Goal: Task Accomplishment & Management: Manage account settings

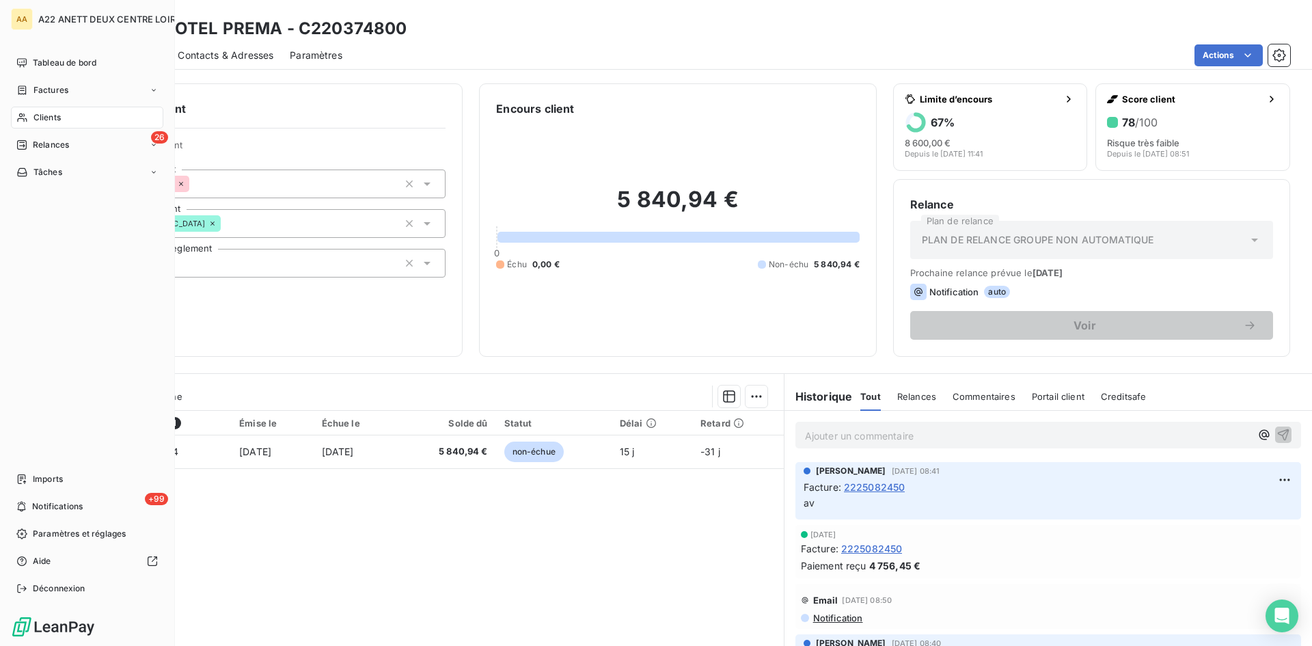
click at [38, 115] on span "Clients" at bounding box center [46, 117] width 27 height 12
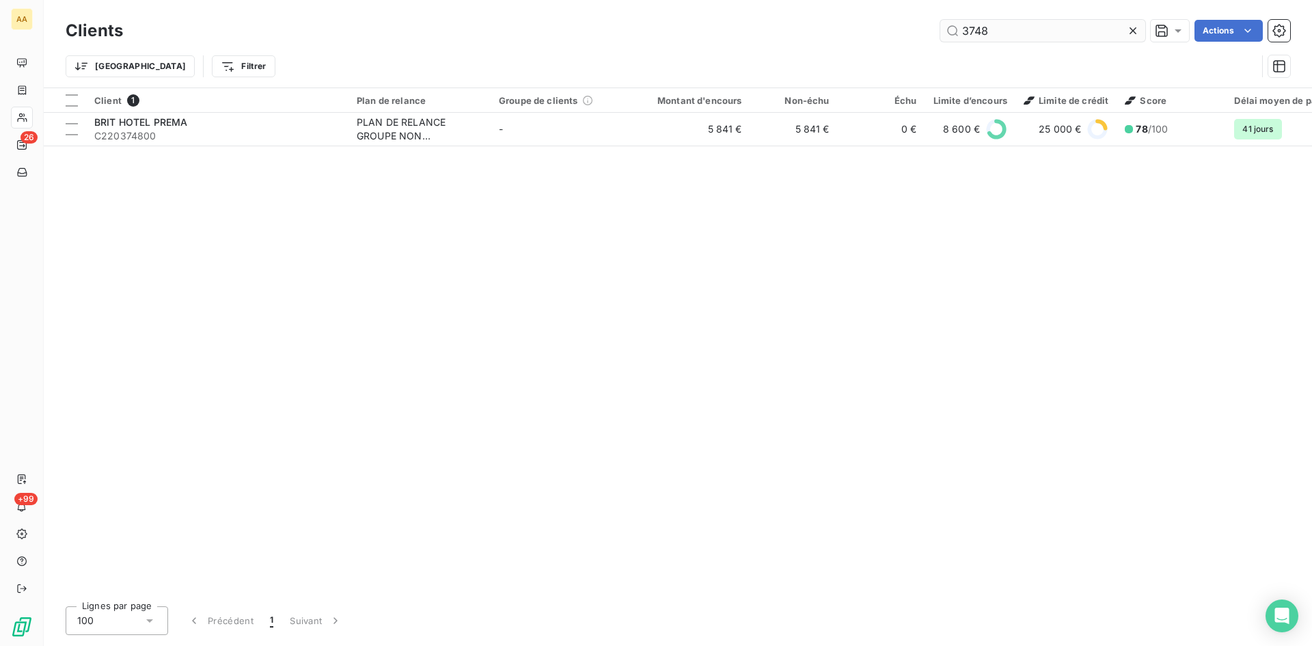
click at [1000, 36] on input "3748" at bounding box center [1042, 31] width 205 height 22
drag, startPoint x: 998, startPoint y: 33, endPoint x: 811, endPoint y: 46, distance: 187.0
click at [820, 46] on div "Clients 3748 Actions Trier Filtrer" at bounding box center [678, 51] width 1224 height 71
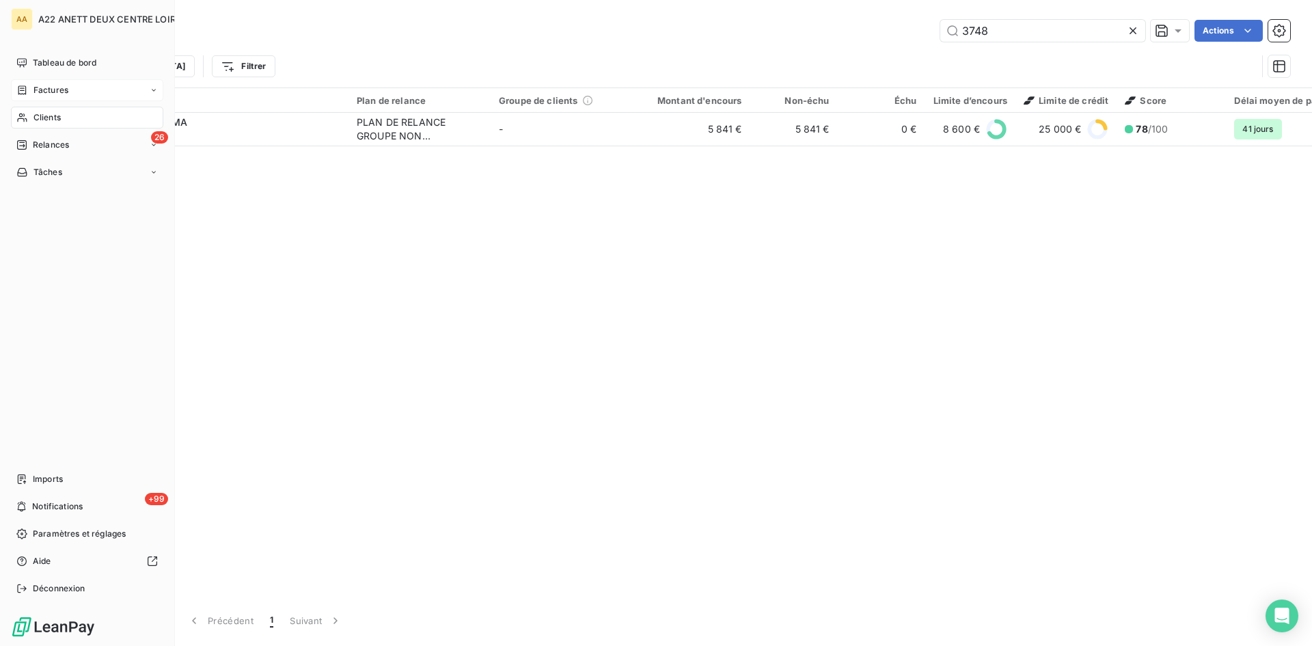
click at [53, 91] on span "Factures" at bounding box center [50, 90] width 35 height 12
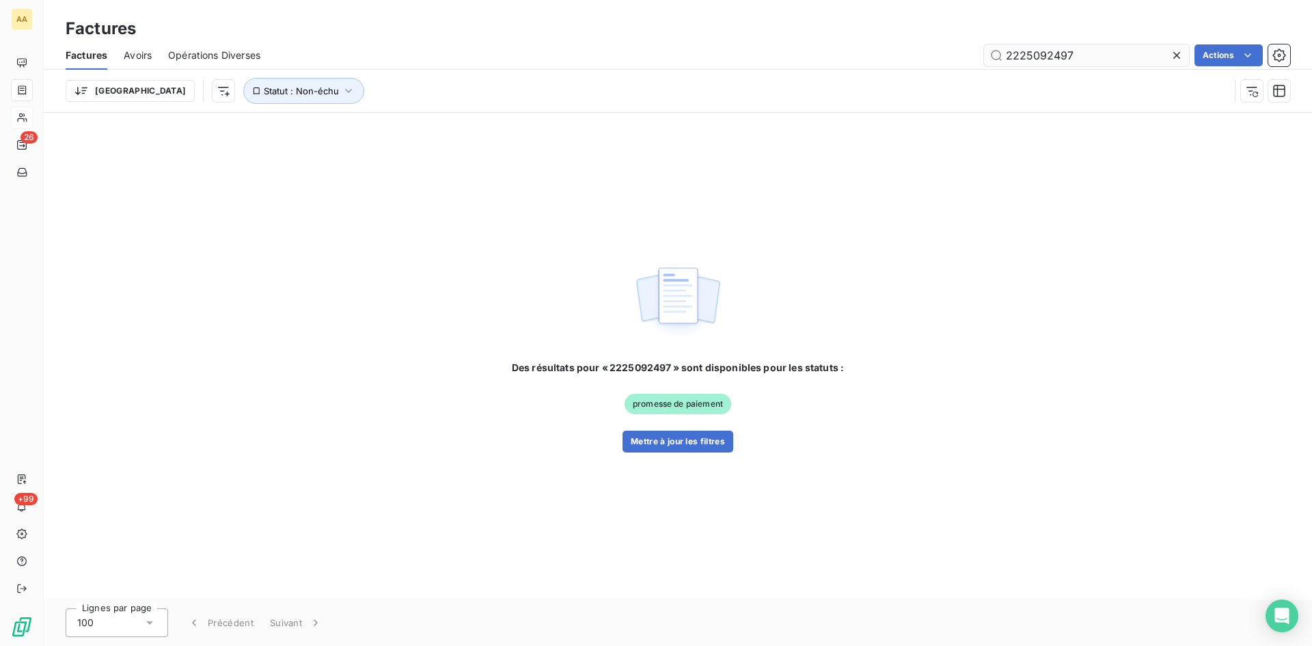
drag, startPoint x: 1089, startPoint y: 57, endPoint x: 1039, endPoint y: 52, distance: 50.2
click at [1039, 52] on input "2225092497" at bounding box center [1086, 55] width 205 height 22
type input "2225082129"
click at [660, 435] on button "Mettre à jour les filtres" at bounding box center [677, 441] width 111 height 22
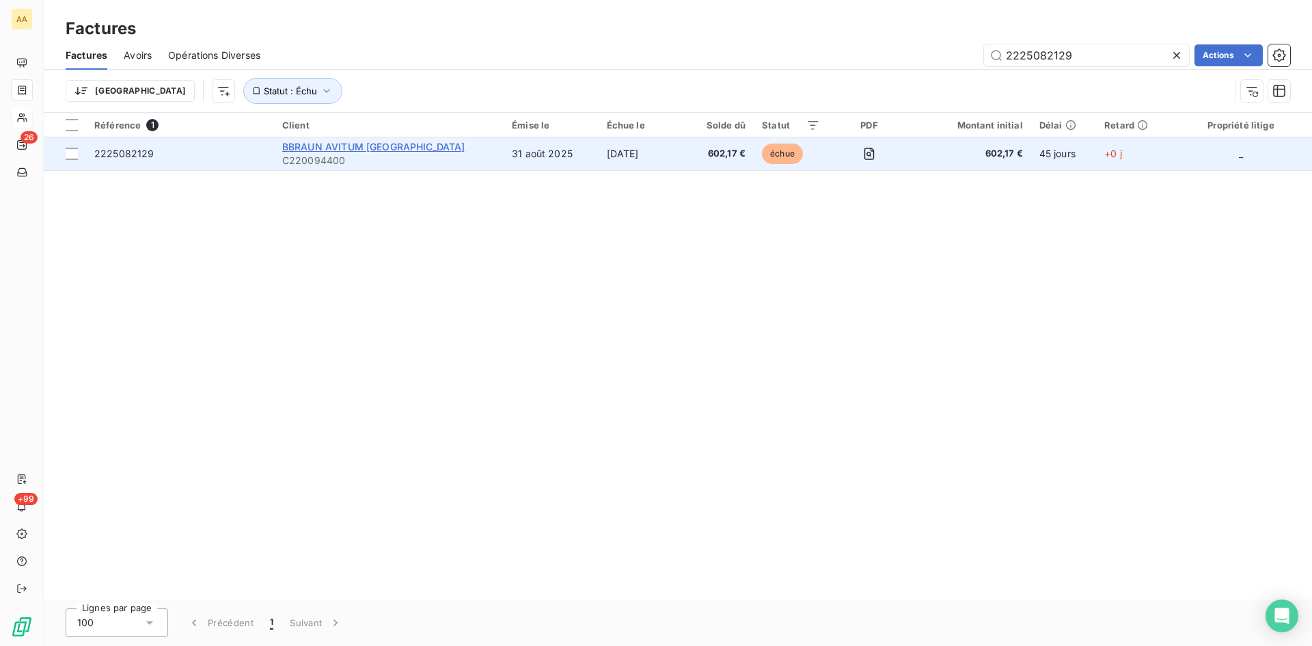
click at [331, 143] on span "BBRAUN AVITUM [GEOGRAPHIC_DATA]" at bounding box center [373, 147] width 183 height 12
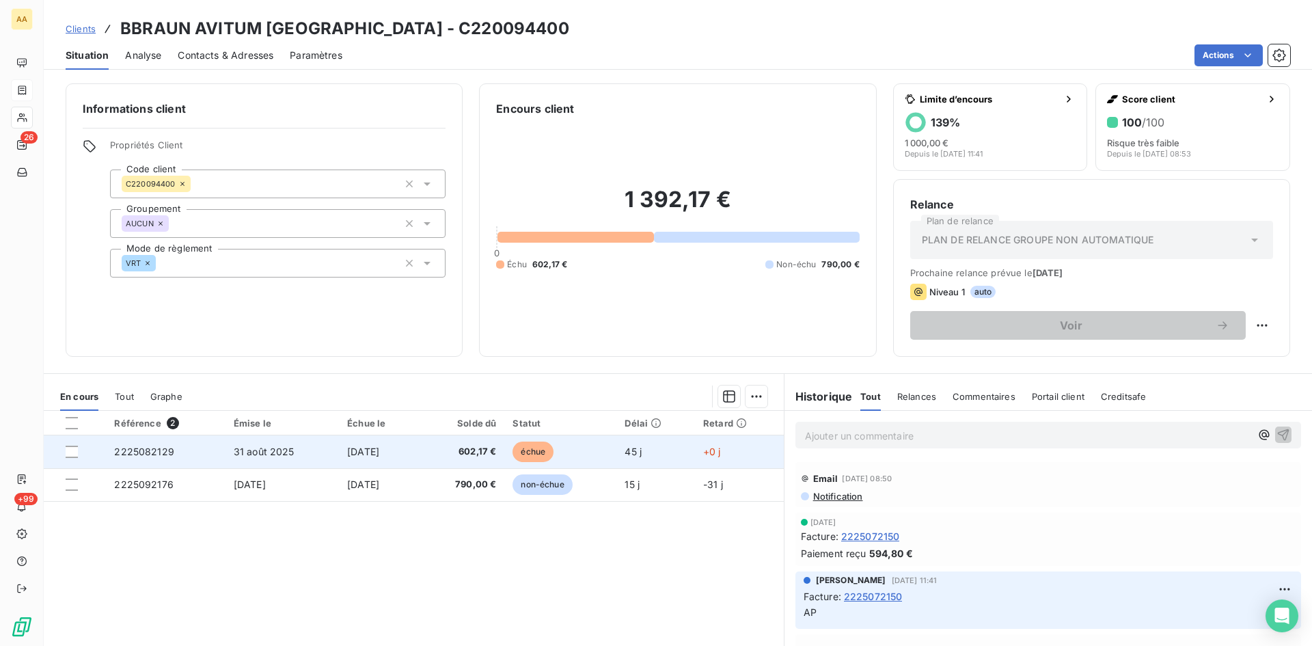
click at [138, 452] on span "2225082129" at bounding box center [144, 451] width 60 height 12
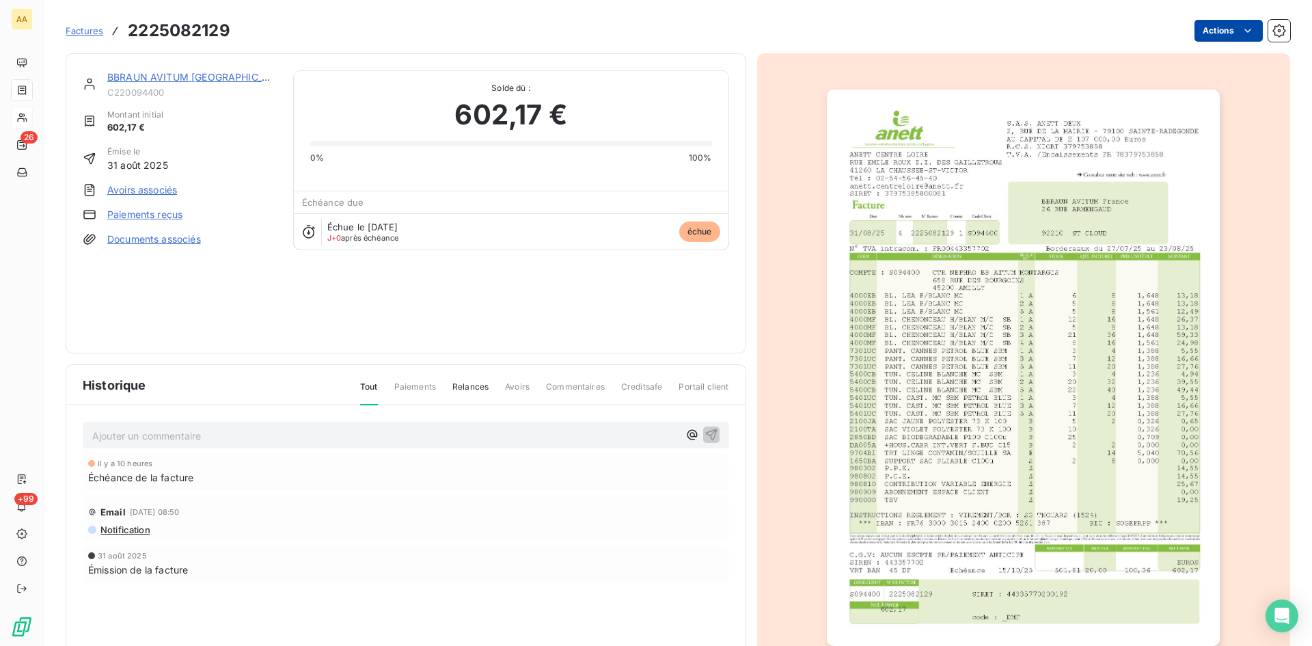
click at [1226, 29] on html "AA 26 +99 Factures 2225082129 Actions BBRAUN AVITUM France C220094400 Montant i…" at bounding box center [656, 323] width 1312 height 646
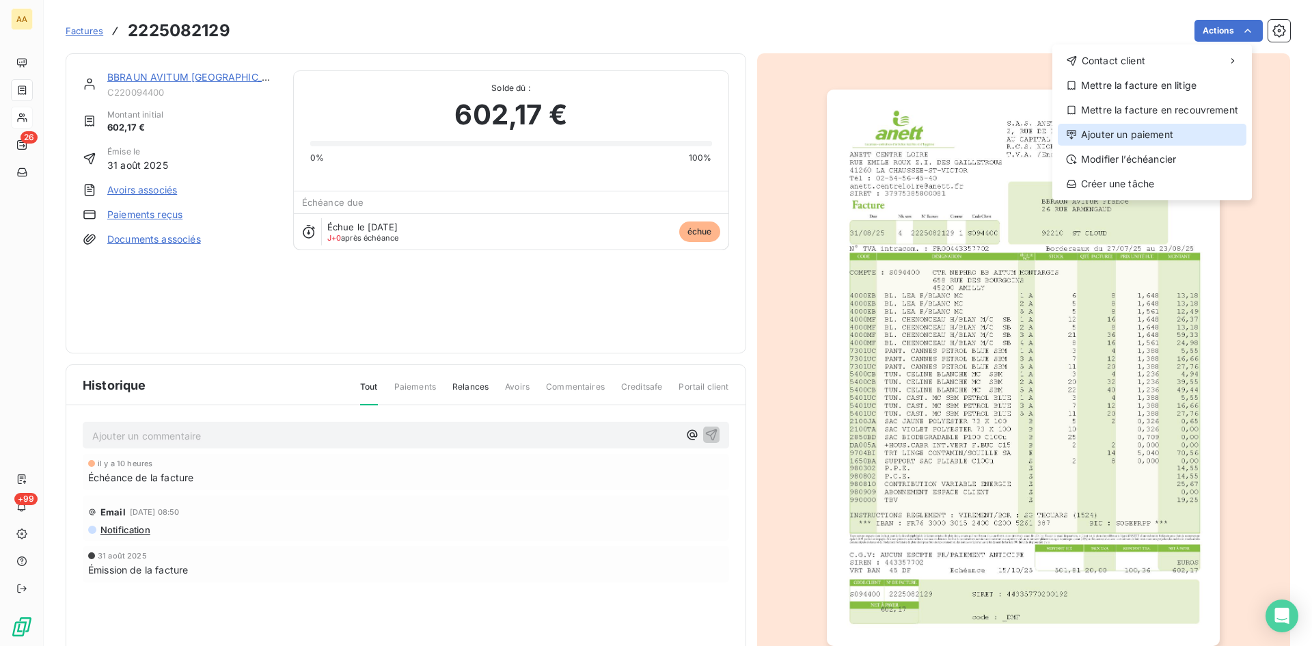
click at [1123, 132] on div "Ajouter un paiement" at bounding box center [1152, 135] width 189 height 22
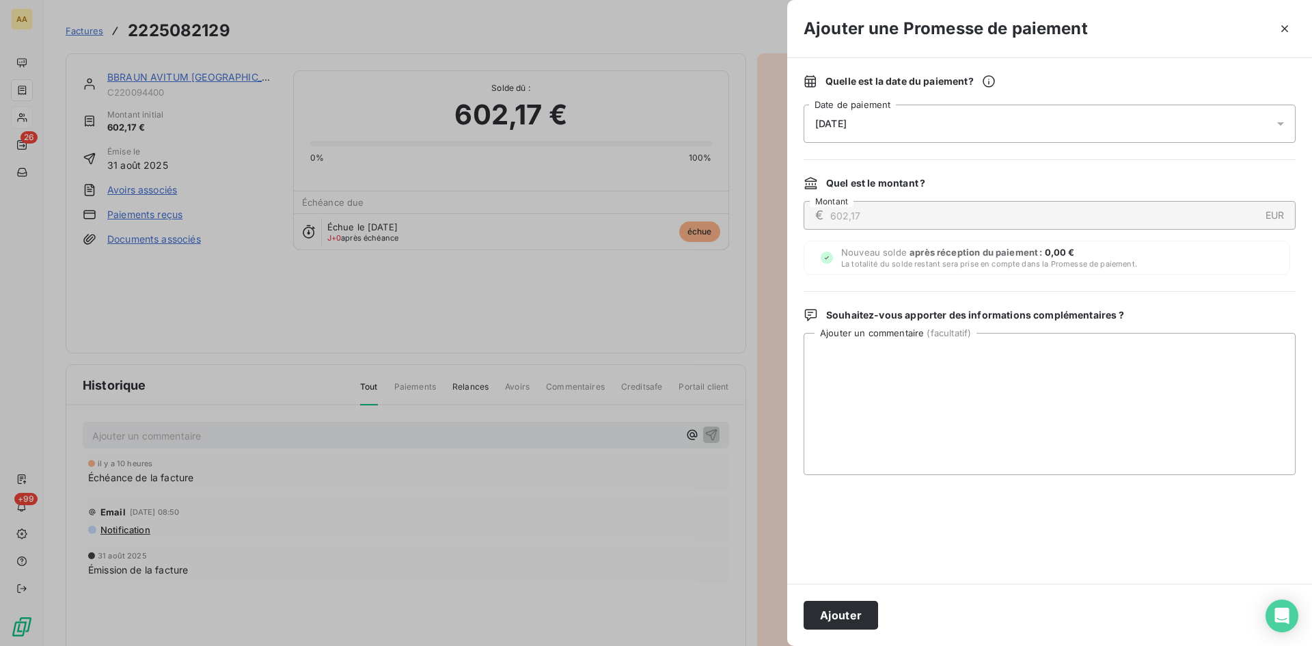
click at [945, 113] on div "[DATE]" at bounding box center [1050, 124] width 492 height 38
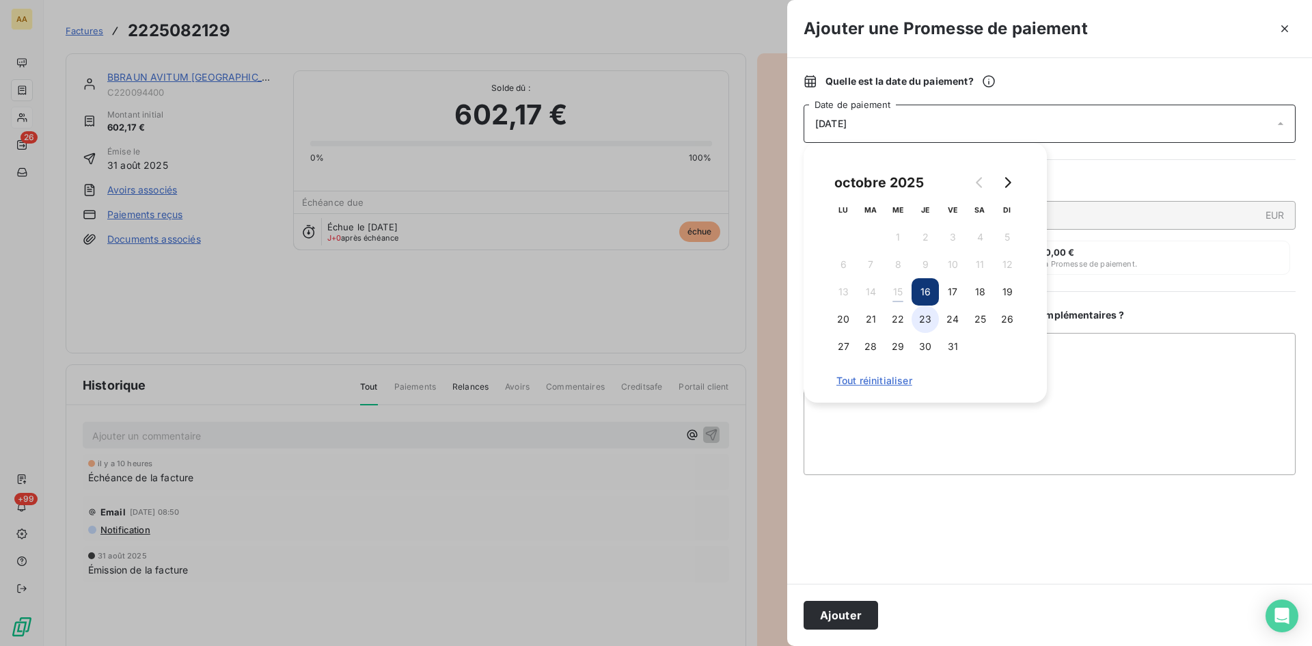
click at [923, 324] on button "23" at bounding box center [924, 318] width 27 height 27
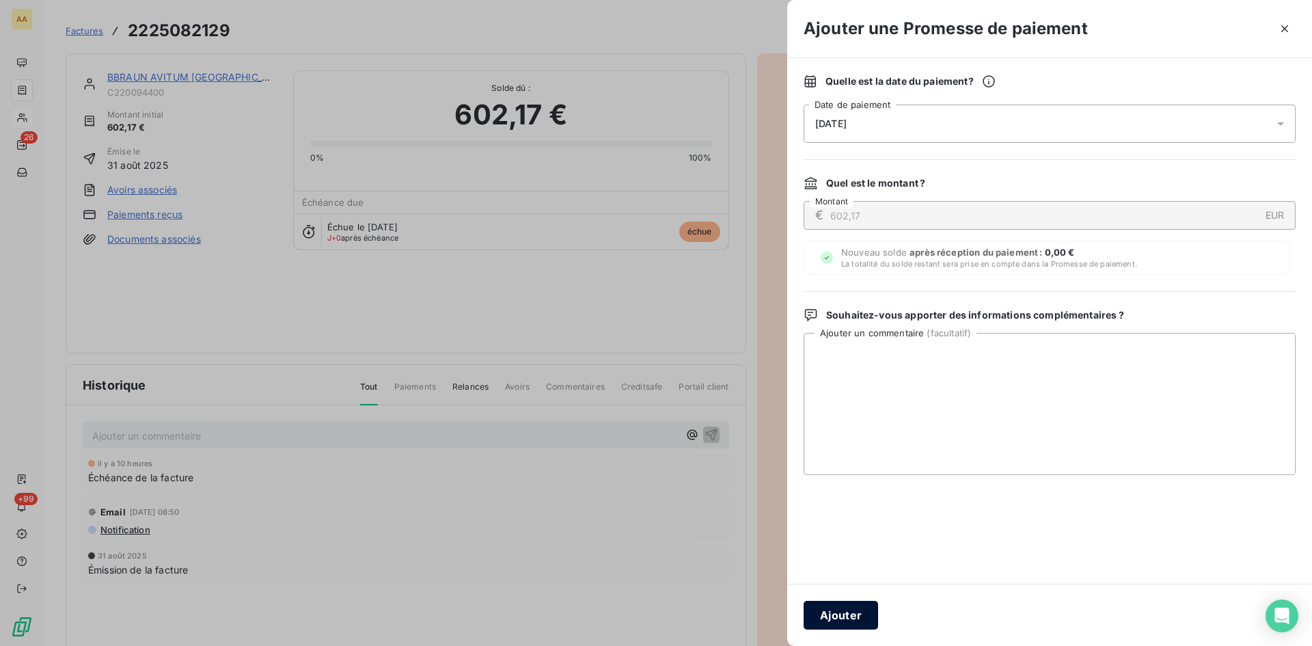
click at [838, 609] on button "Ajouter" at bounding box center [841, 615] width 74 height 29
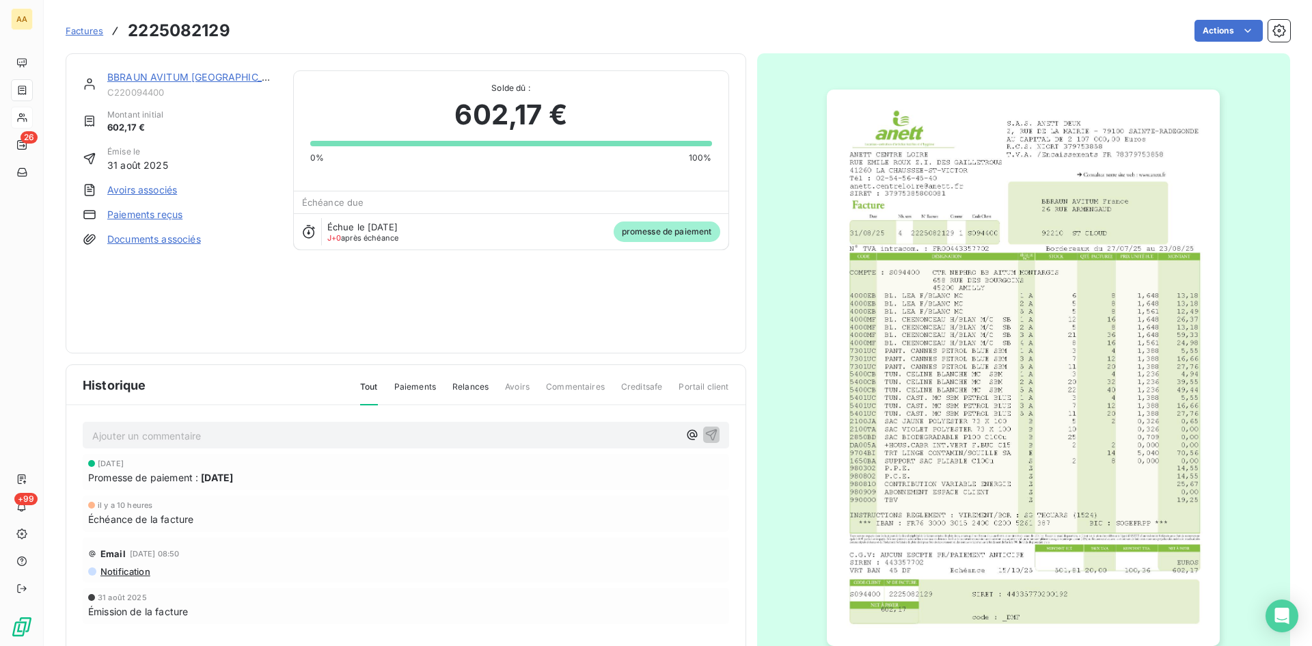
click at [121, 444] on div "Ajouter un commentaire ﻿" at bounding box center [406, 435] width 646 height 27
click at [113, 437] on p "Ajouter un commentaire ﻿" at bounding box center [385, 435] width 586 height 17
click at [708, 435] on icon "button" at bounding box center [711, 434] width 14 height 14
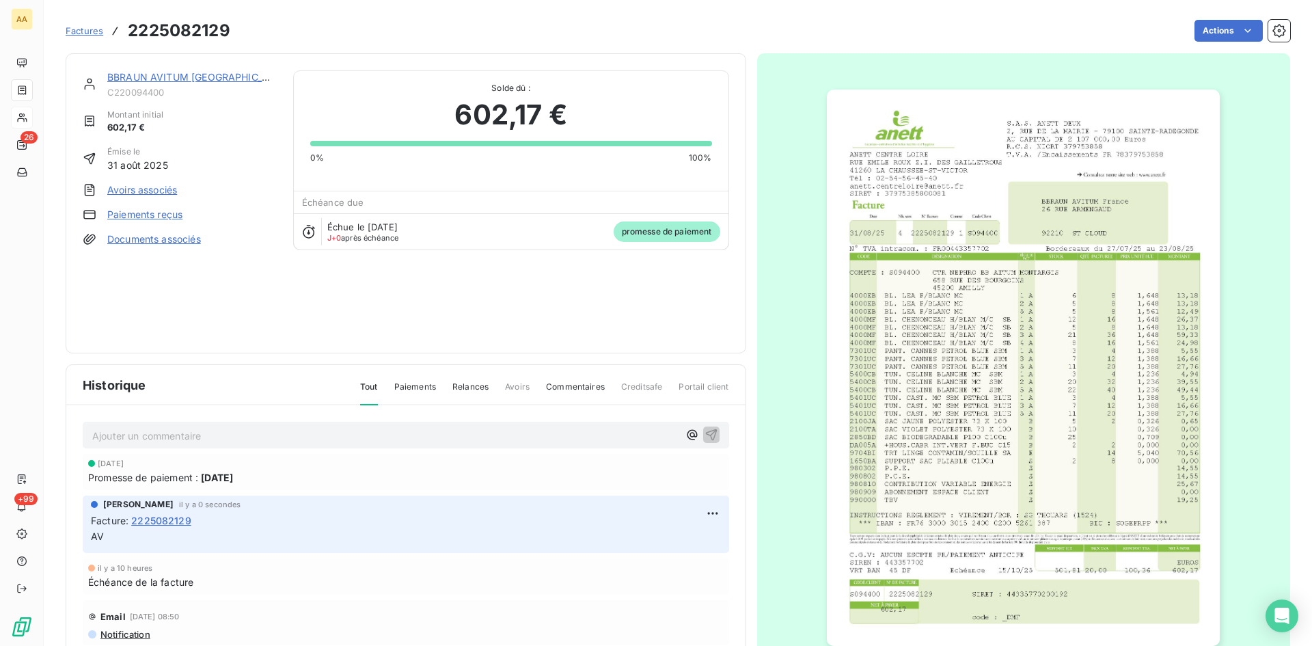
click at [178, 79] on link "BBRAUN AVITUM [GEOGRAPHIC_DATA]" at bounding box center [199, 77] width 184 height 12
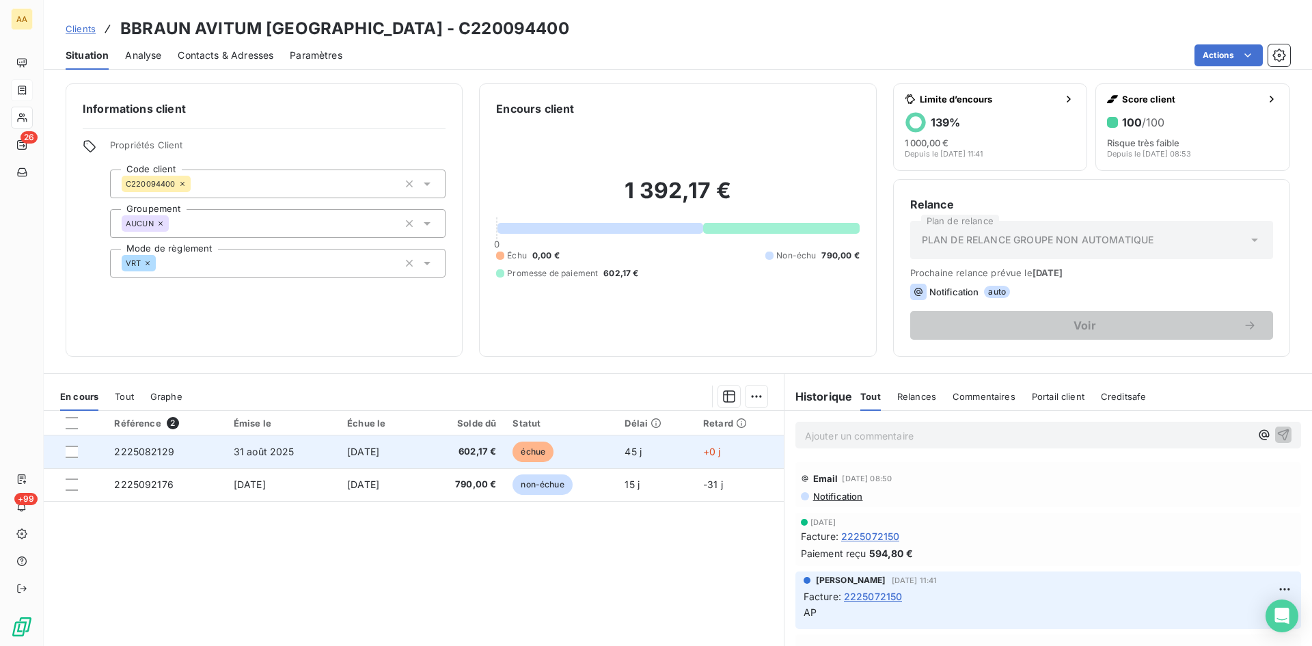
click at [148, 451] on span "2225082129" at bounding box center [144, 451] width 60 height 12
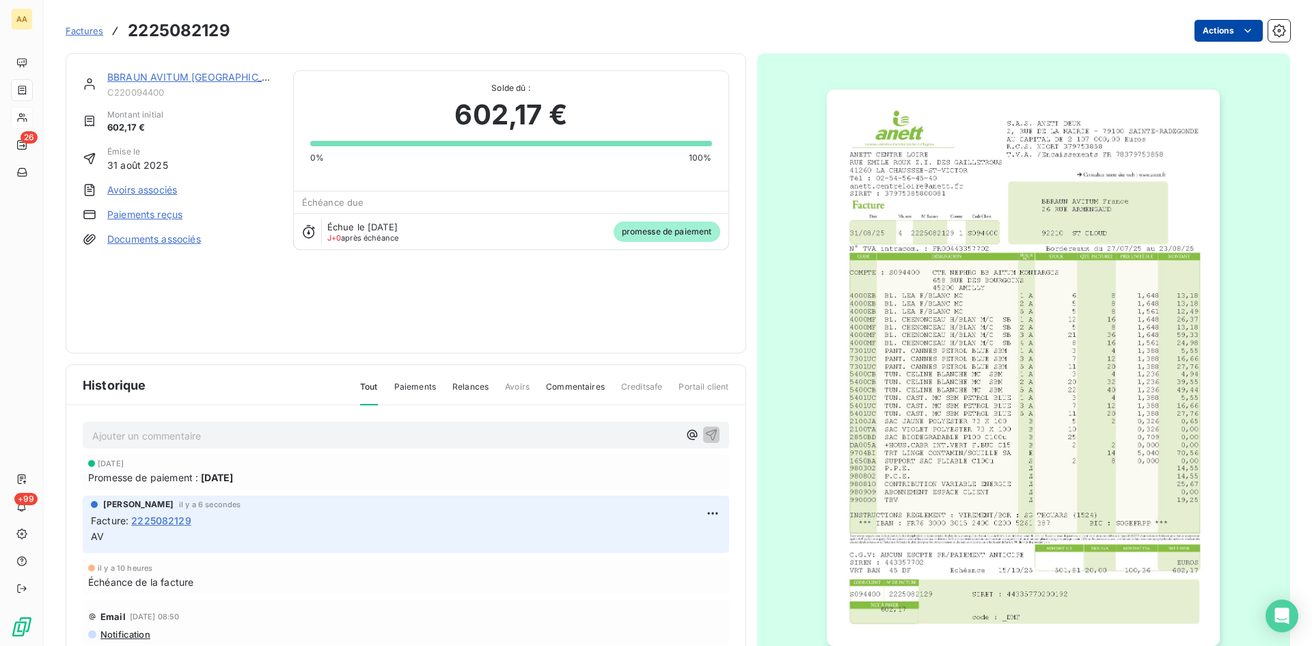
click at [1203, 27] on html "AA 26 +99 Factures 2225082129 Actions BBRAUN AVITUM France C220094400 Montant i…" at bounding box center [656, 323] width 1312 height 646
drag, startPoint x: 627, startPoint y: 299, endPoint x: 385, endPoint y: 143, distance: 287.3
click at [626, 299] on html "AA 26 +99 Factures 2225082129 Actions BBRAUN AVITUM France C220094400 Montant i…" at bounding box center [656, 323] width 1312 height 646
click at [179, 77] on link "BBRAUN AVITUM [GEOGRAPHIC_DATA]" at bounding box center [199, 77] width 184 height 12
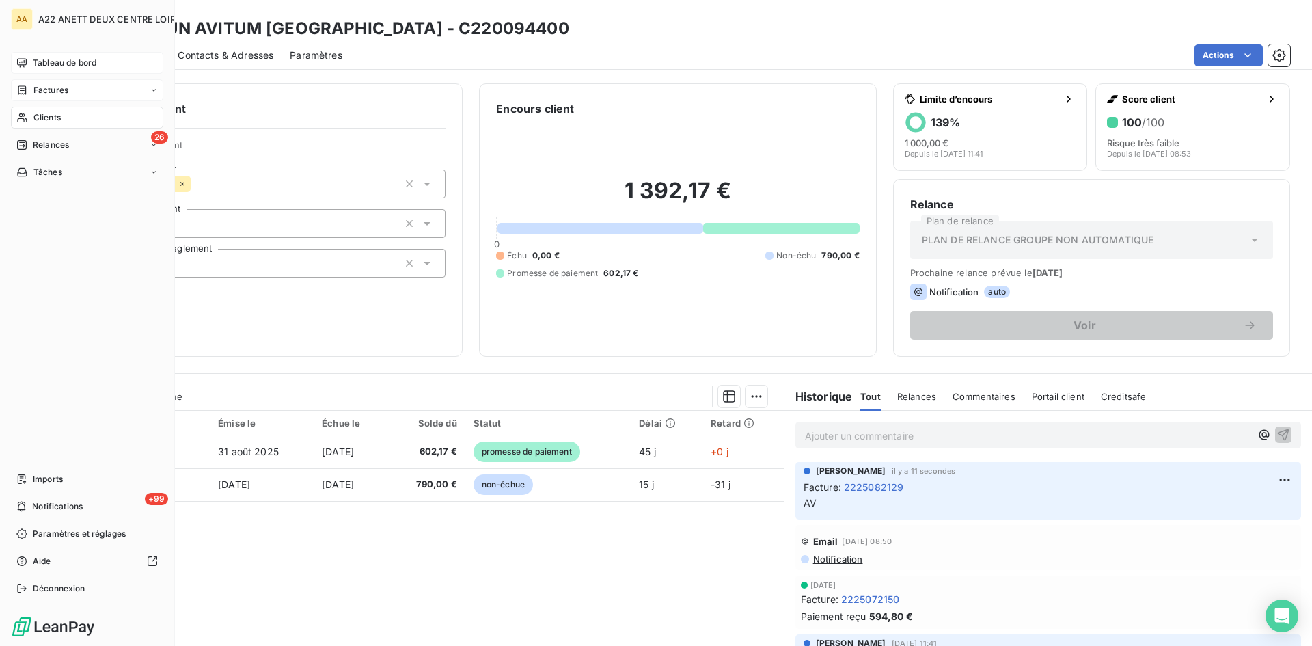
click at [55, 58] on span "Tableau de bord" at bounding box center [65, 63] width 64 height 12
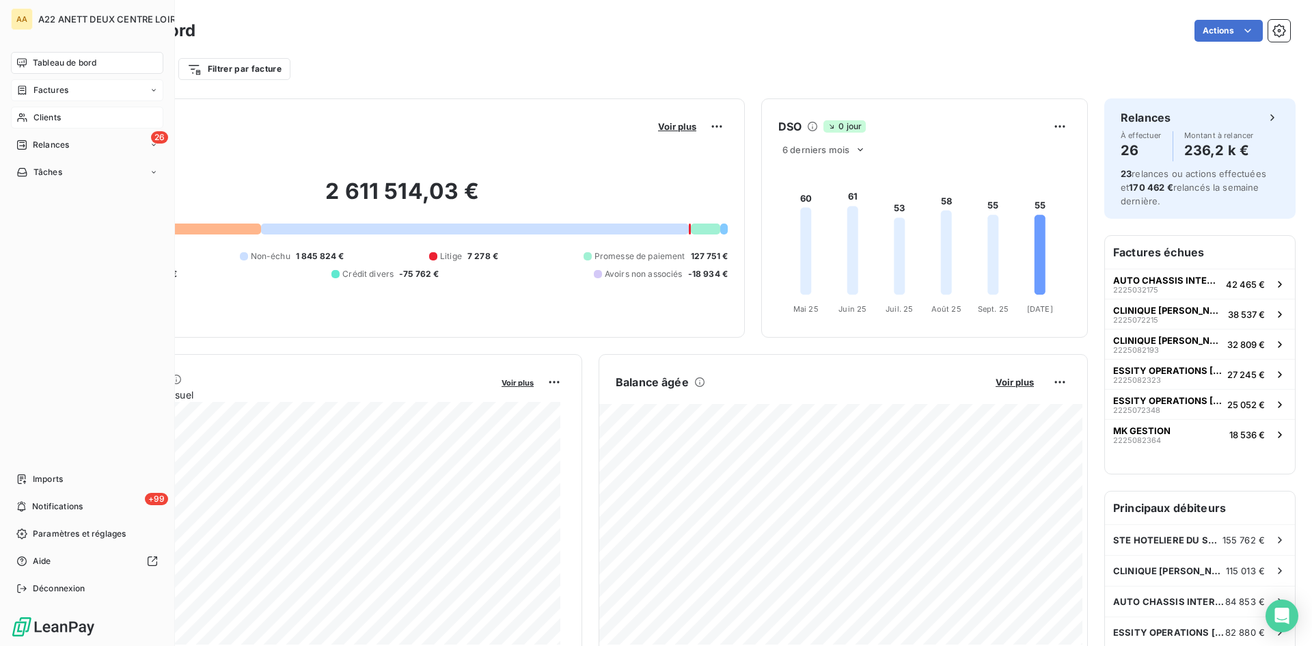
click at [43, 90] on span "Factures" at bounding box center [50, 90] width 35 height 12
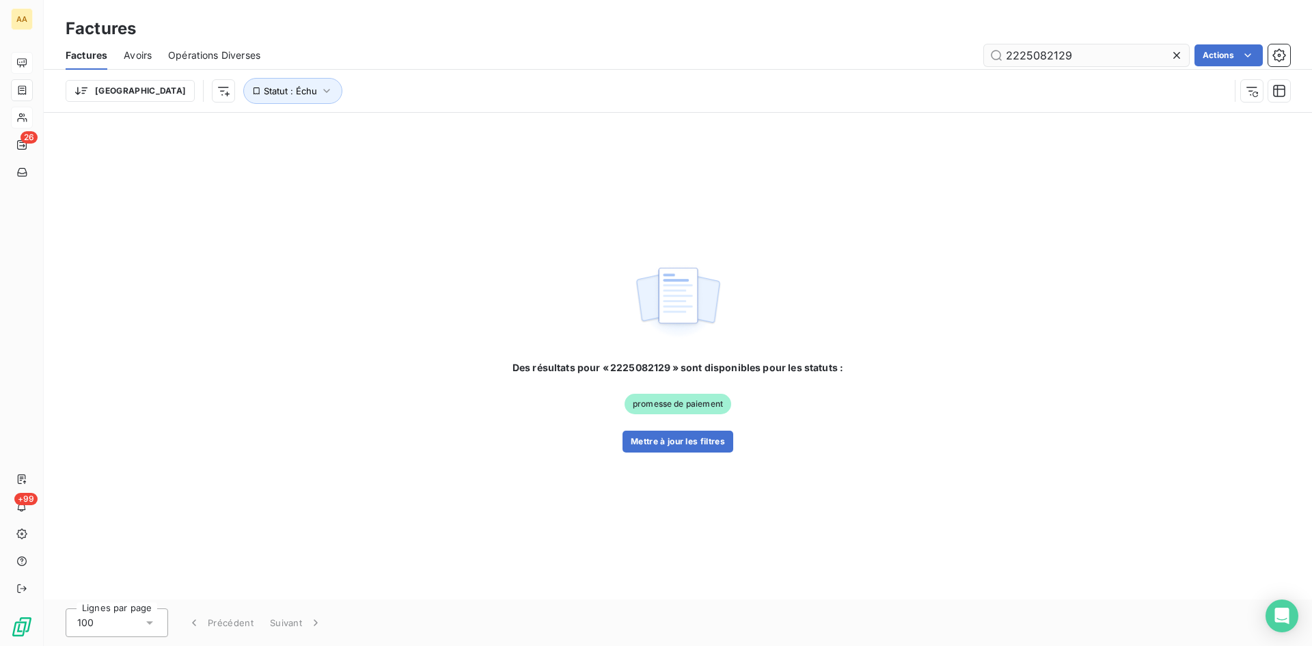
drag, startPoint x: 1087, startPoint y: 55, endPoint x: 1046, endPoint y: 51, distance: 41.2
click at [1046, 51] on input "2225082129" at bounding box center [1086, 55] width 205 height 22
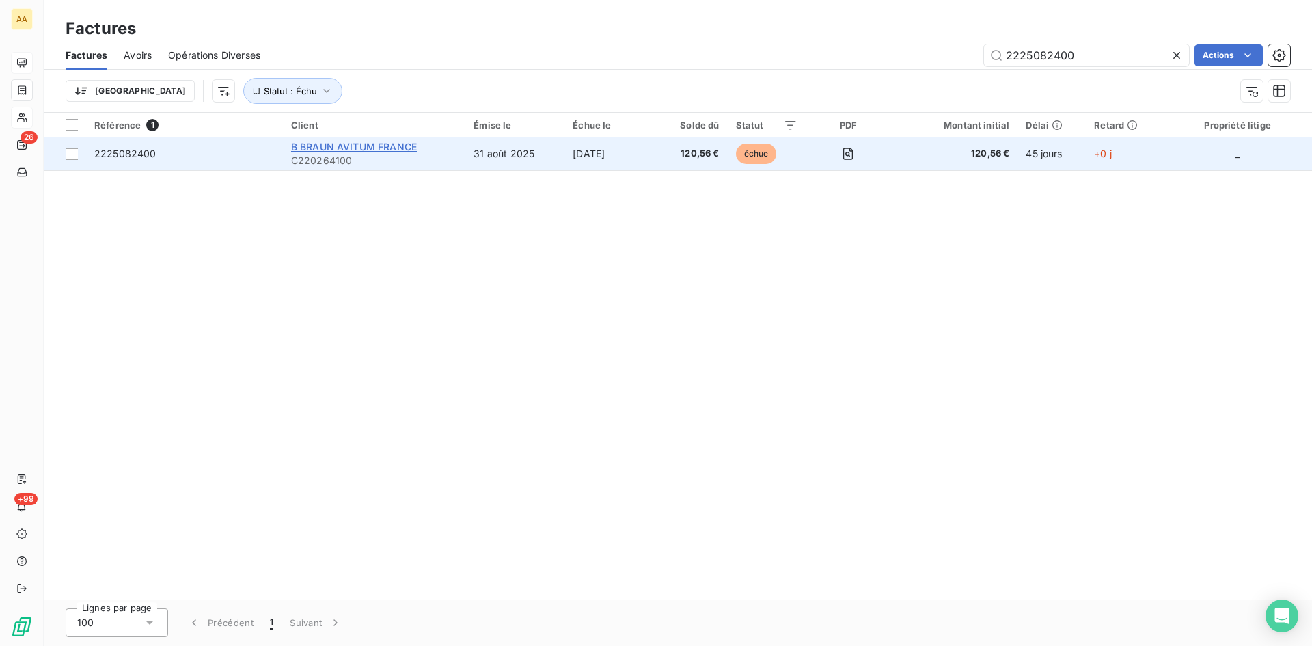
type input "2225082400"
click at [366, 146] on span "B BRAUN AVITUM FRANCE" at bounding box center [354, 147] width 126 height 12
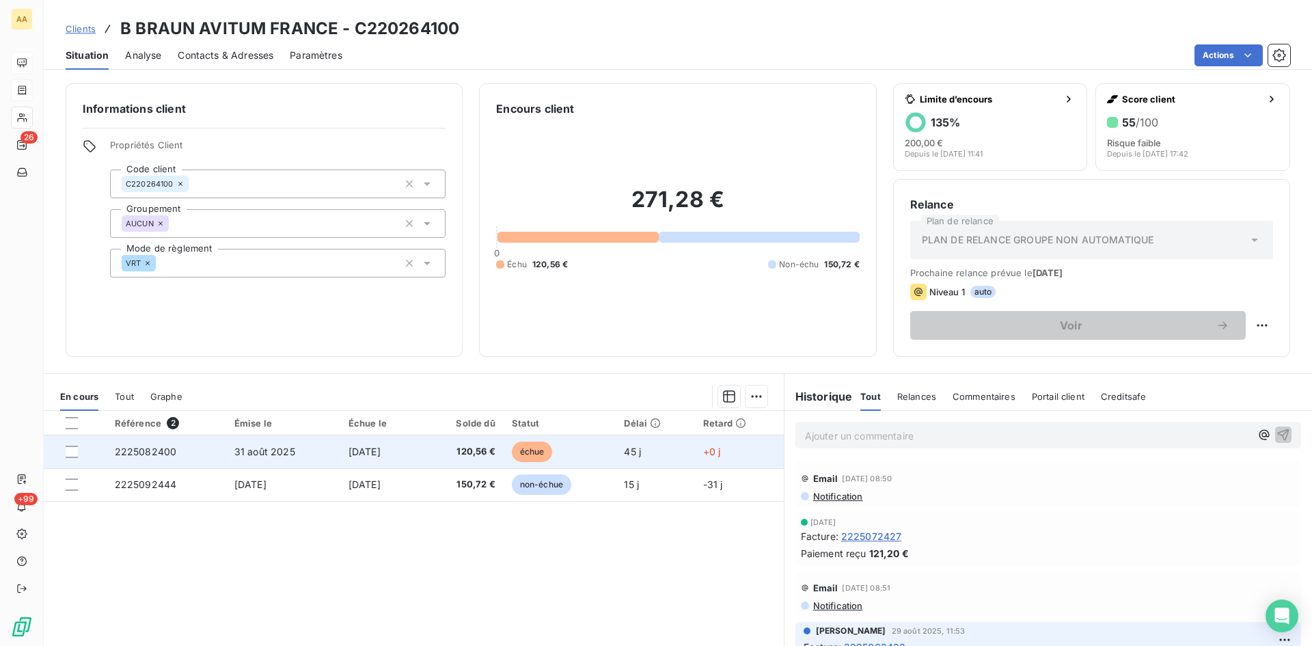
click at [137, 457] on td "2225082400" at bounding box center [167, 451] width 120 height 33
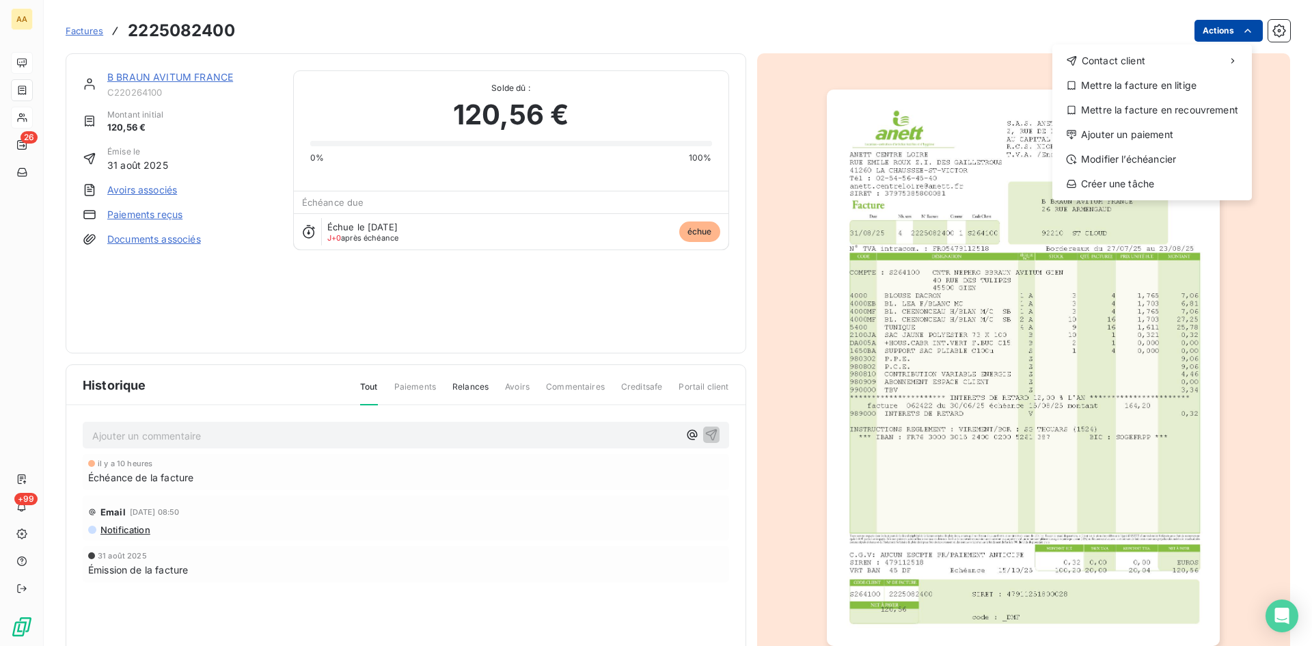
click at [1203, 36] on html "AA 26 +99 Factures [PHONE_NUMBER] Actions Contact client Mettre la facture en l…" at bounding box center [656, 323] width 1312 height 646
click at [1147, 128] on div "Ajouter un paiement" at bounding box center [1152, 135] width 189 height 22
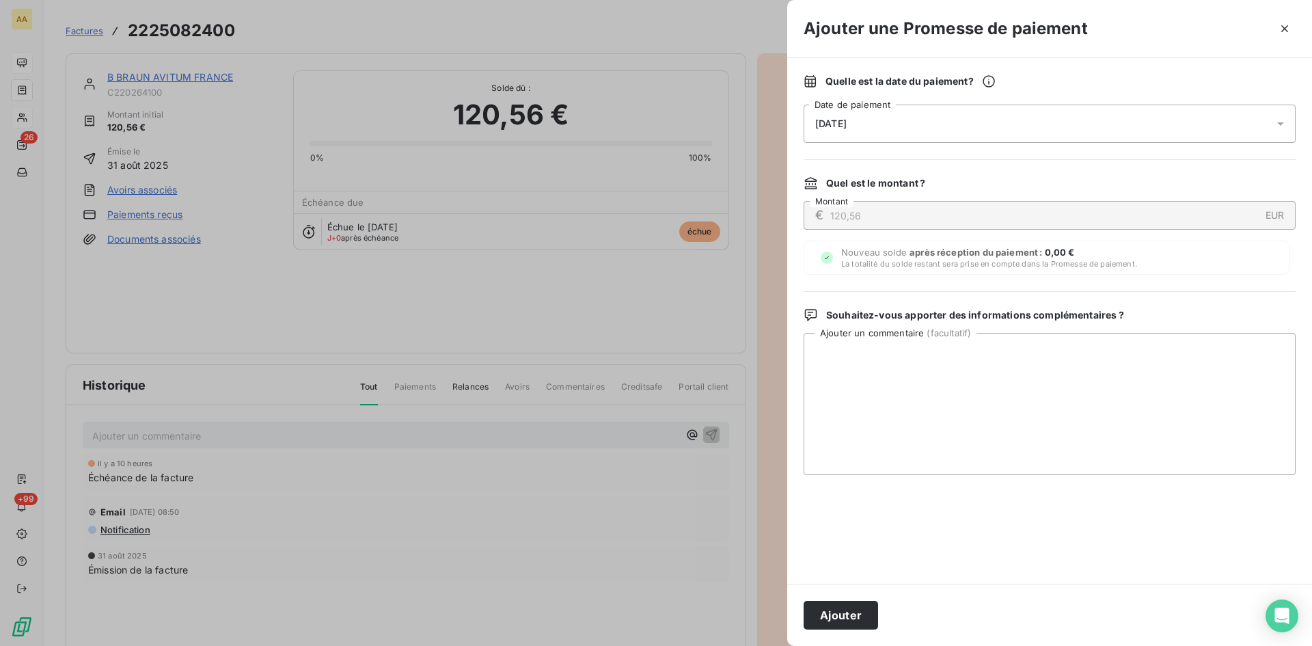
click at [917, 132] on div "[DATE]" at bounding box center [1050, 124] width 492 height 38
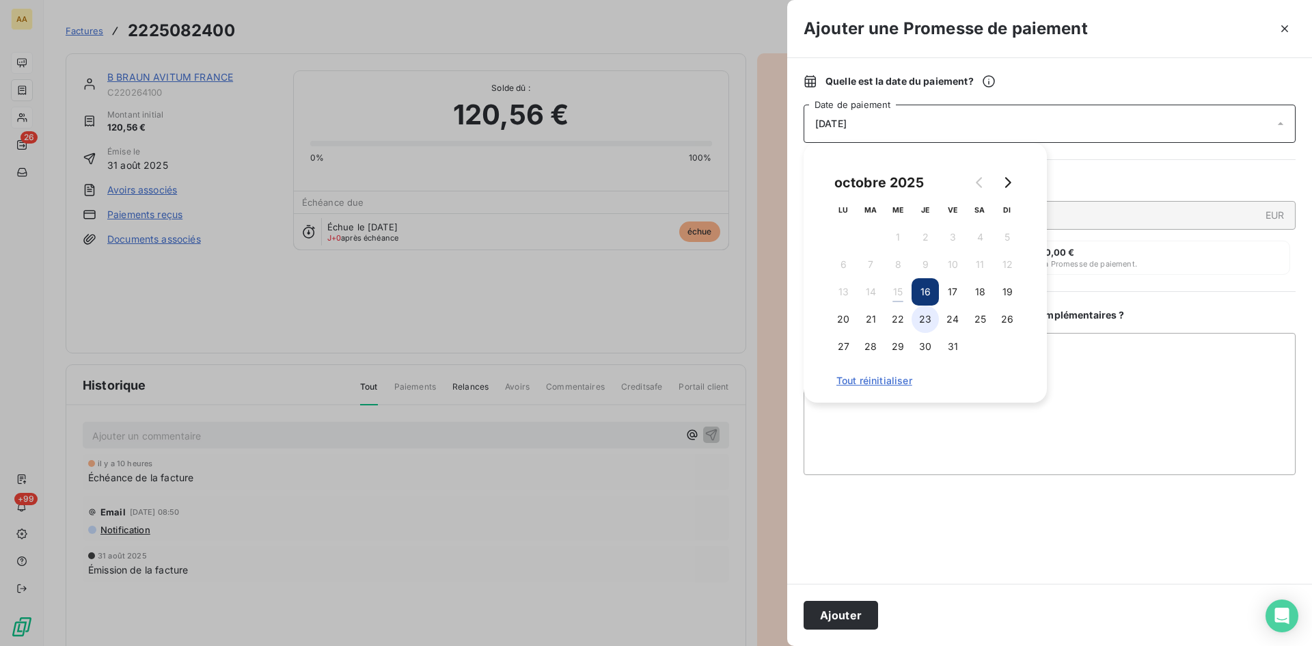
click at [929, 317] on button "23" at bounding box center [924, 318] width 27 height 27
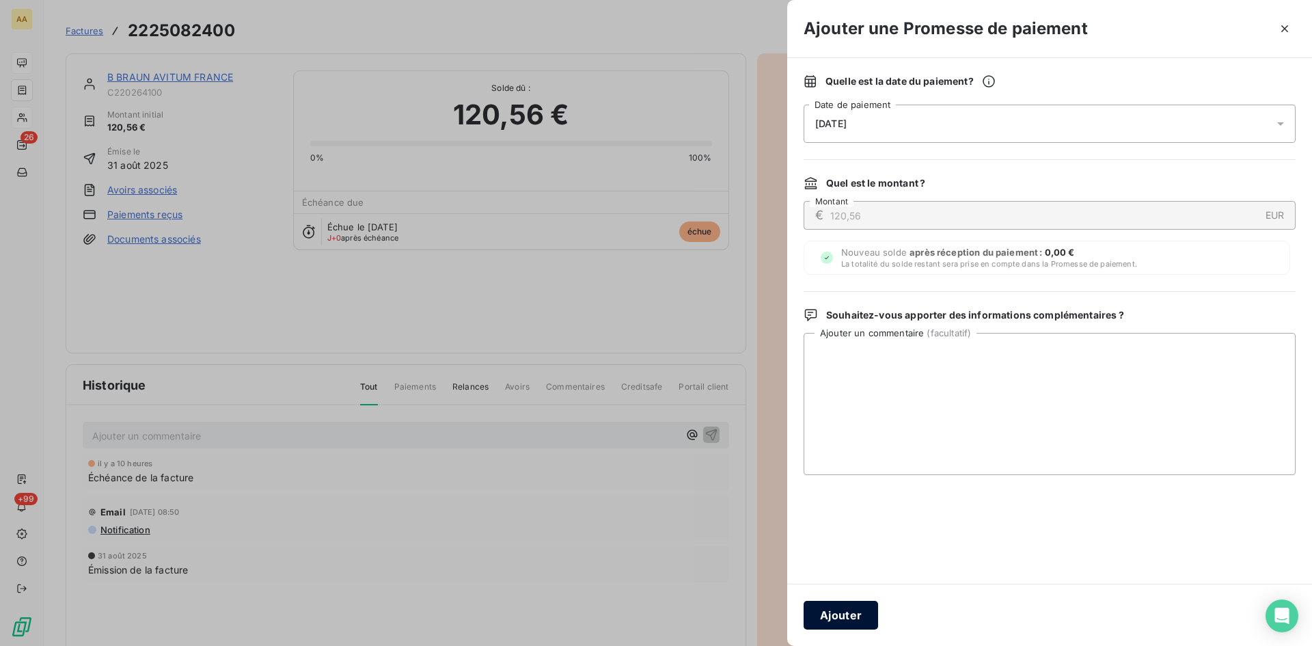
click at [838, 609] on button "Ajouter" at bounding box center [841, 615] width 74 height 29
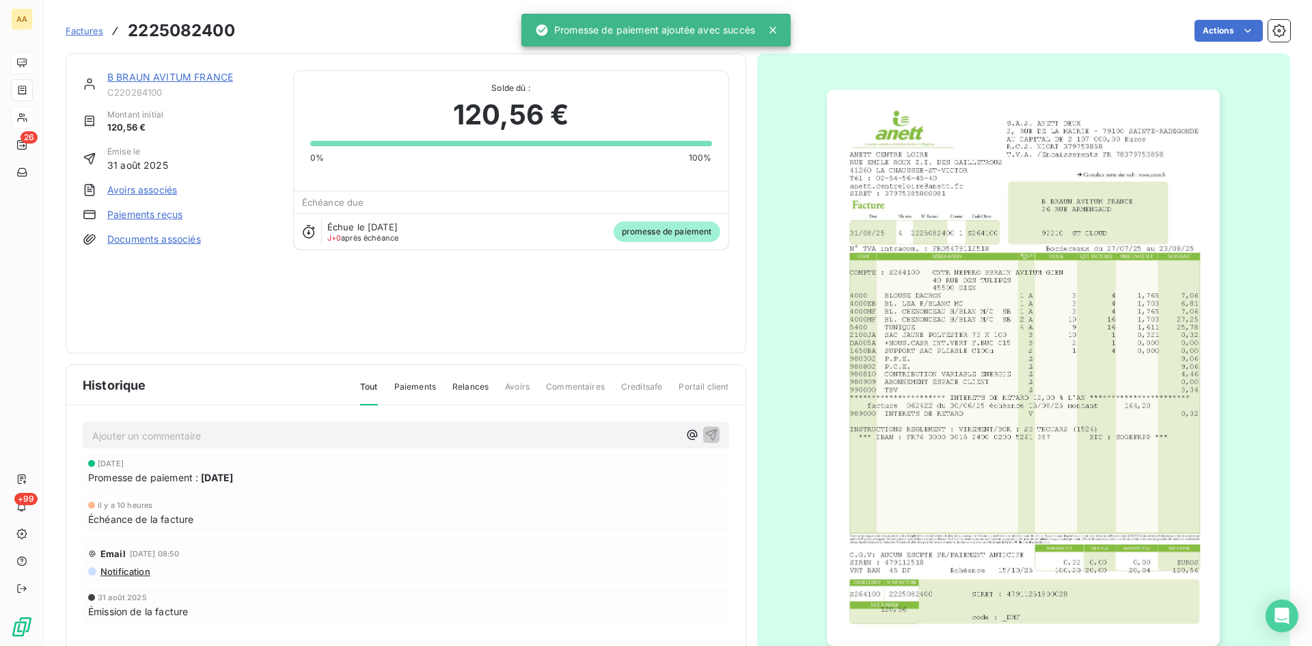
click at [180, 72] on link "B BRAUN AVITUM FRANCE" at bounding box center [170, 77] width 126 height 12
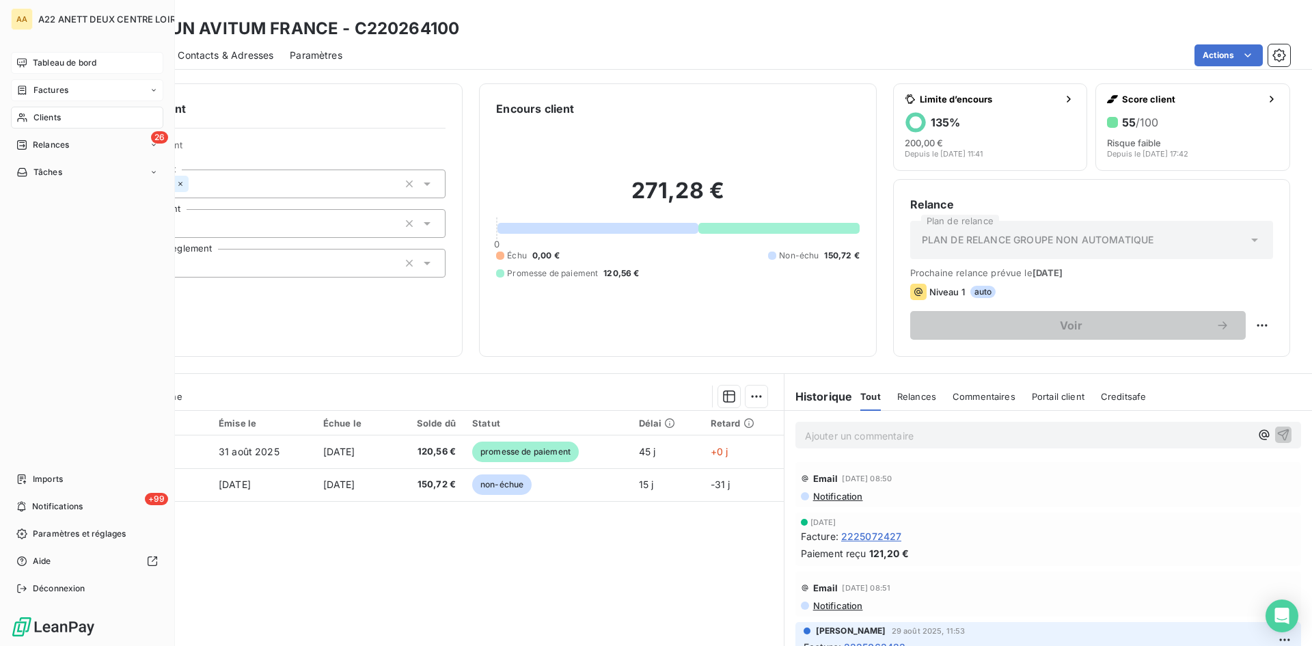
click at [45, 85] on span "Factures" at bounding box center [50, 90] width 35 height 12
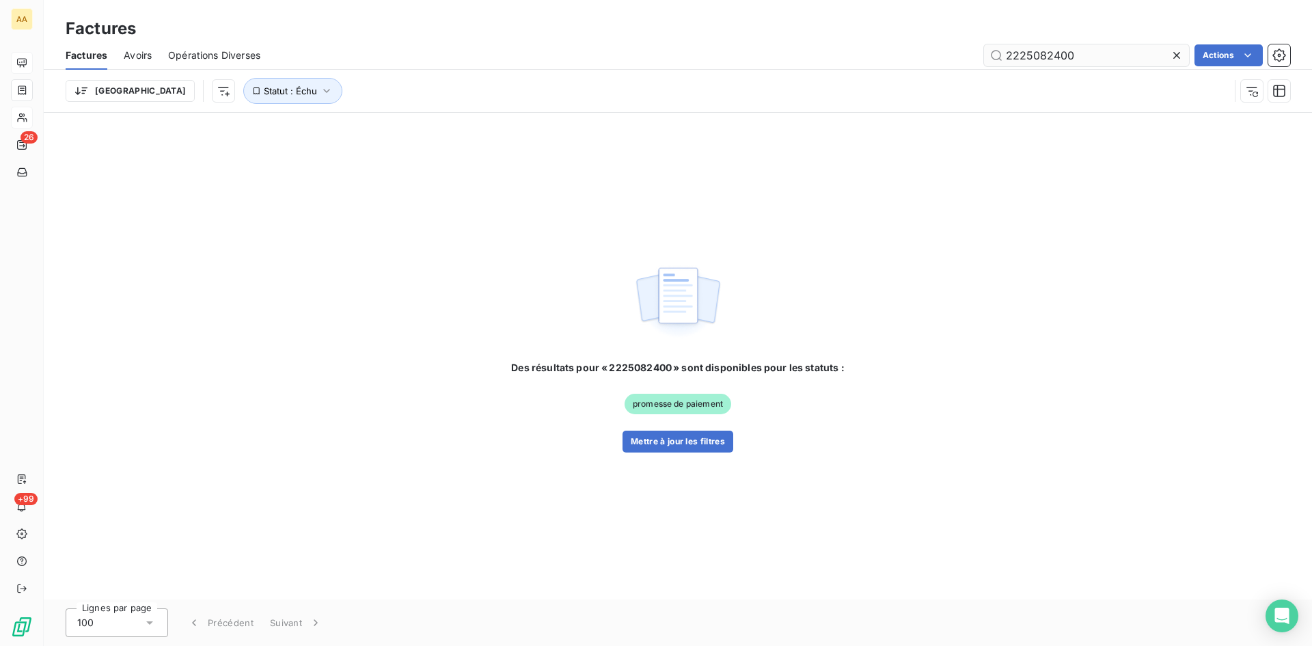
drag, startPoint x: 1066, startPoint y: 58, endPoint x: 1050, endPoint y: 55, distance: 16.1
click at [1050, 55] on input "2225082400" at bounding box center [1086, 55] width 205 height 22
drag, startPoint x: 1070, startPoint y: 54, endPoint x: 1045, endPoint y: 49, distance: 25.2
click at [1045, 49] on input "2225082400" at bounding box center [1086, 55] width 205 height 22
type input "2225082129"
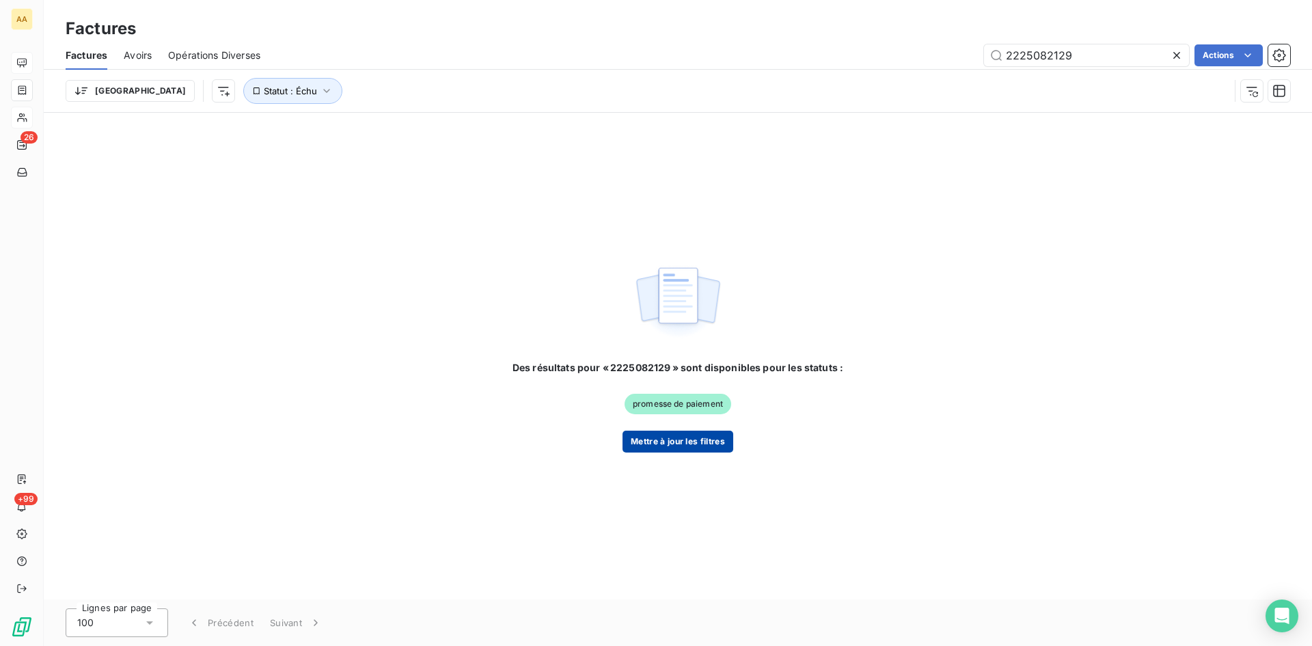
click at [683, 441] on button "Mettre à jour les filtres" at bounding box center [677, 441] width 111 height 22
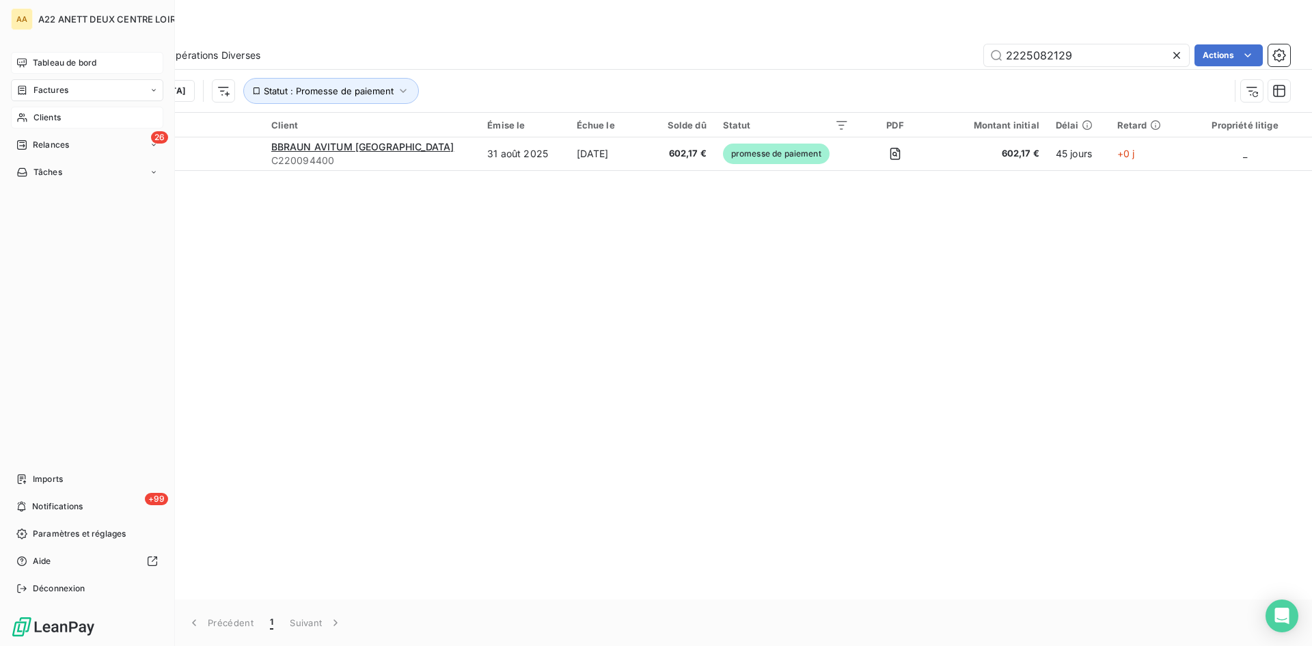
click at [49, 61] on span "Tableau de bord" at bounding box center [65, 63] width 64 height 12
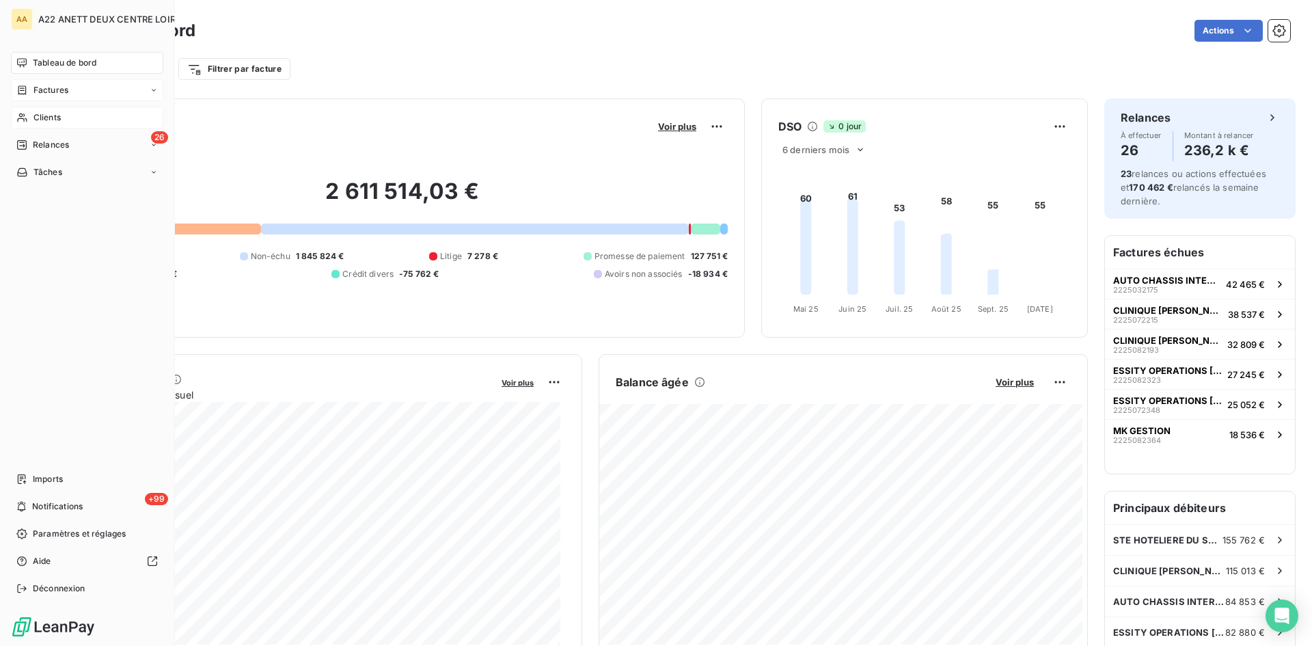
click at [51, 118] on span "Clients" at bounding box center [46, 117] width 27 height 12
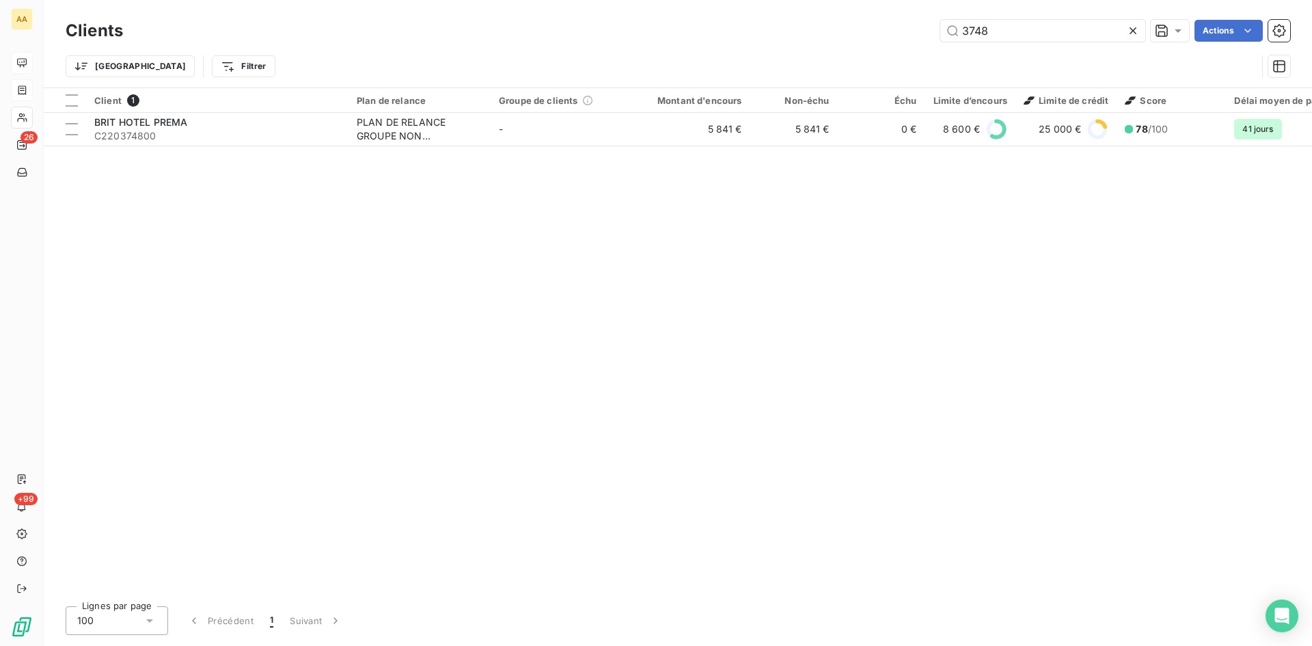
drag, startPoint x: 1007, startPoint y: 35, endPoint x: 885, endPoint y: 40, distance: 122.4
click at [885, 40] on div "3748 Actions" at bounding box center [714, 31] width 1151 height 22
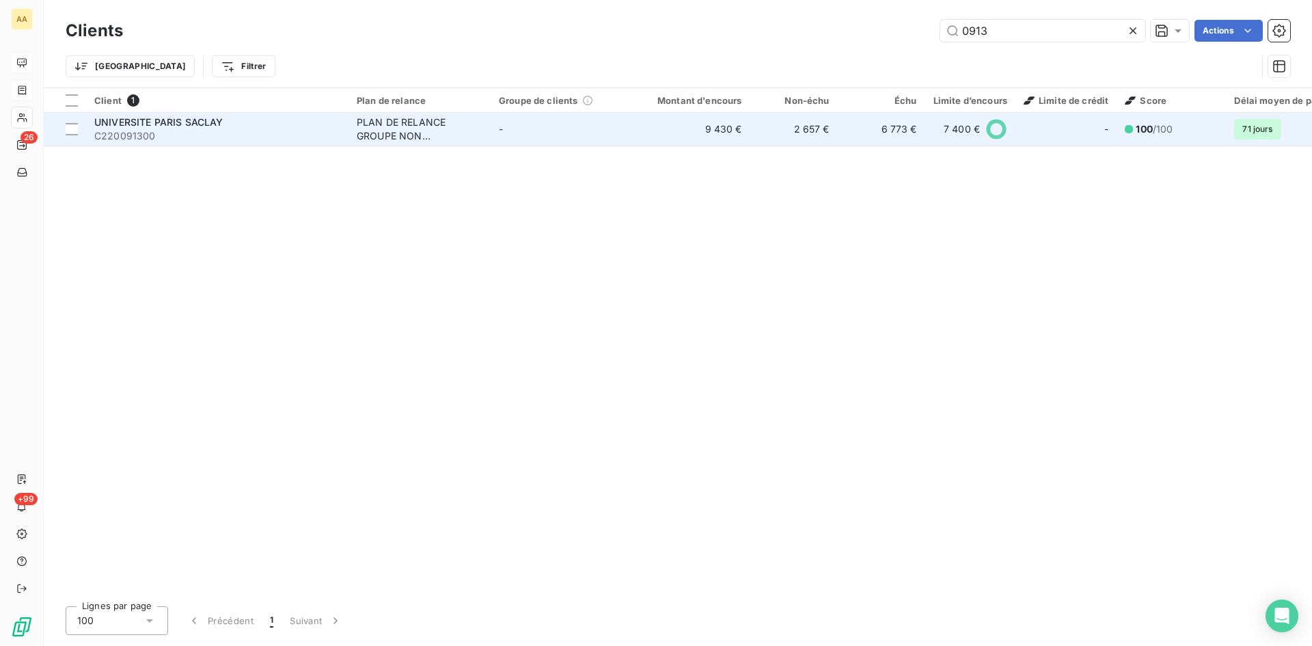
type input "0913"
click at [372, 133] on div "PLAN DE RELANCE GROUPE NON AUTOMATIQUE" at bounding box center [420, 128] width 126 height 27
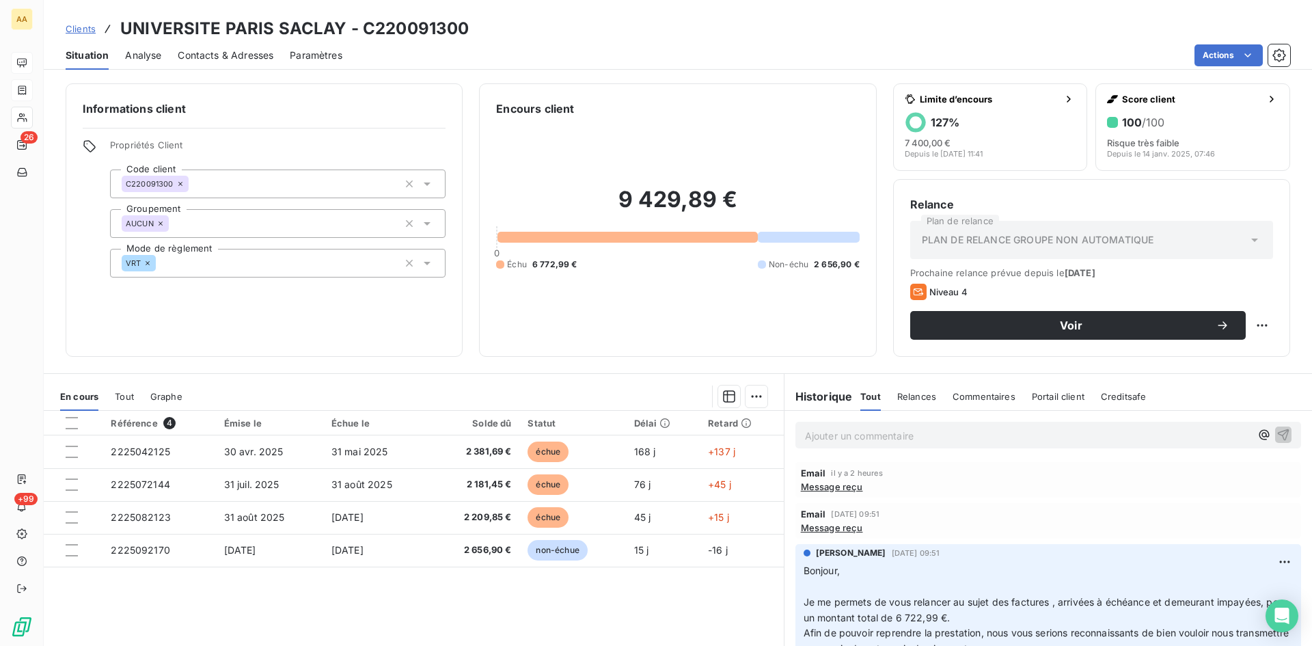
click at [836, 433] on p "Ajouter un commentaire ﻿" at bounding box center [1027, 435] width 445 height 17
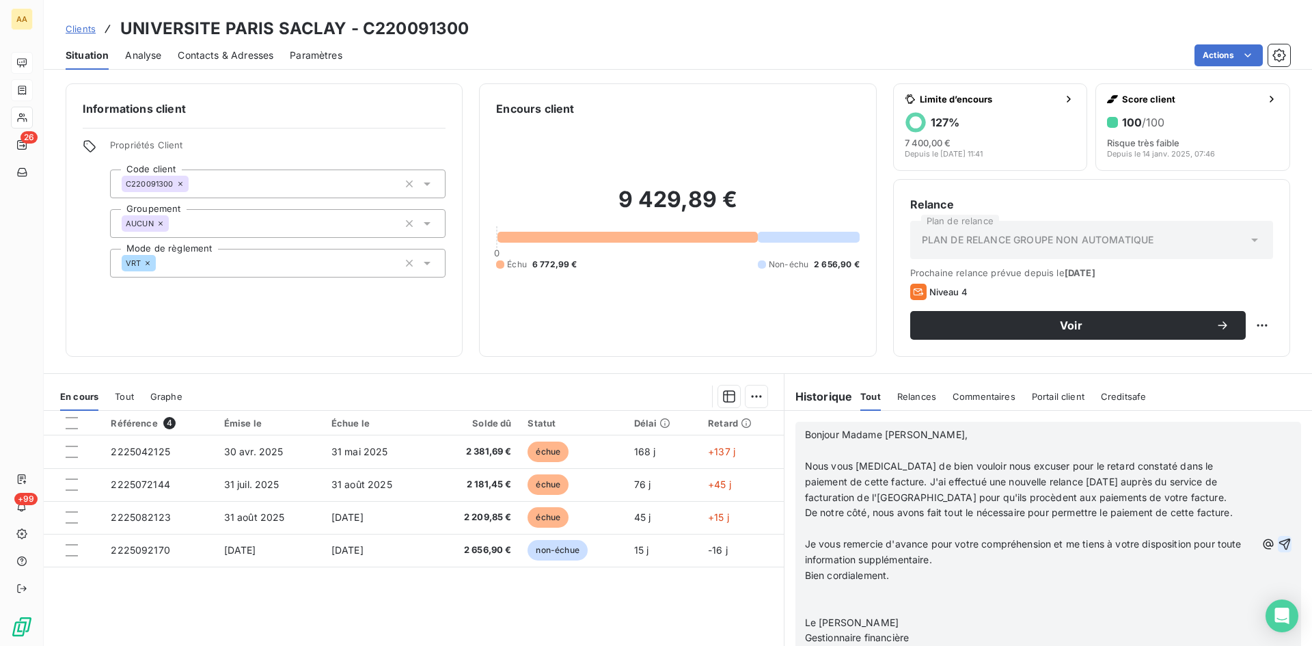
click at [1279, 544] on icon "button" at bounding box center [1285, 544] width 12 height 12
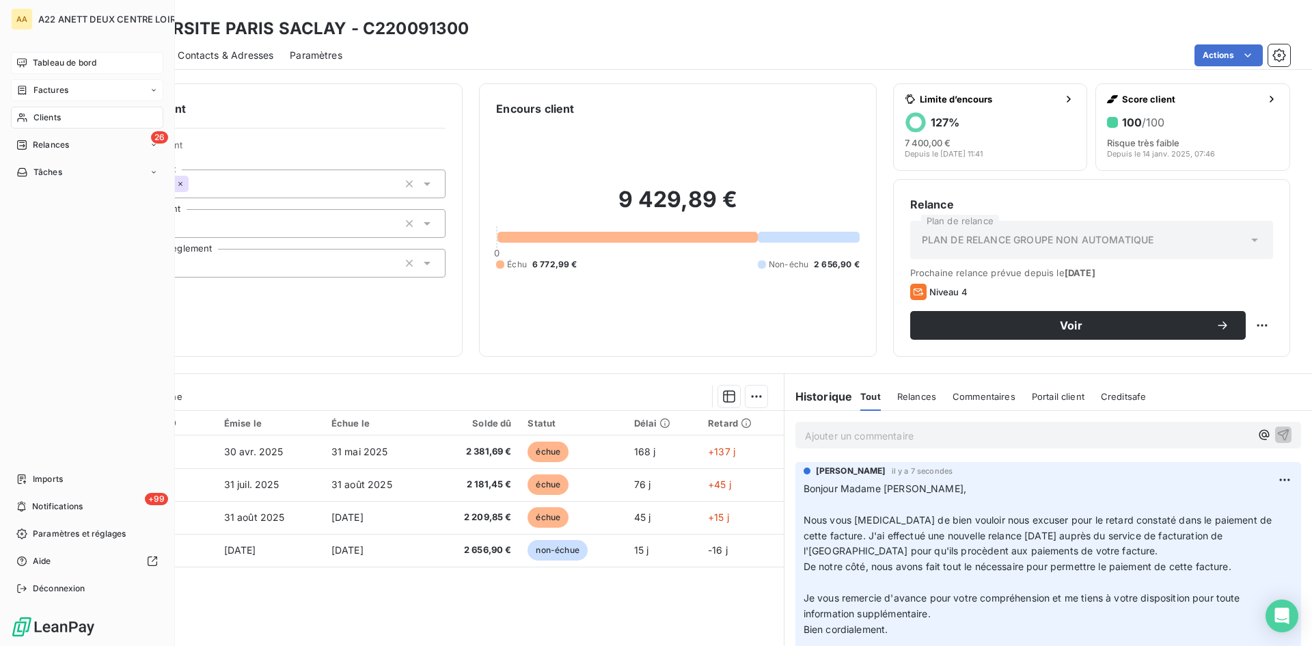
drag, startPoint x: 42, startPoint y: 116, endPoint x: 116, endPoint y: 97, distance: 76.9
click at [38, 115] on span "Clients" at bounding box center [46, 117] width 27 height 12
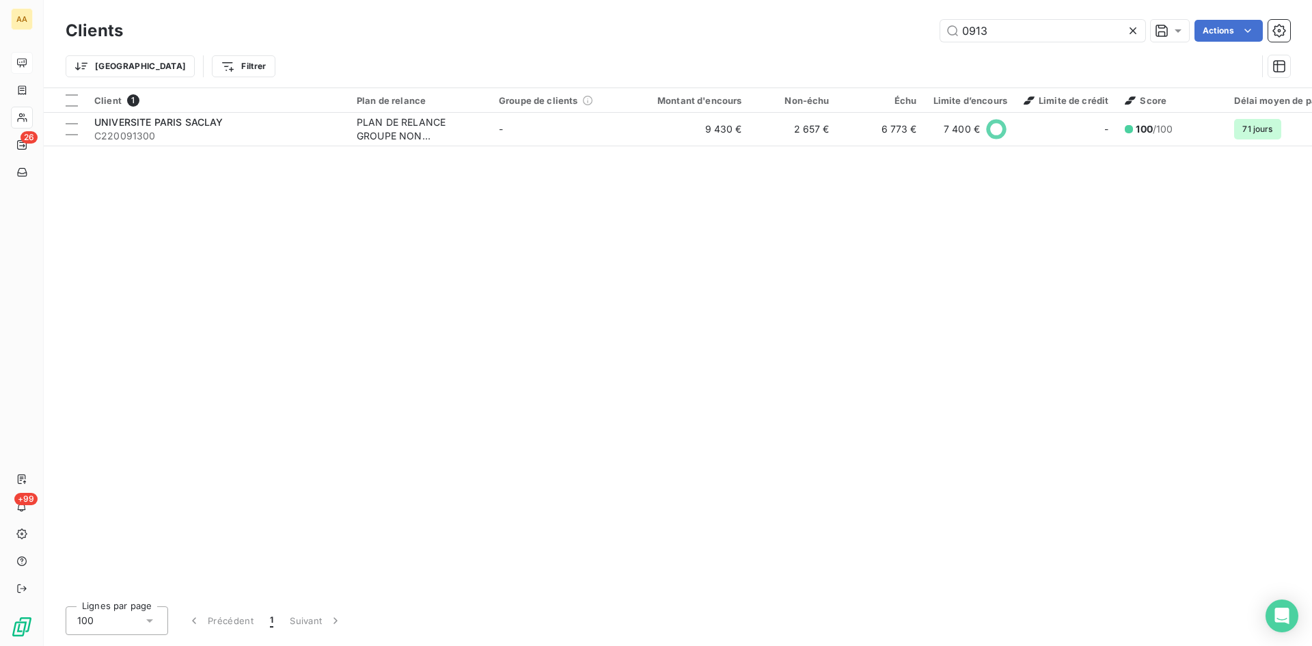
drag, startPoint x: 908, startPoint y: 40, endPoint x: 798, endPoint y: 41, distance: 110.0
click at [803, 40] on div "0913 Actions" at bounding box center [714, 31] width 1151 height 22
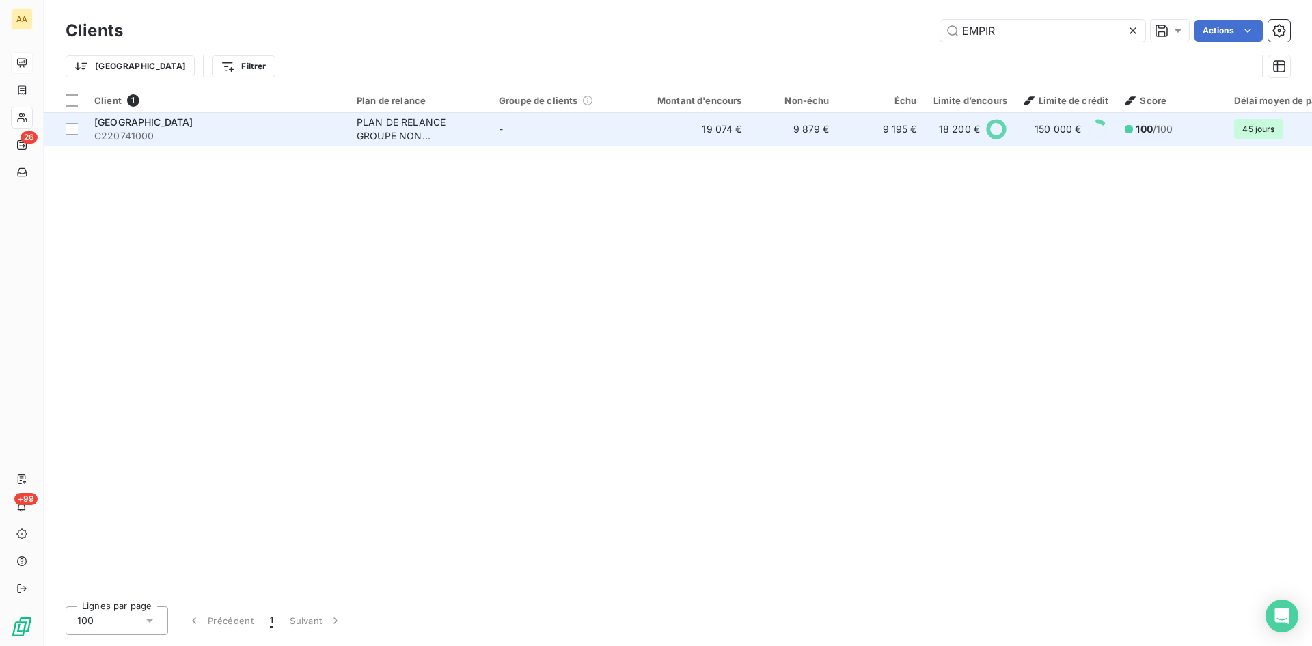
type input "EMPIR"
click at [422, 128] on div "PLAN DE RELANCE GROUPE NON AUTOMATIQUE" at bounding box center [420, 128] width 126 height 27
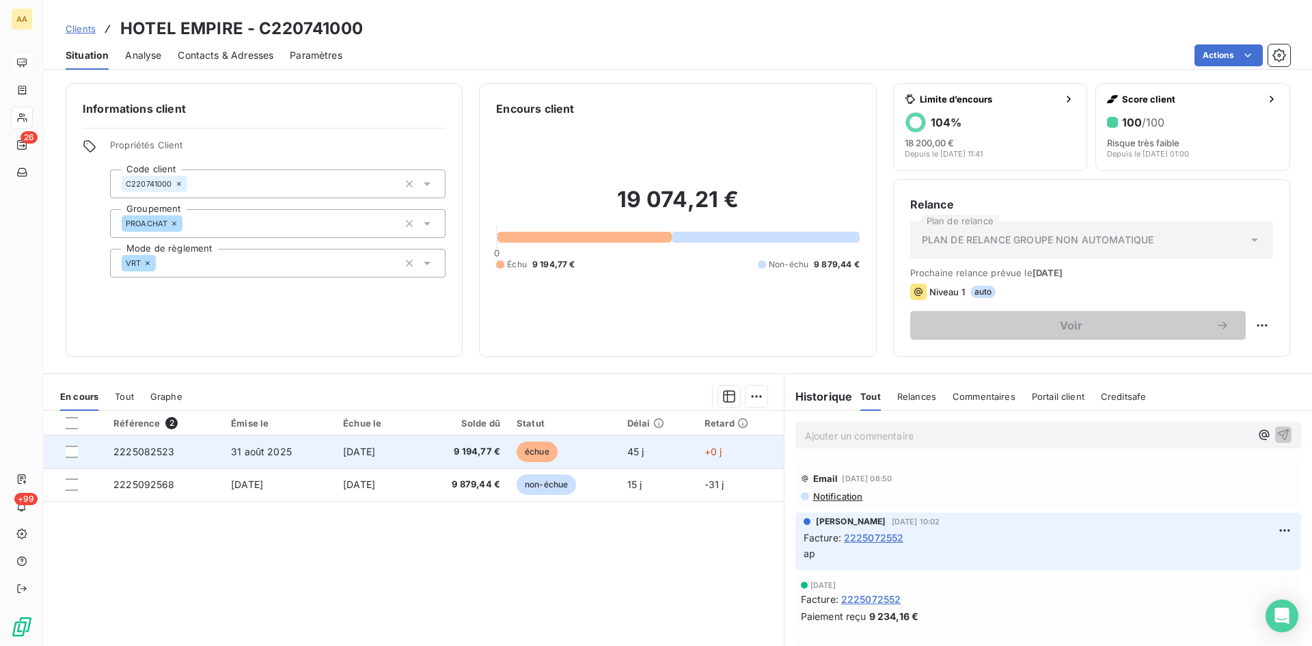
click at [146, 454] on span "2225082523" at bounding box center [143, 451] width 61 height 12
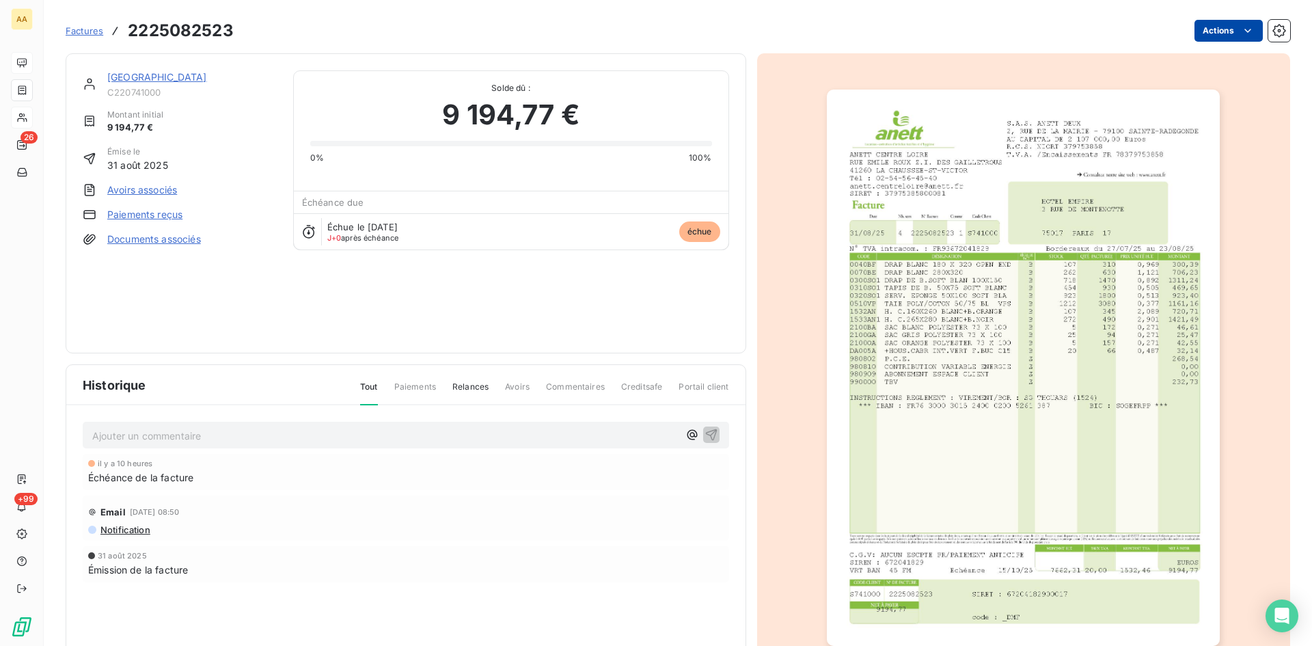
click at [1208, 36] on html "AA 26 +99 Factures 2225082523 Actions HOTEL EMPIRE C220741000 Montant initial 9…" at bounding box center [656, 323] width 1312 height 646
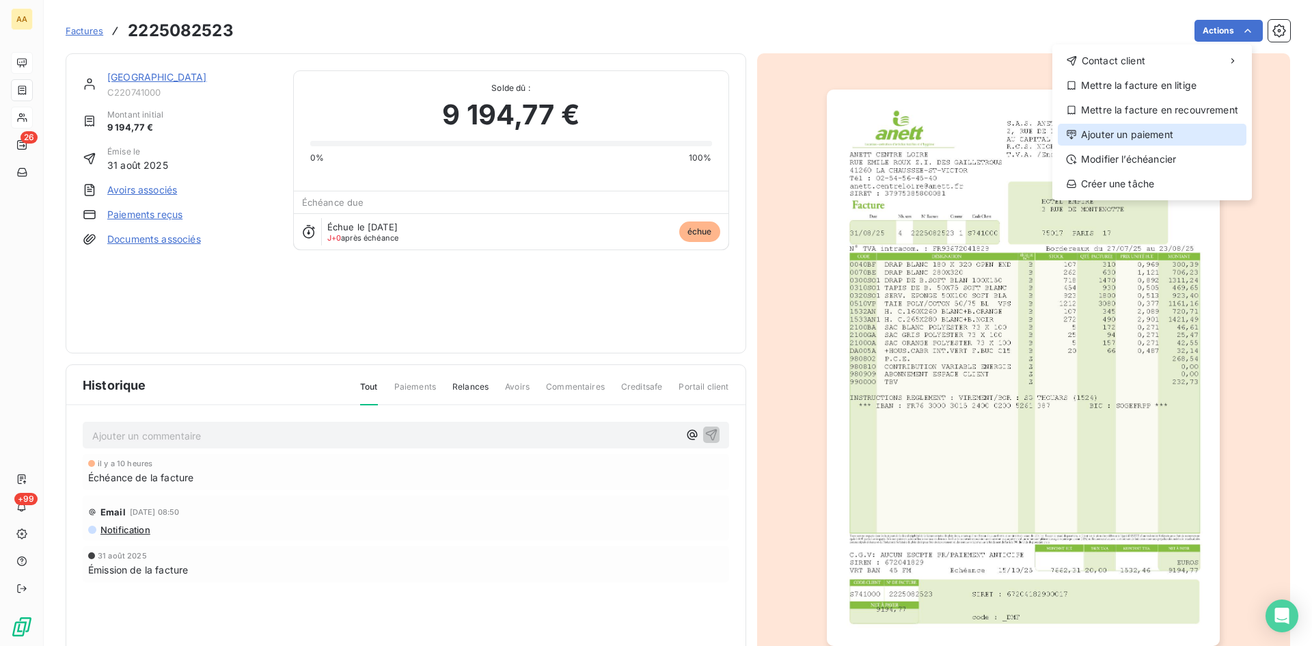
click at [1142, 133] on div "Ajouter un paiement" at bounding box center [1152, 135] width 189 height 22
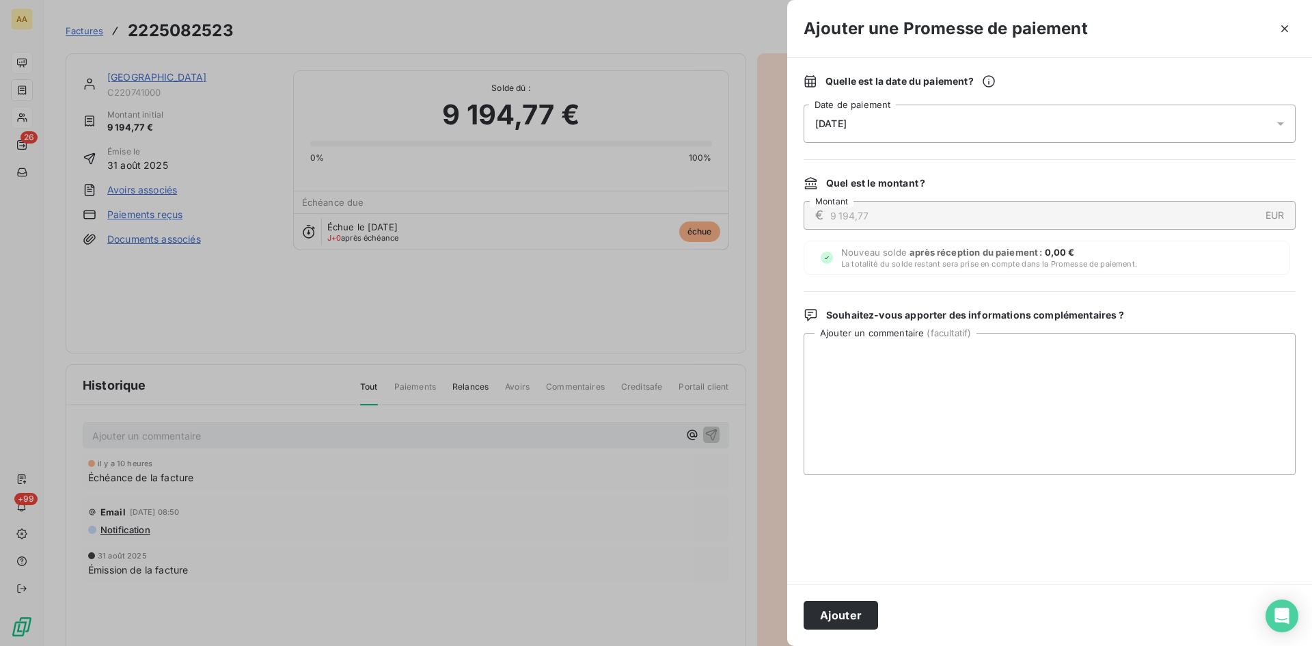
click at [983, 130] on div "[DATE]" at bounding box center [1050, 124] width 492 height 38
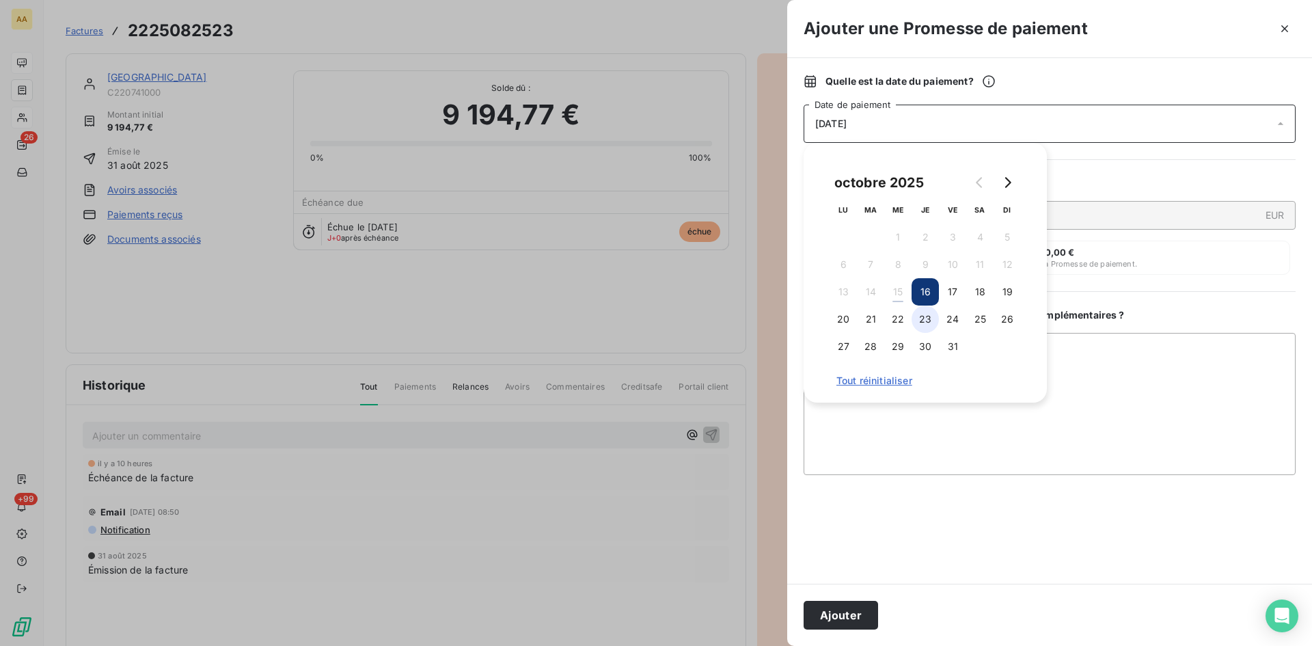
click at [930, 315] on button "23" at bounding box center [924, 318] width 27 height 27
click at [842, 612] on button "Ajouter" at bounding box center [841, 615] width 74 height 29
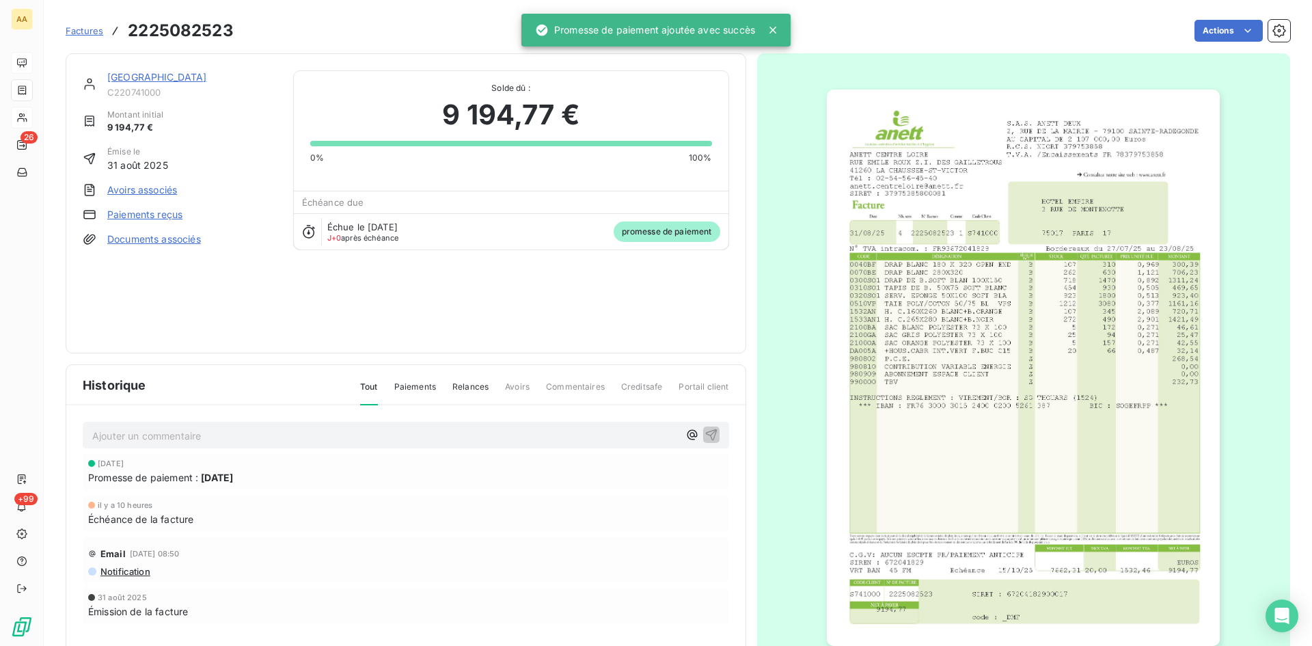
click at [551, 434] on p "Ajouter un commentaire ﻿" at bounding box center [385, 435] width 586 height 17
click at [712, 429] on icon "button" at bounding box center [711, 434] width 14 height 14
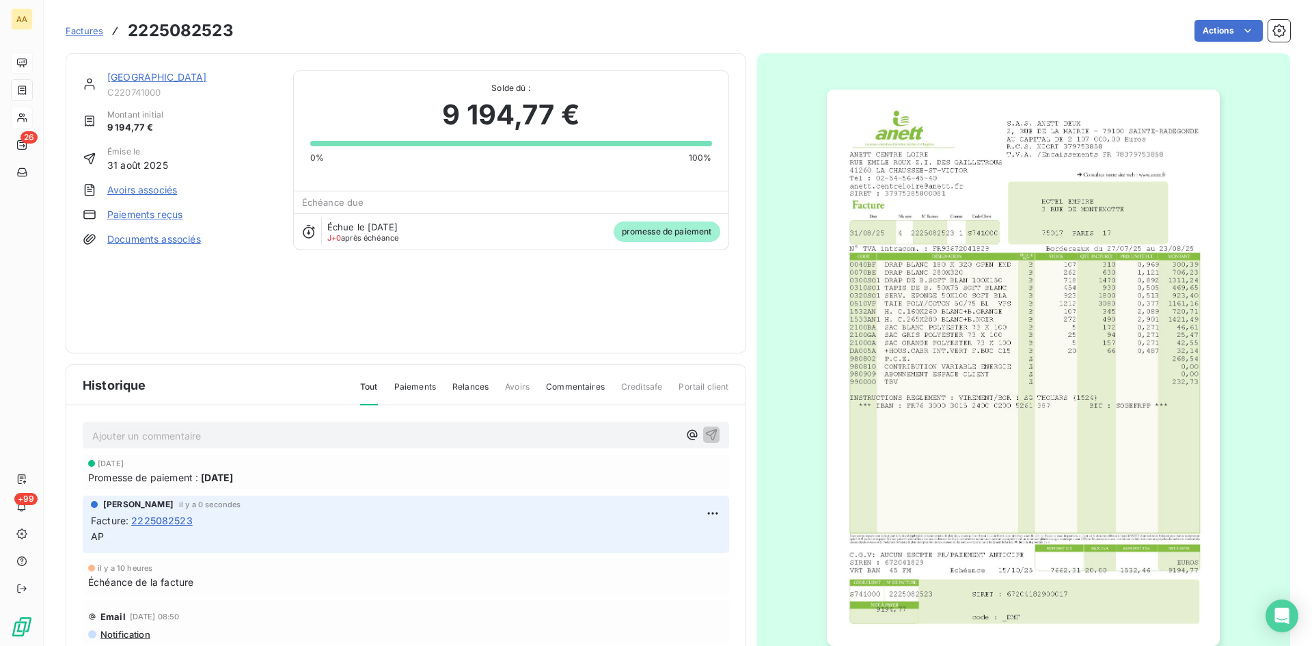
click at [158, 72] on link "[GEOGRAPHIC_DATA]" at bounding box center [157, 77] width 100 height 12
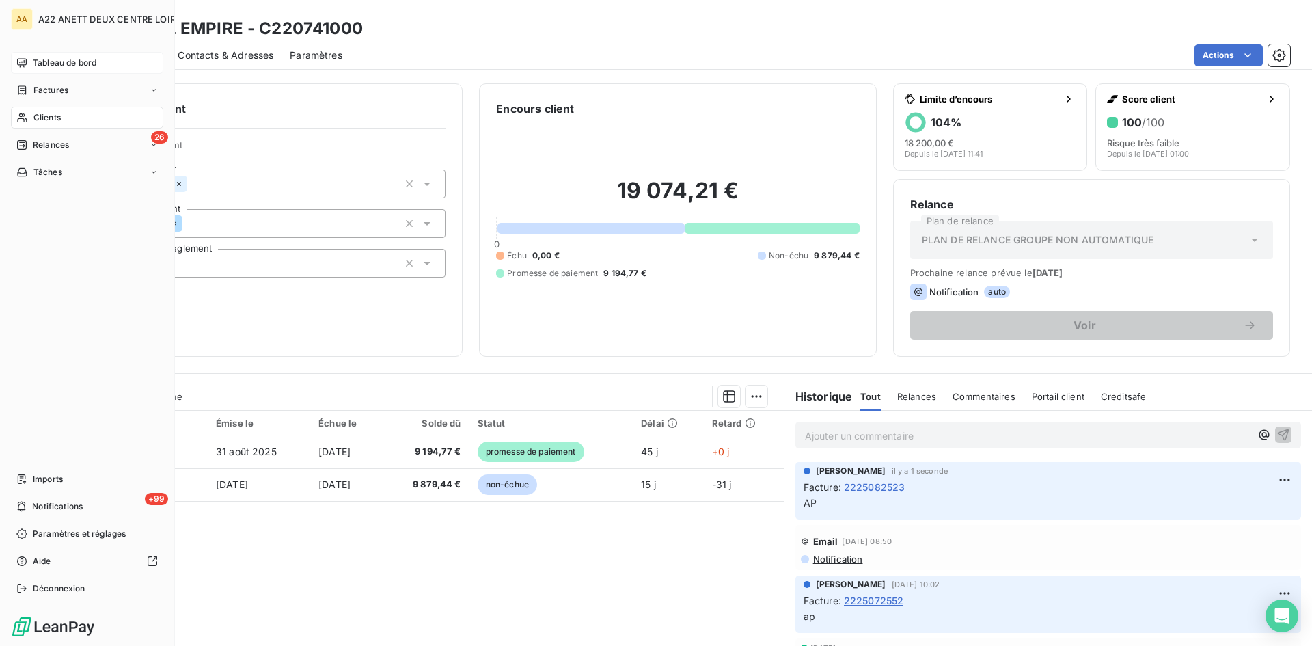
click at [51, 120] on span "Clients" at bounding box center [46, 117] width 27 height 12
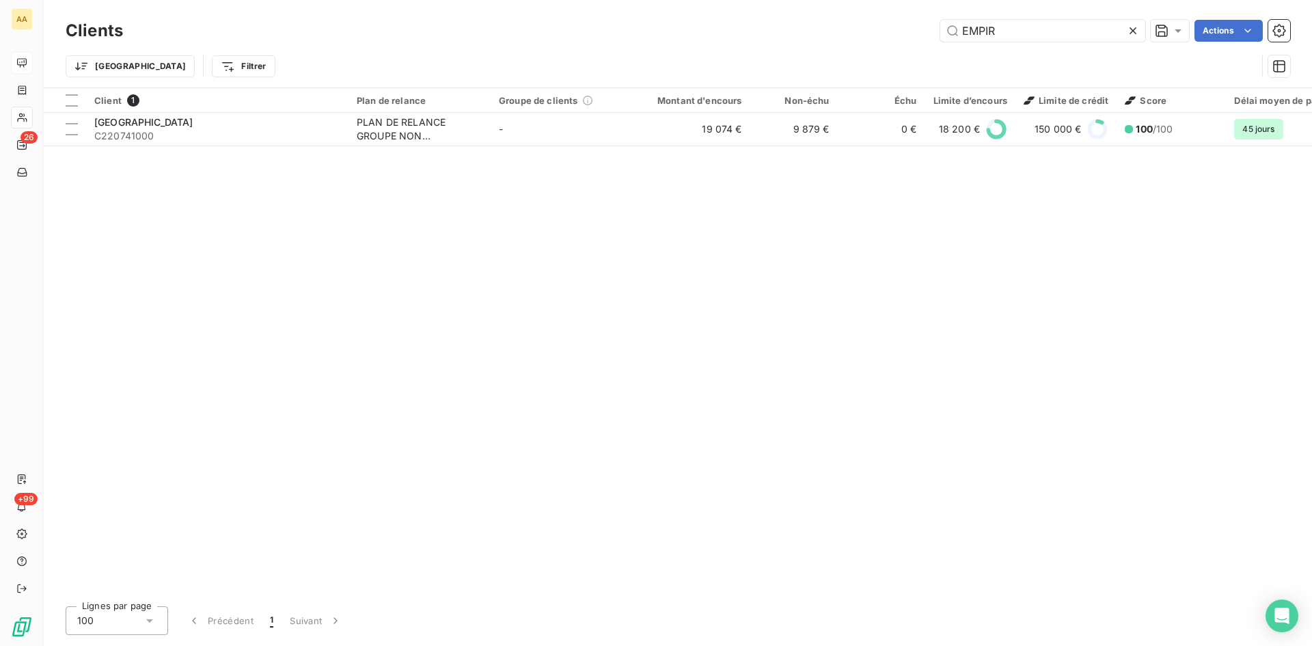
drag, startPoint x: 1008, startPoint y: 38, endPoint x: 898, endPoint y: 66, distance: 112.9
click at [952, 46] on div "Clients EMPIR Actions Trier Filtrer" at bounding box center [678, 51] width 1224 height 71
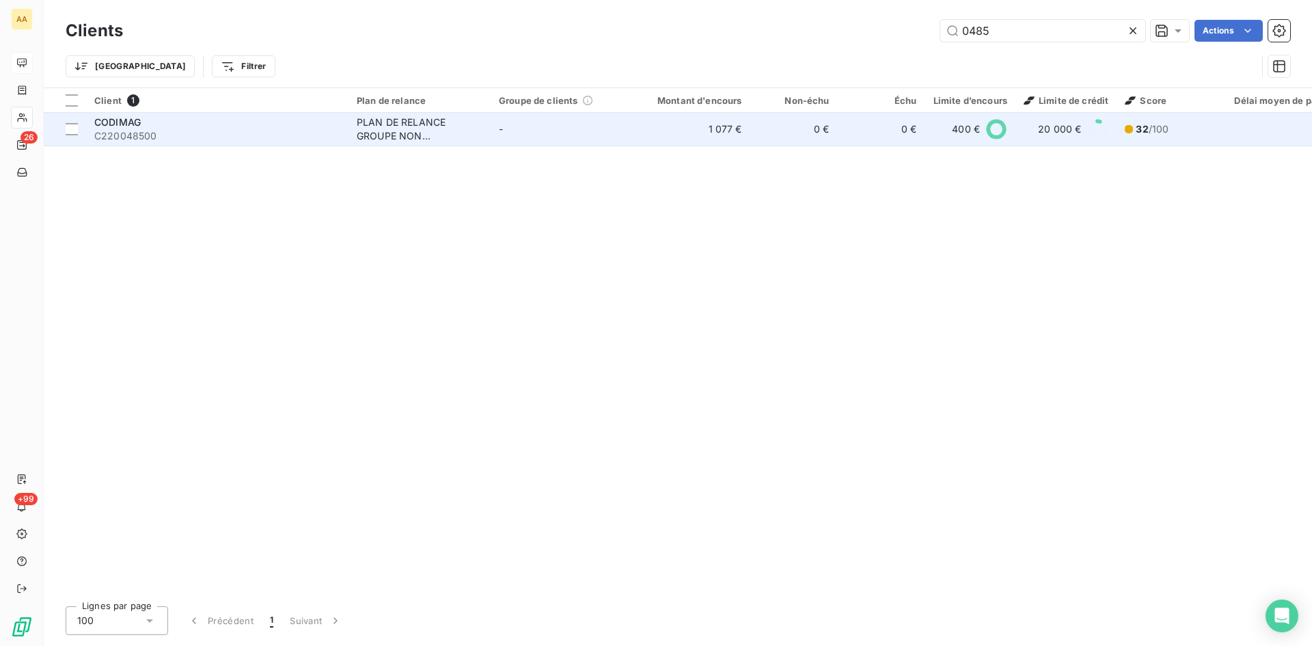
type input "0485"
click at [387, 138] on div "PLAN DE RELANCE GROUPE NON AUTOMATIQUE" at bounding box center [420, 128] width 126 height 27
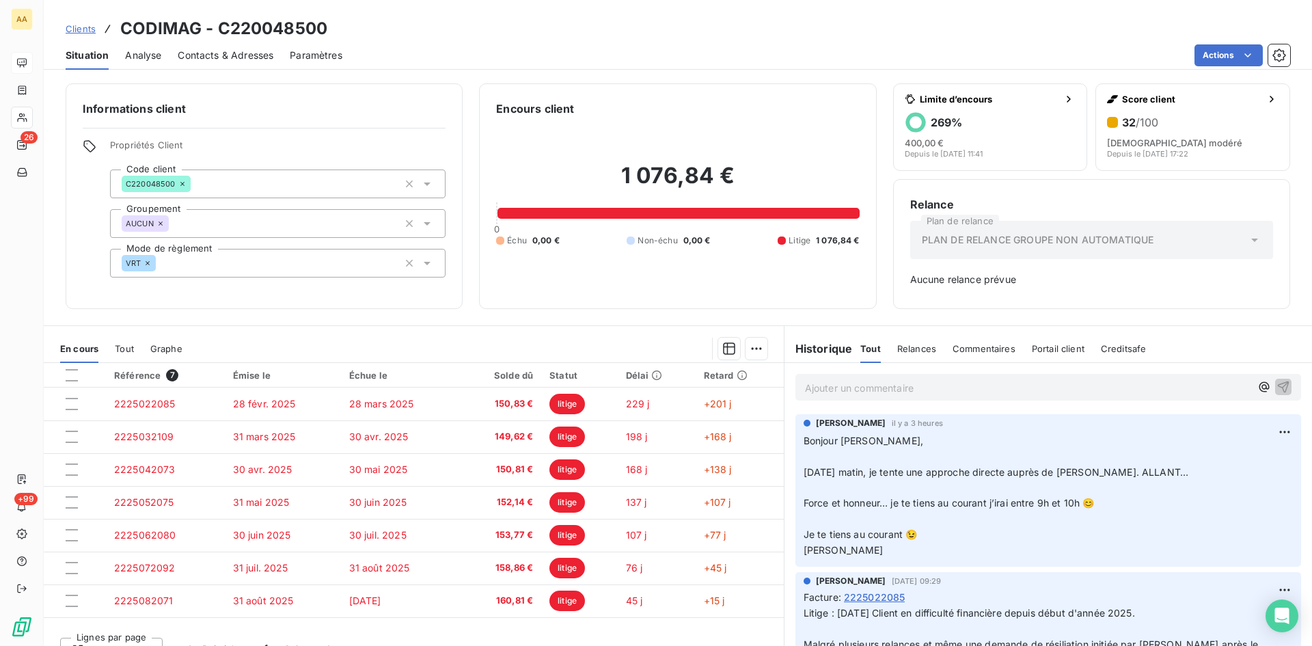
click at [825, 387] on p "Ajouter un commentaire ﻿" at bounding box center [1027, 387] width 445 height 17
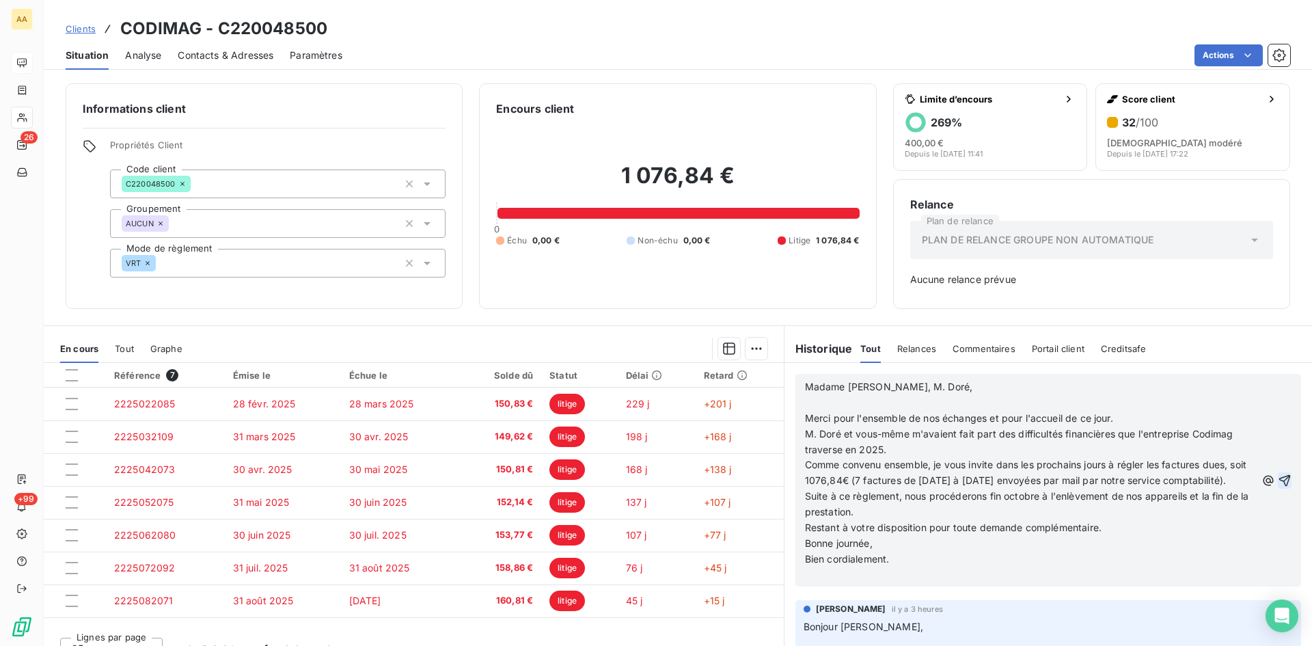
click at [1278, 487] on icon "button" at bounding box center [1285, 481] width 14 height 14
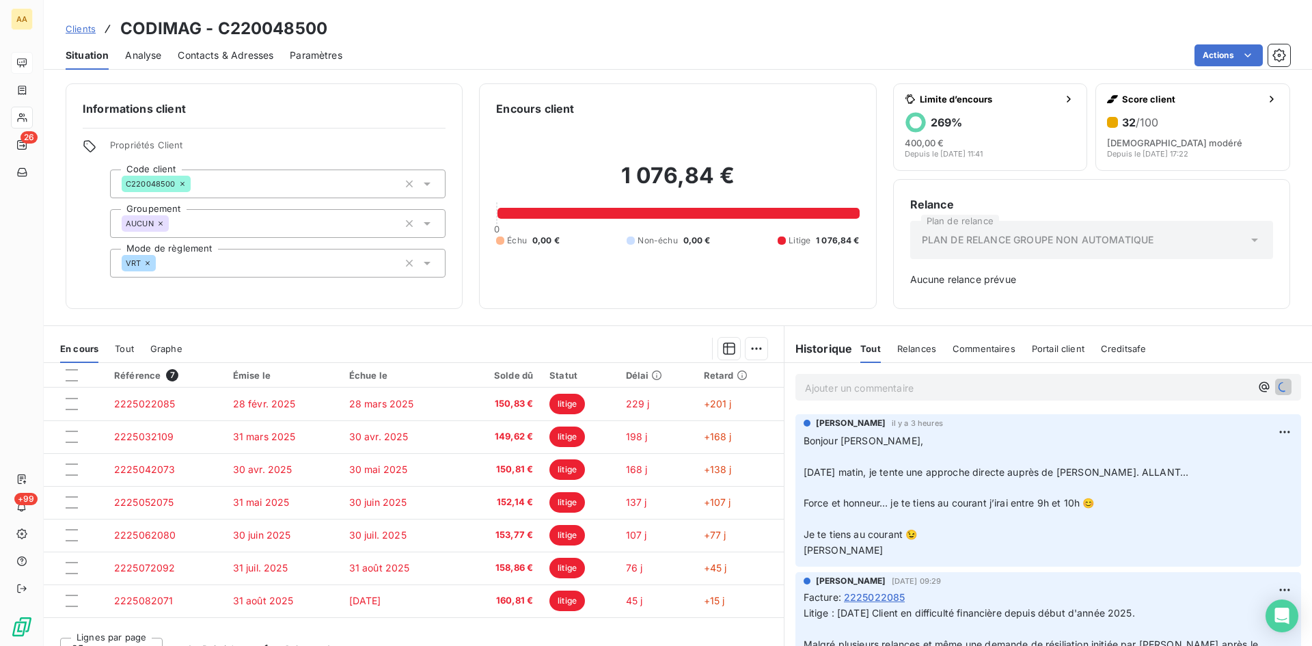
click at [816, 390] on p "Ajouter un commentaire ﻿" at bounding box center [1027, 387] width 445 height 17
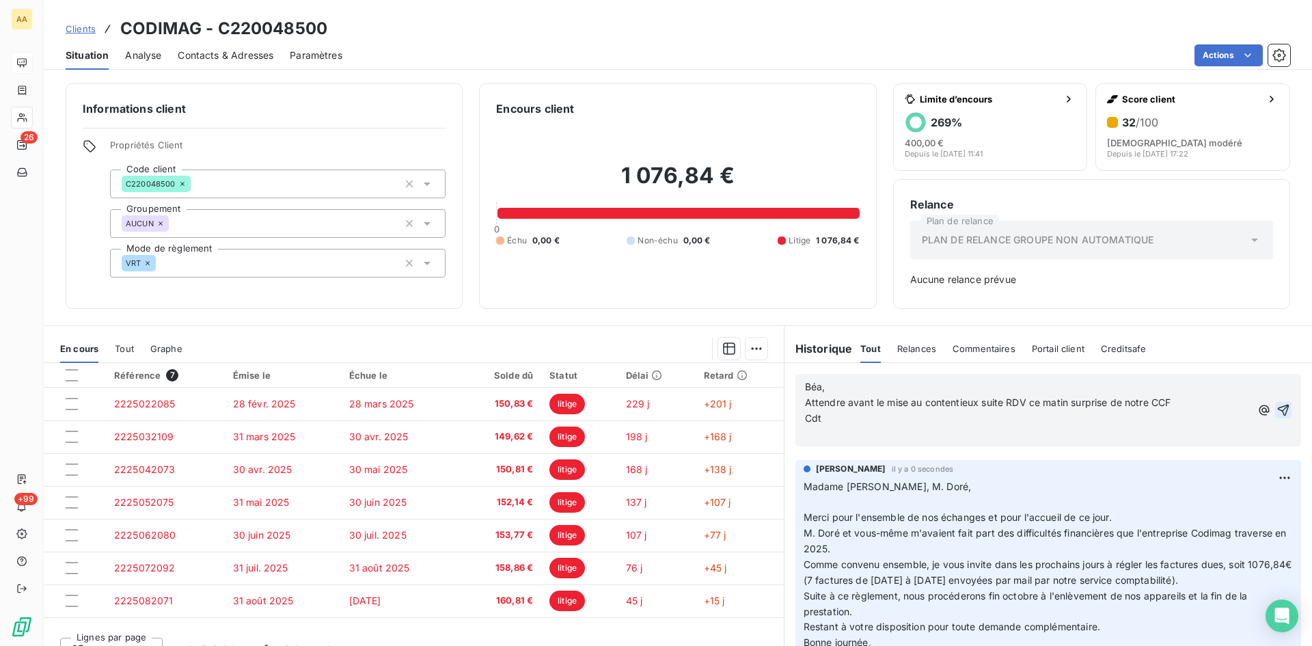
click at [1276, 404] on icon "button" at bounding box center [1283, 410] width 14 height 14
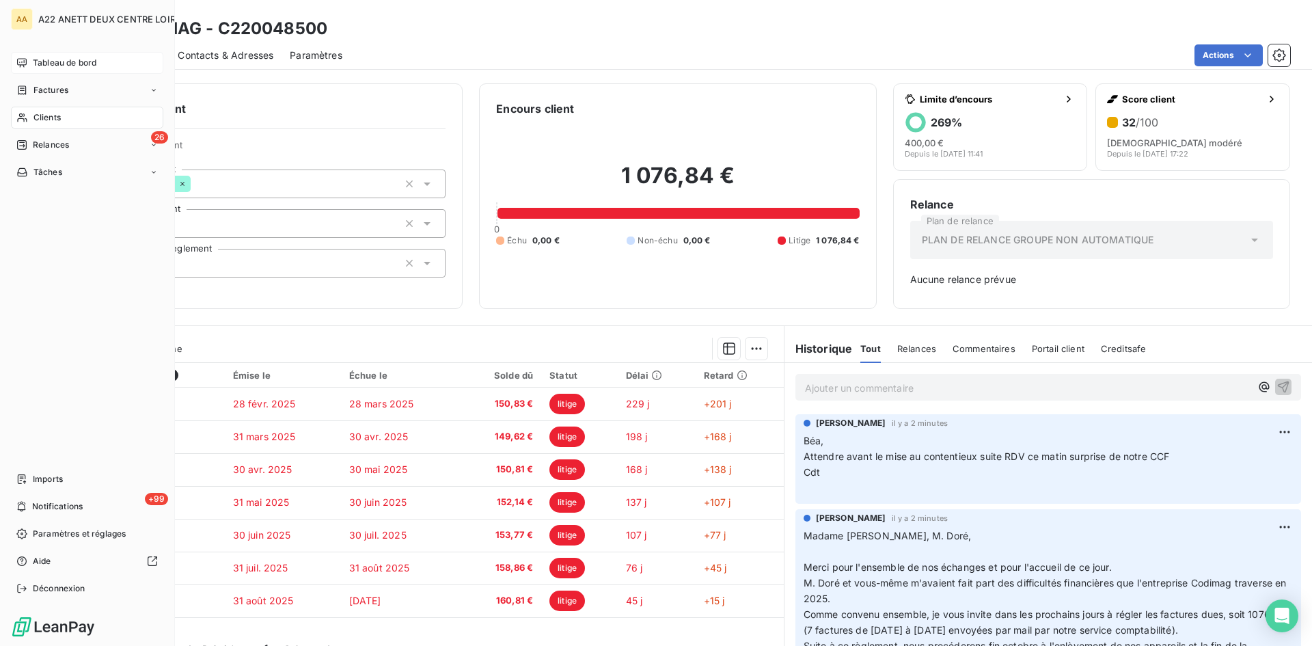
click at [38, 112] on span "Clients" at bounding box center [46, 117] width 27 height 12
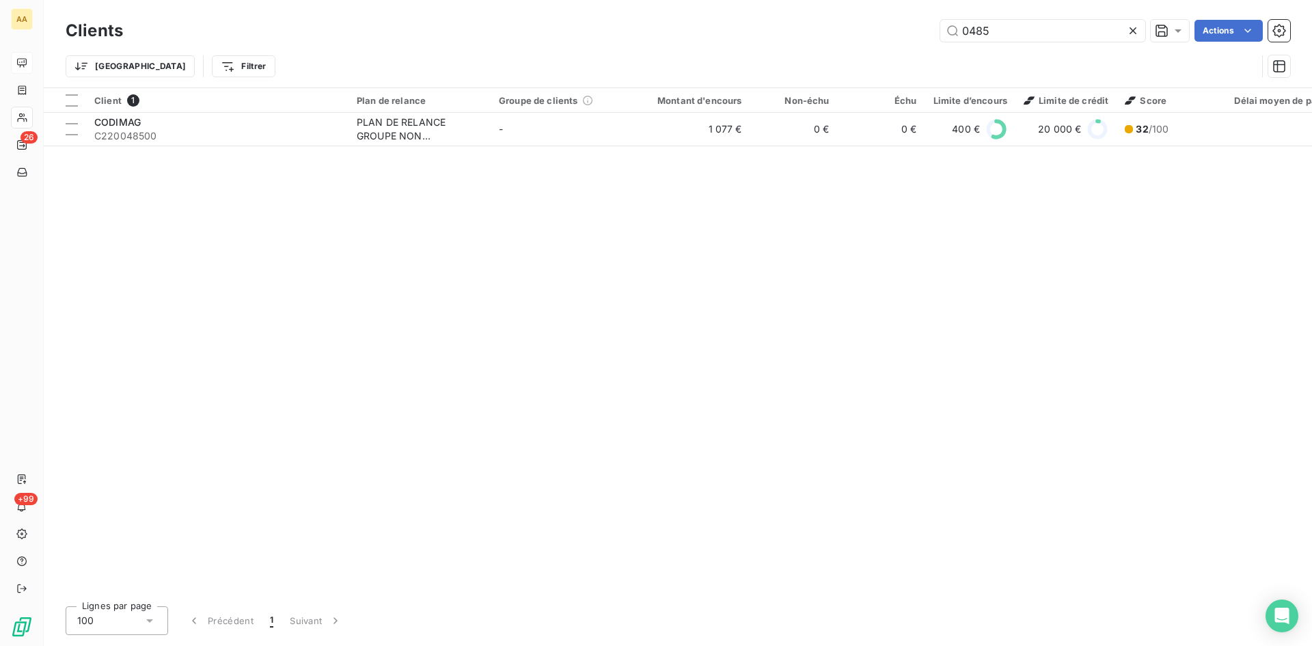
drag, startPoint x: 1008, startPoint y: 29, endPoint x: 851, endPoint y: 42, distance: 158.4
click at [851, 42] on div "Clients 0485 Actions" at bounding box center [678, 30] width 1224 height 29
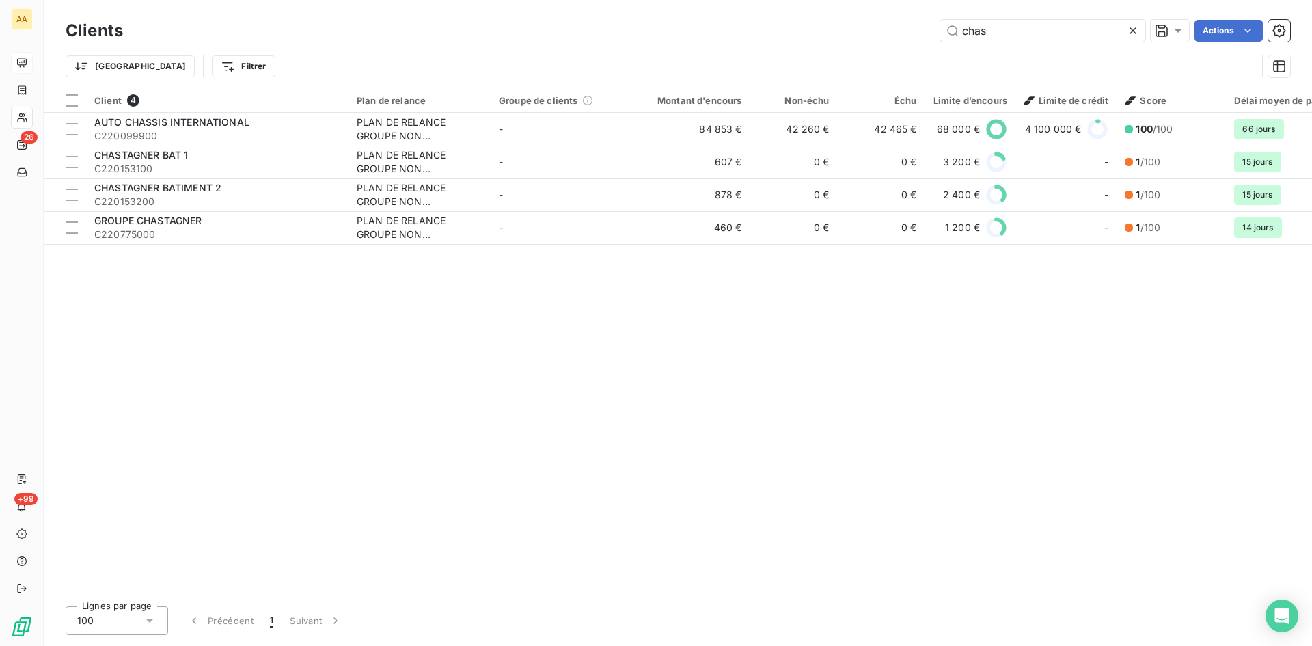
type input "chas"
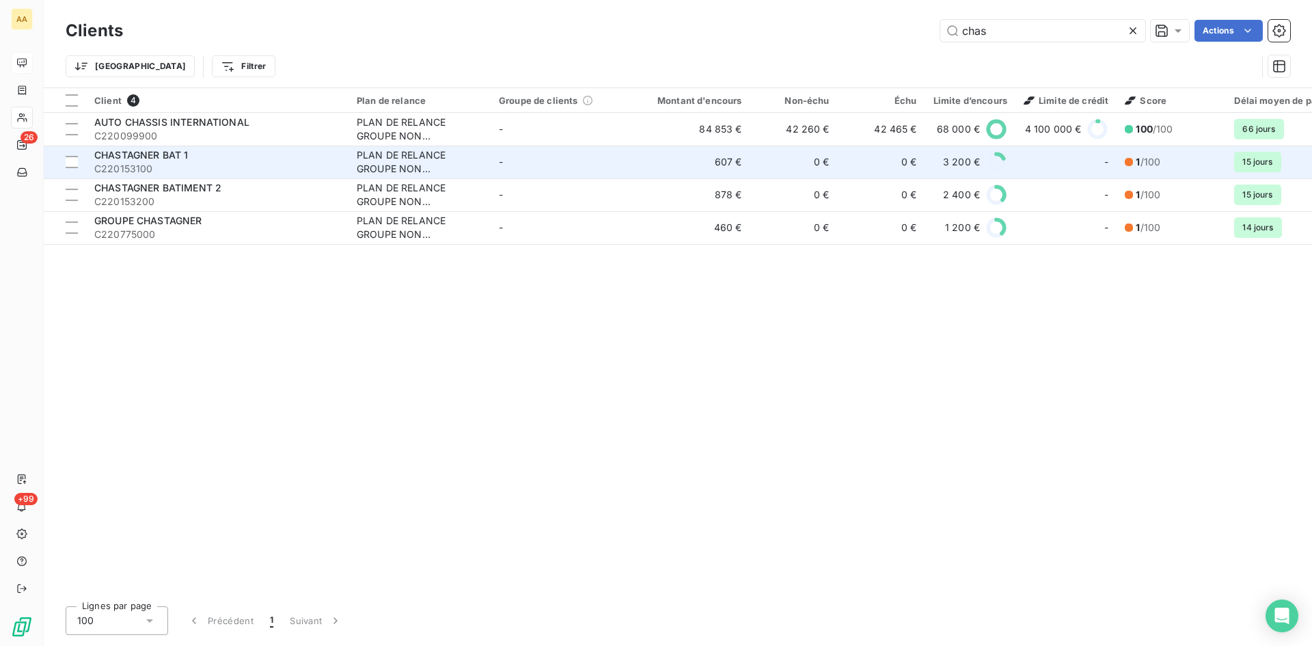
click at [352, 161] on td "PLAN DE RELANCE GROUPE NON AUTOMATIQUE" at bounding box center [419, 162] width 142 height 33
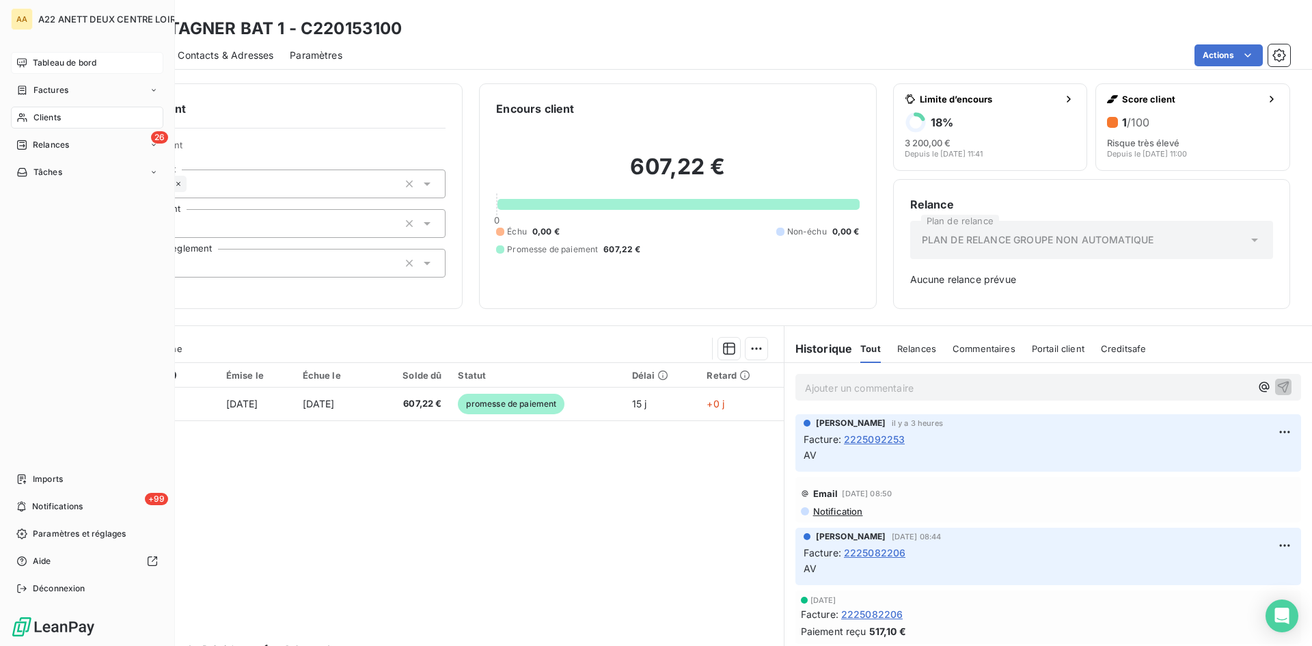
click at [29, 115] on div "Clients" at bounding box center [87, 118] width 152 height 22
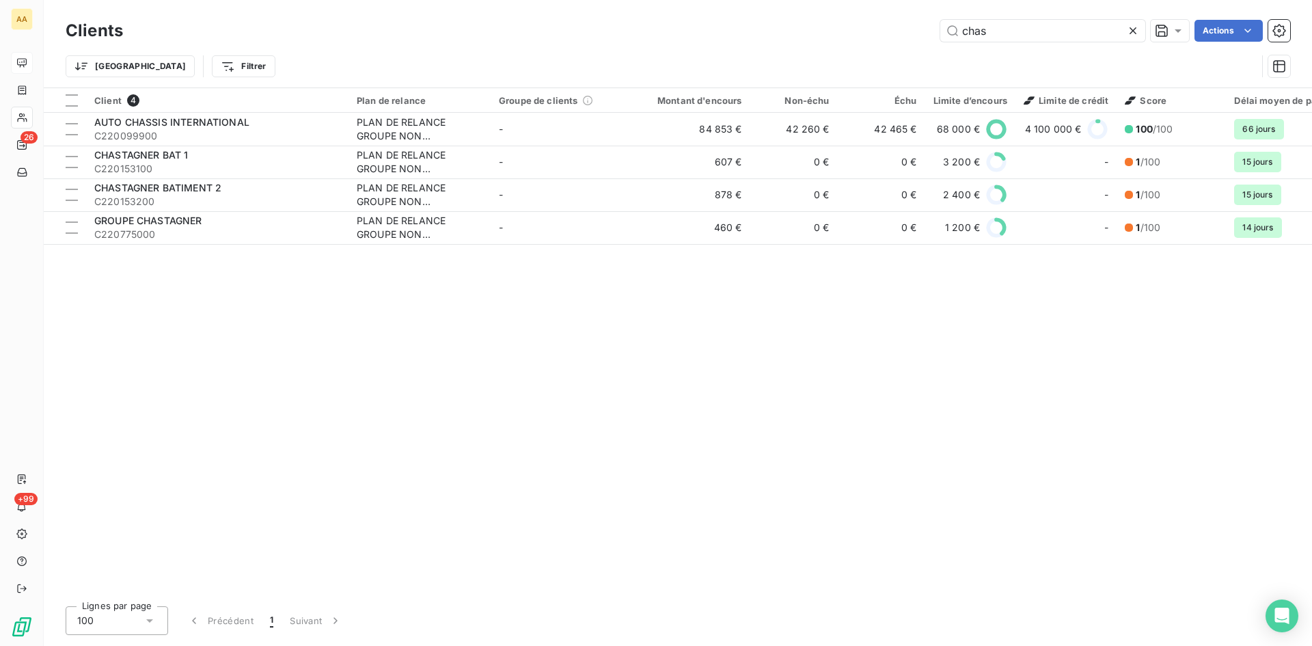
drag, startPoint x: 985, startPoint y: 27, endPoint x: 928, endPoint y: 28, distance: 56.7
click at [928, 28] on div "chas Actions" at bounding box center [714, 31] width 1151 height 22
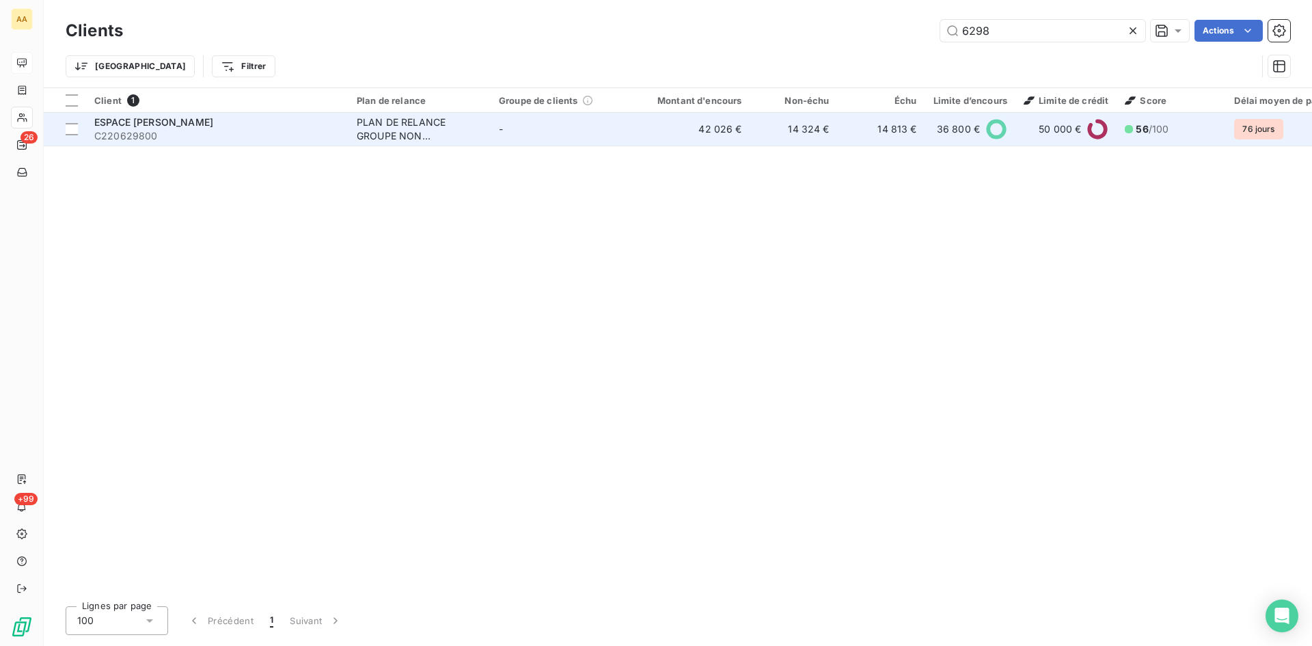
type input "6298"
click at [380, 135] on div "PLAN DE RELANCE GROUPE NON AUTOMATIQUE" at bounding box center [420, 128] width 126 height 27
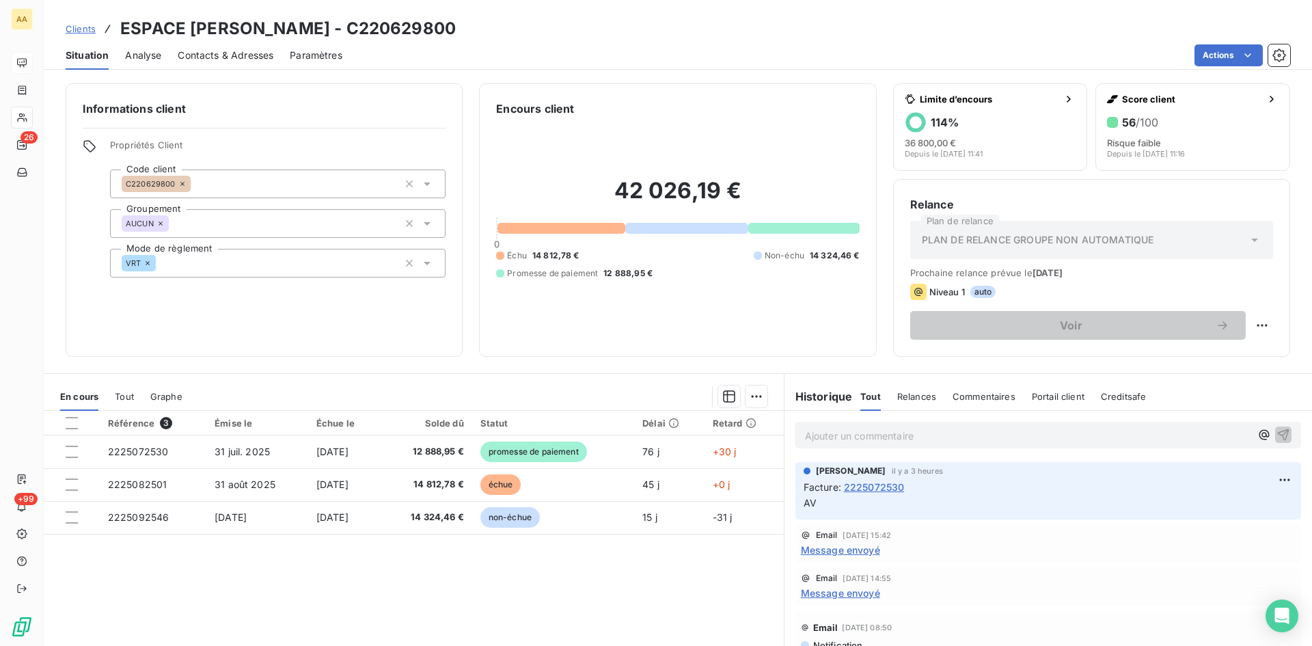
drag, startPoint x: 486, startPoint y: 29, endPoint x: 107, endPoint y: 31, distance: 379.2
click at [107, 31] on div "Clients ESPACE [PERSON_NAME] - C220629800" at bounding box center [678, 28] width 1268 height 25
copy h3 "ESPACE [PERSON_NAME] - C220629800"
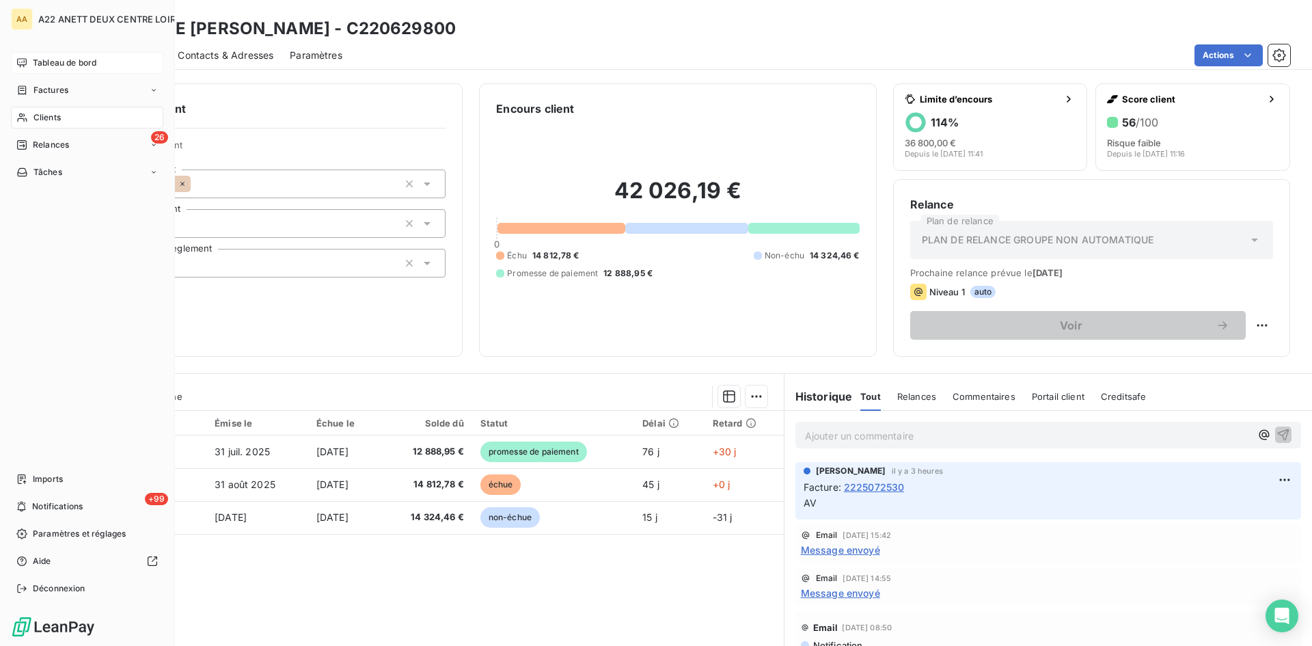
click at [51, 119] on span "Clients" at bounding box center [46, 117] width 27 height 12
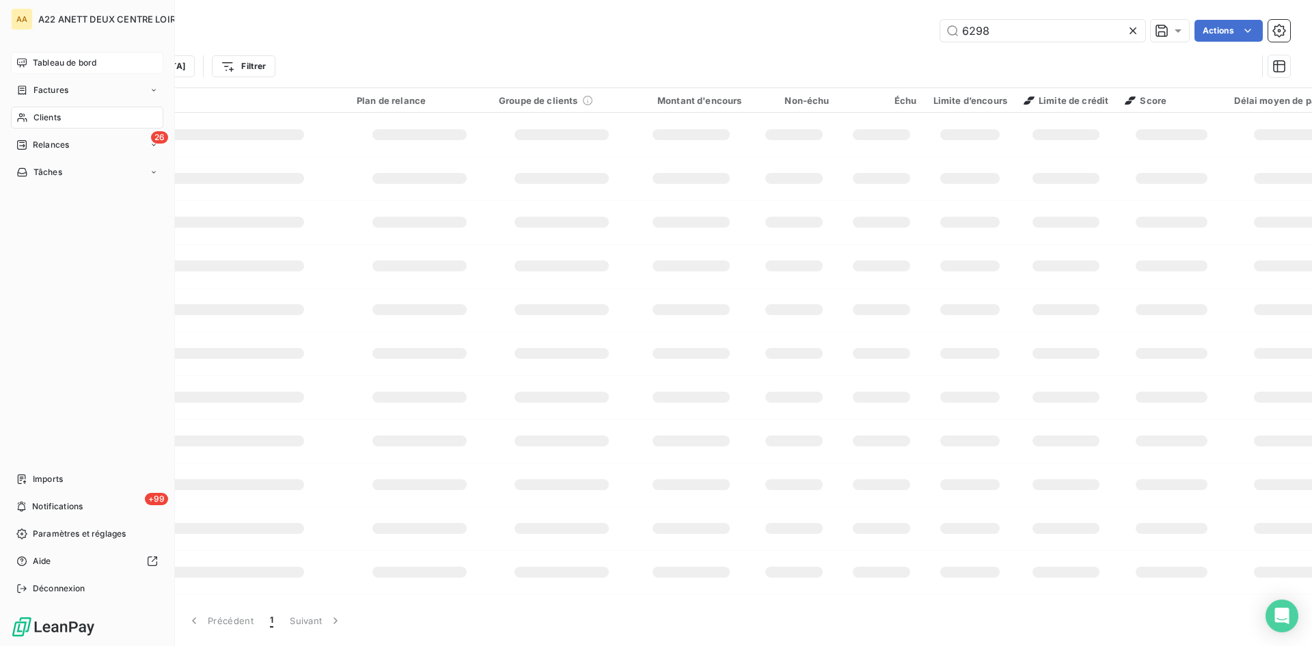
click at [42, 87] on span "Factures" at bounding box center [50, 90] width 35 height 12
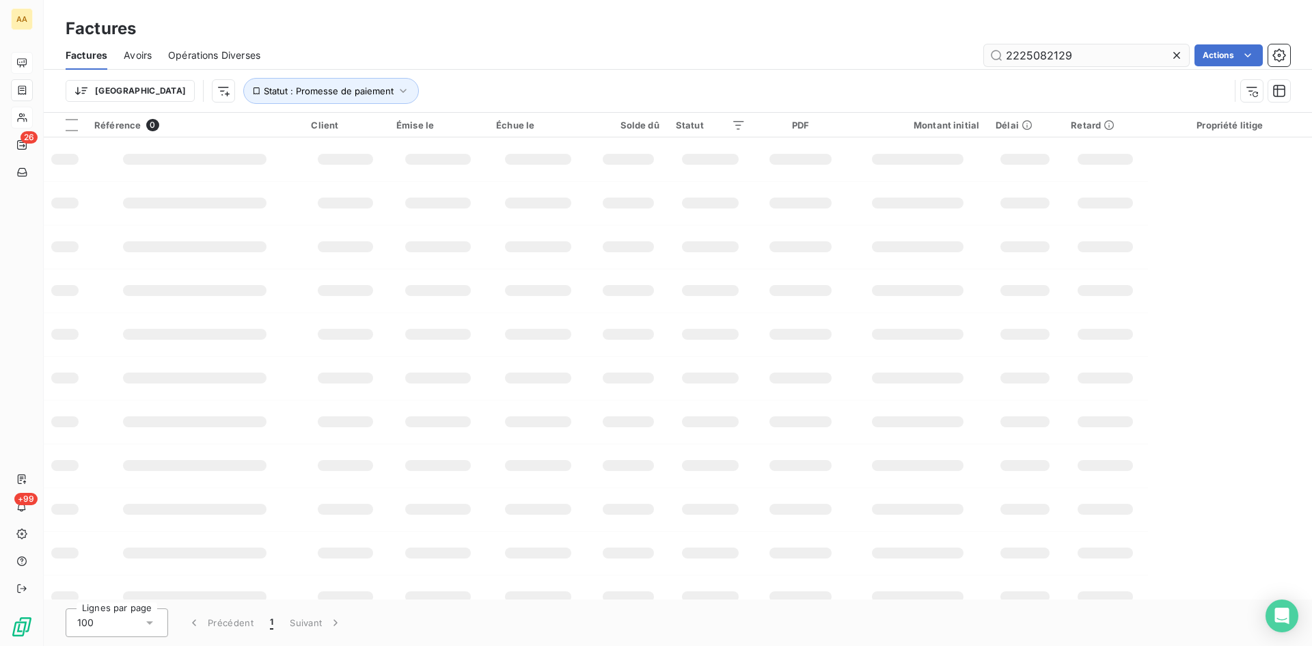
drag, startPoint x: 1054, startPoint y: 51, endPoint x: 1040, endPoint y: 50, distance: 14.4
click at [1040, 50] on input "2225082129" at bounding box center [1086, 55] width 205 height 22
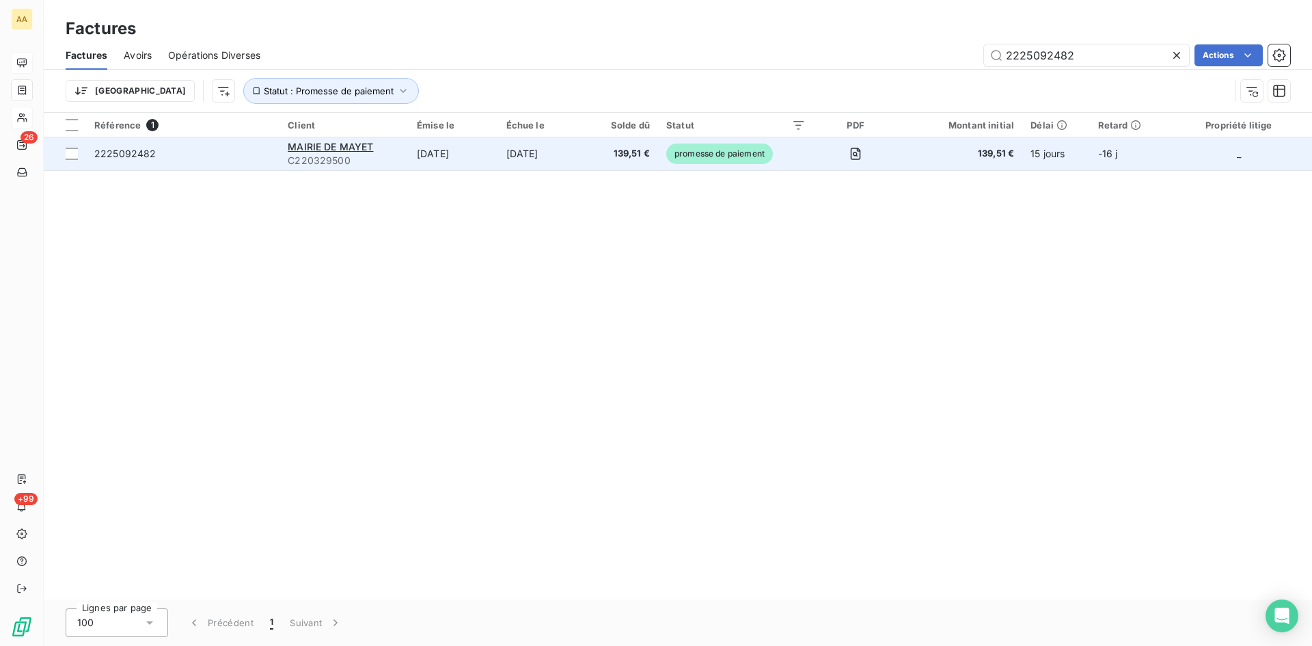
type input "2225092482"
click at [314, 156] on span "C220329500" at bounding box center [344, 161] width 113 height 14
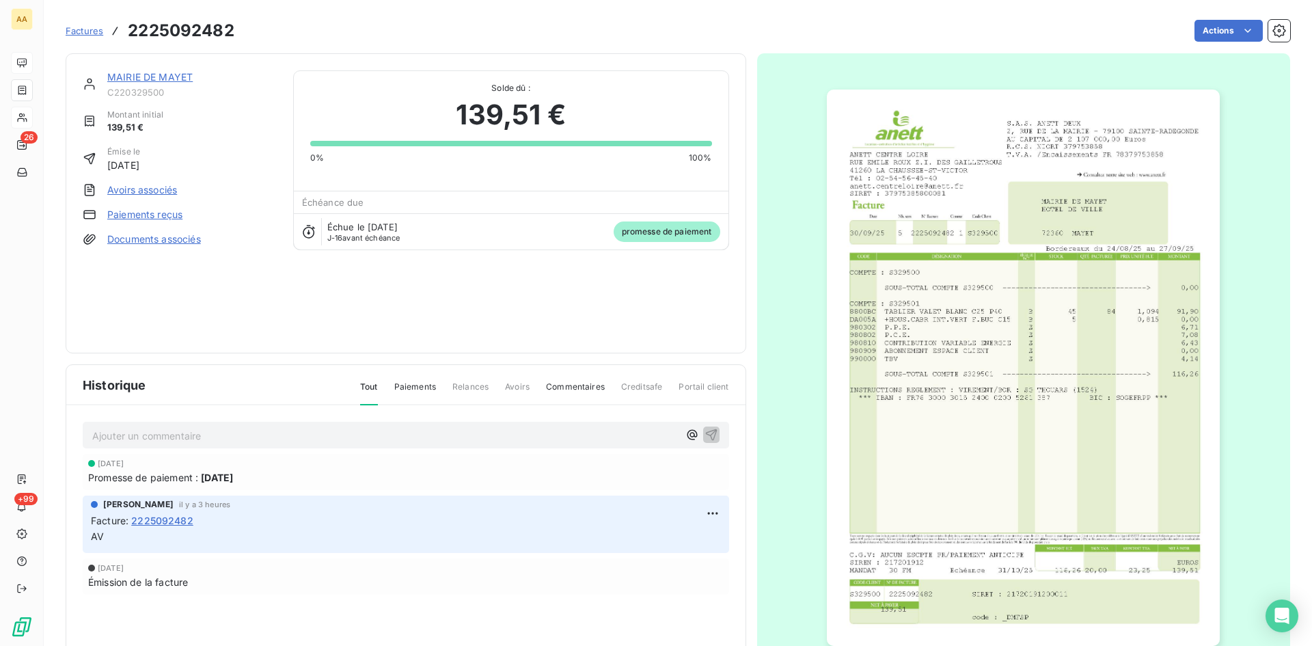
click at [141, 76] on link "MAIRIE DE MAYET" at bounding box center [149, 77] width 85 height 12
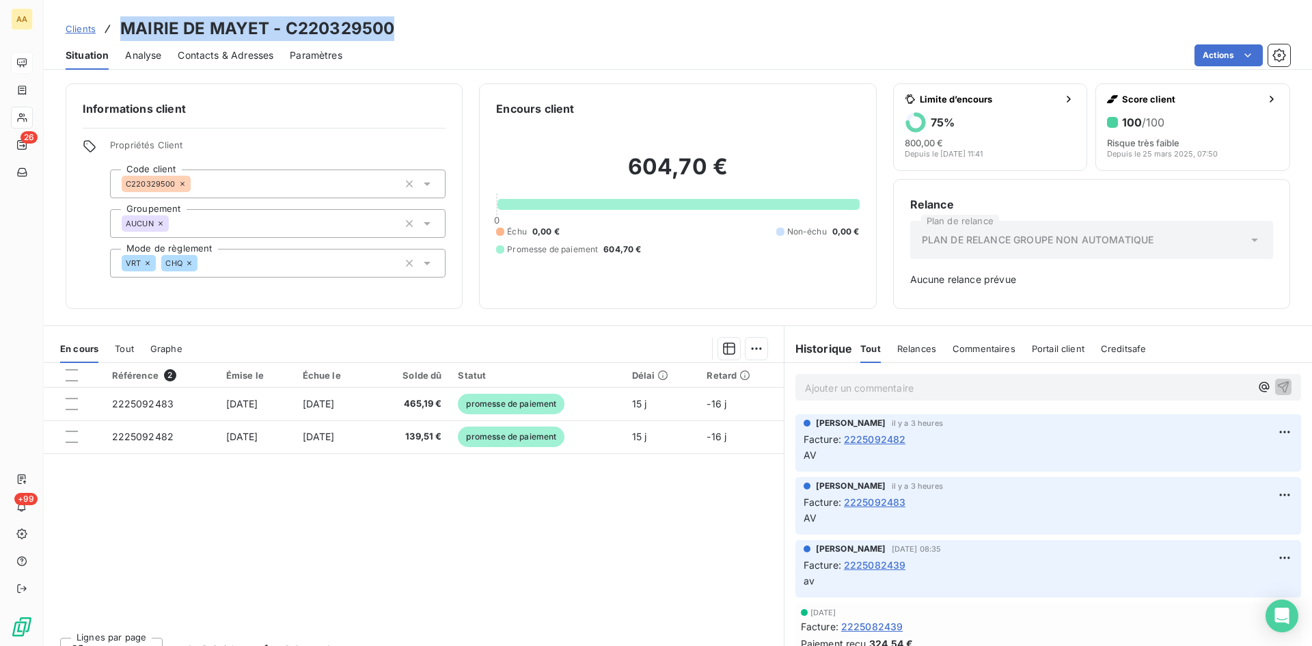
drag, startPoint x: 362, startPoint y: 33, endPoint x: 120, endPoint y: 40, distance: 242.7
click at [120, 40] on div "Clients MAIRIE DE MAYET - C220329500" at bounding box center [678, 28] width 1268 height 25
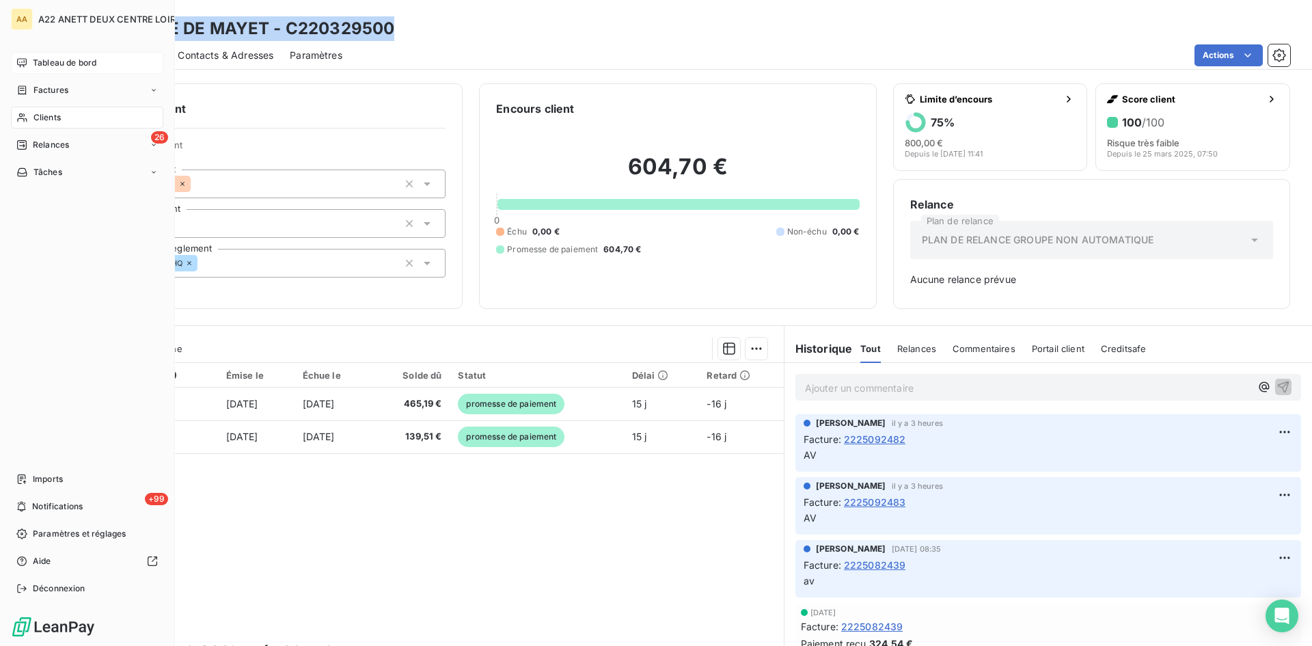
click at [35, 63] on span "Tableau de bord" at bounding box center [65, 63] width 64 height 12
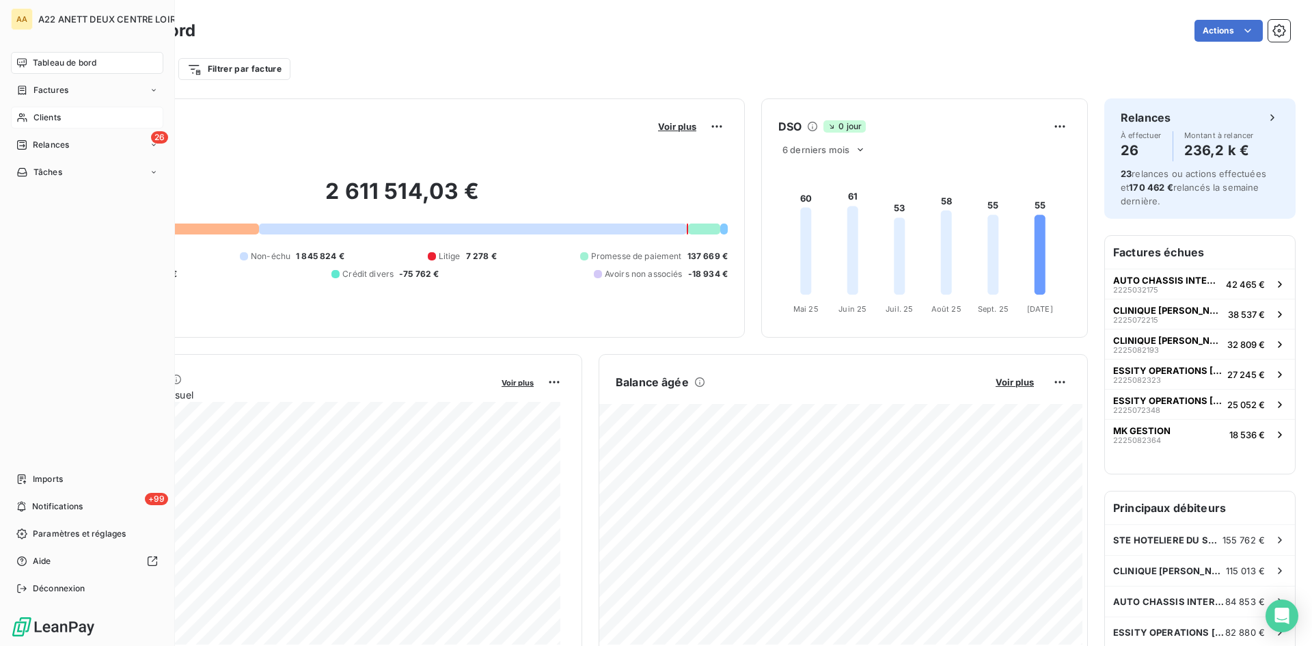
click at [51, 116] on span "Clients" at bounding box center [46, 117] width 27 height 12
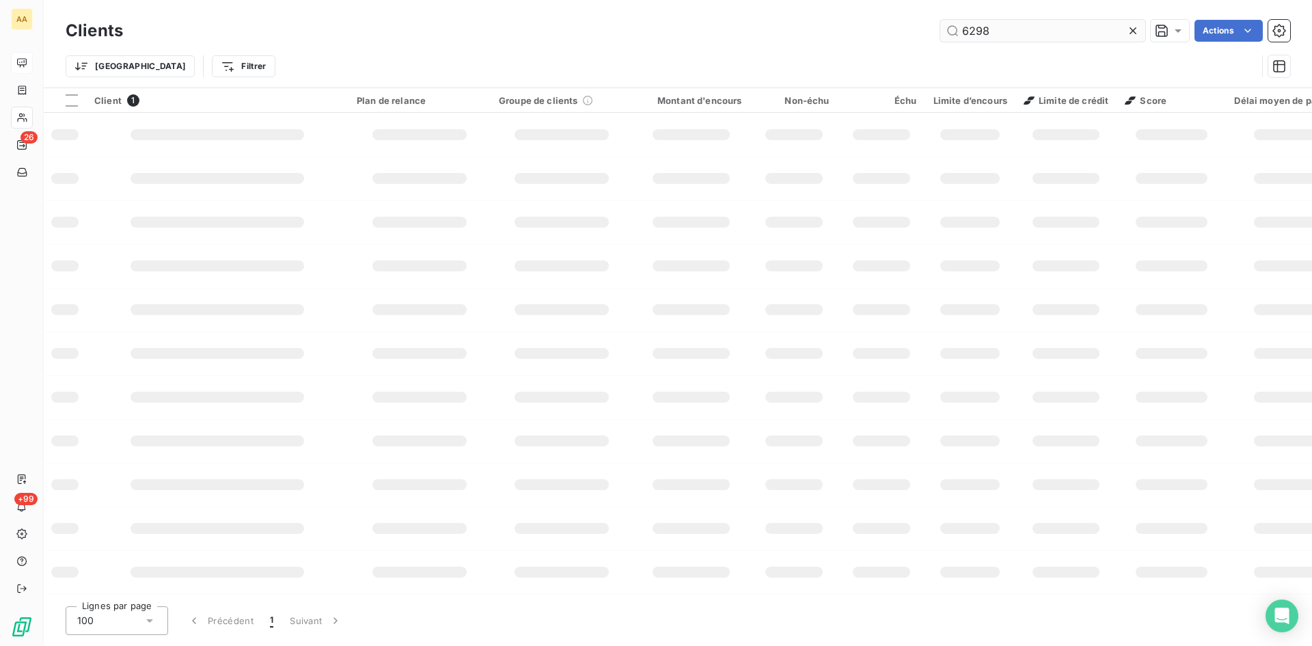
click at [1000, 40] on input "6298" at bounding box center [1042, 31] width 205 height 22
drag, startPoint x: 961, startPoint y: 35, endPoint x: 925, endPoint y: 35, distance: 36.2
click at [925, 35] on div "6298 Actions" at bounding box center [714, 31] width 1151 height 22
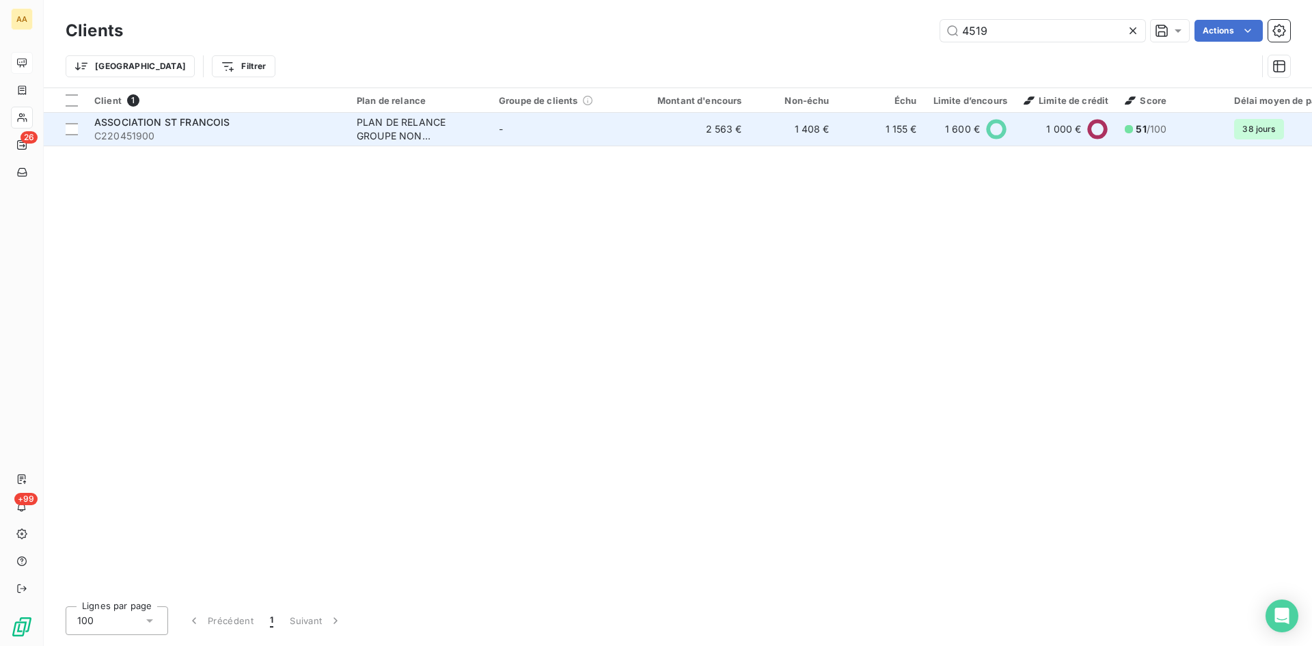
type input "4519"
click at [403, 127] on div "PLAN DE RELANCE GROUPE NON AUTOMATIQUE" at bounding box center [420, 128] width 126 height 27
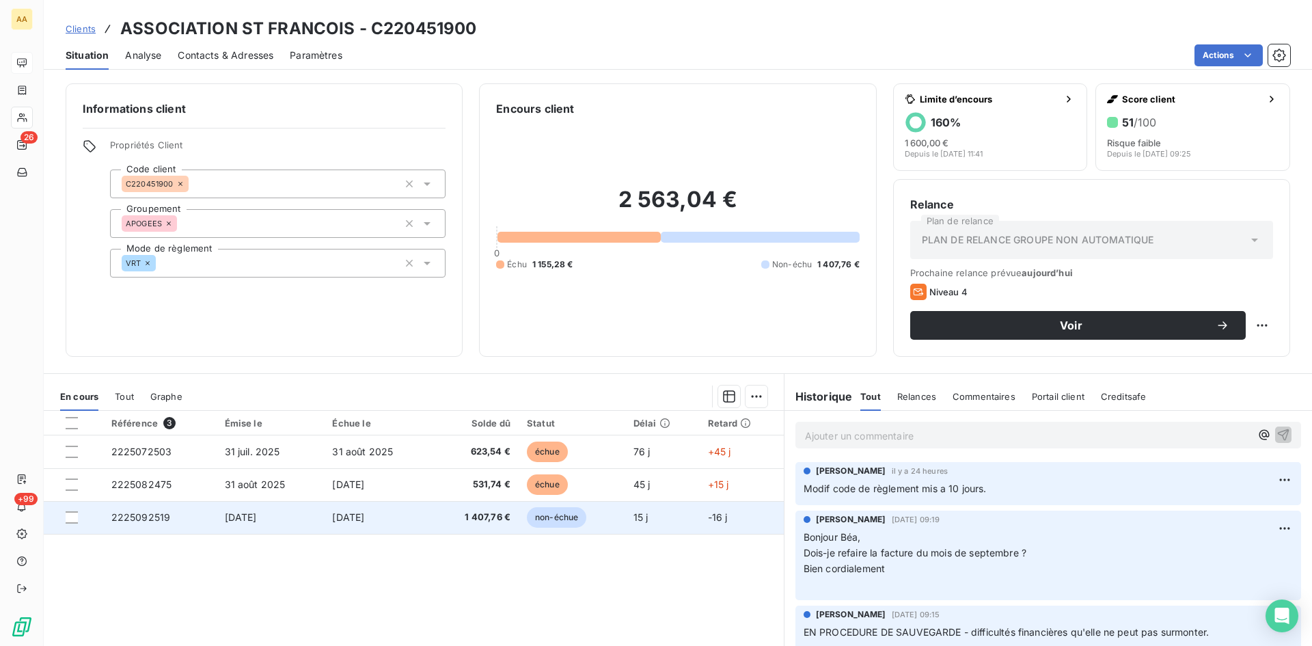
click at [143, 520] on span "2225092519" at bounding box center [140, 517] width 59 height 12
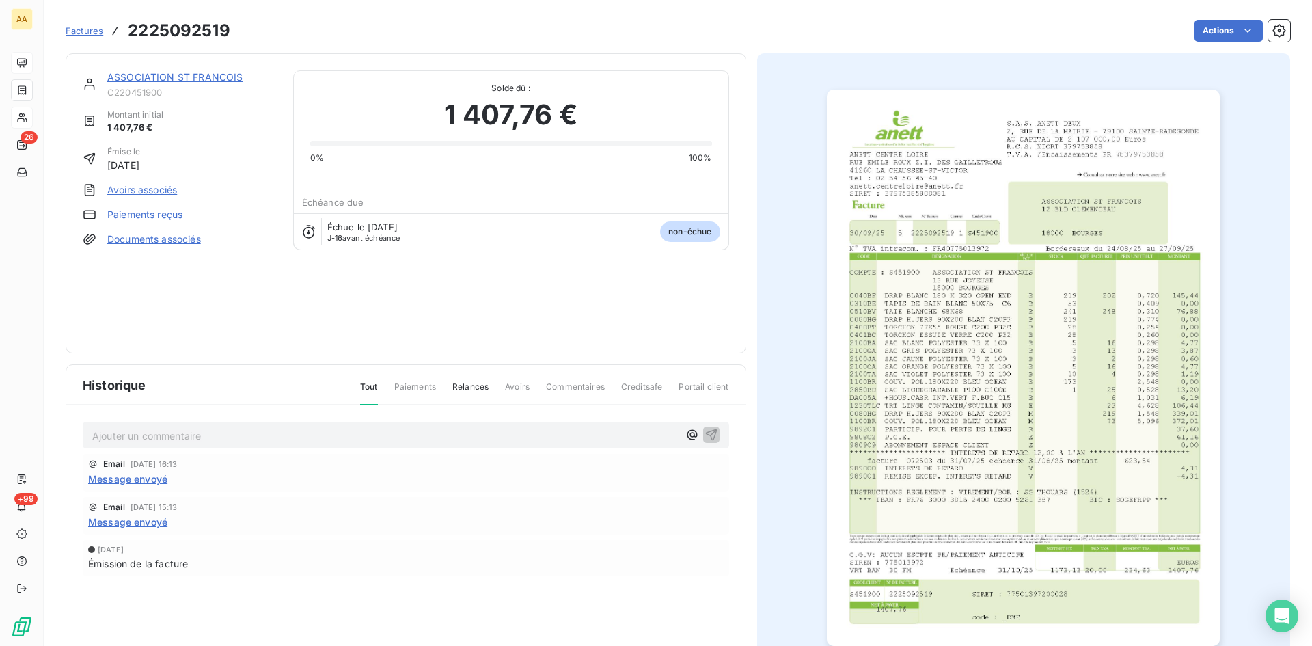
click at [976, 366] on img "button" at bounding box center [1023, 368] width 393 height 556
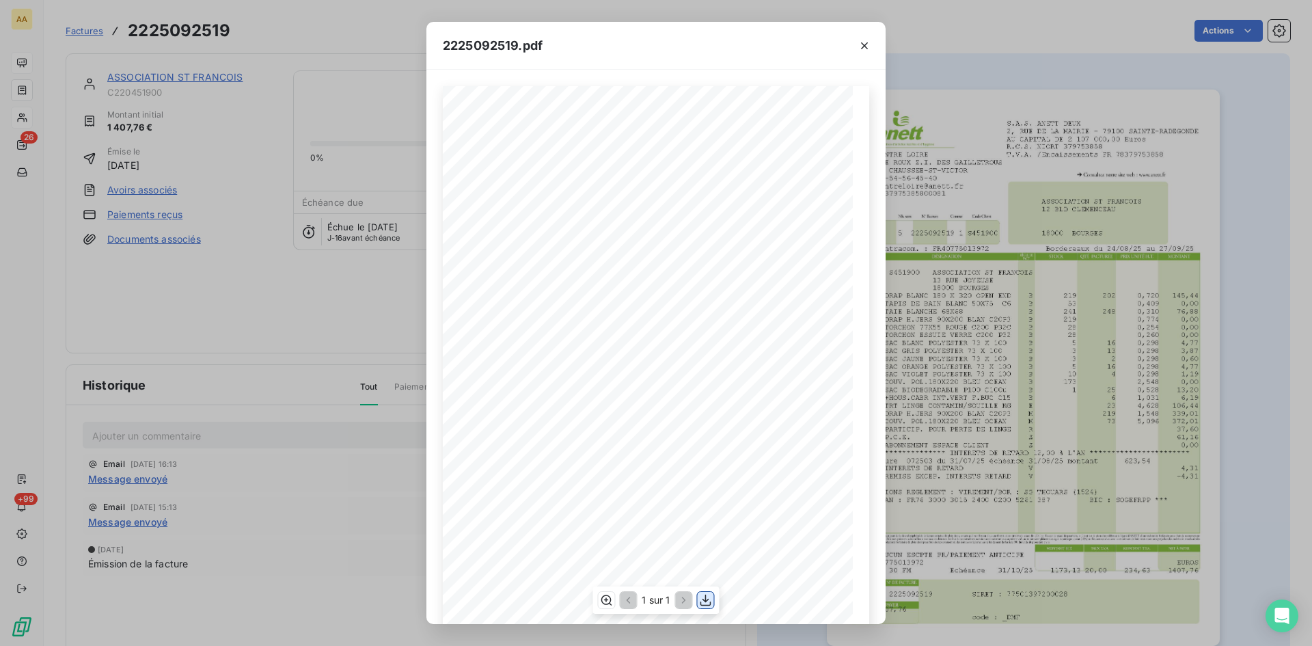
click at [703, 602] on icon "button" at bounding box center [706, 600] width 14 height 14
click at [866, 47] on icon "button" at bounding box center [864, 45] width 7 height 7
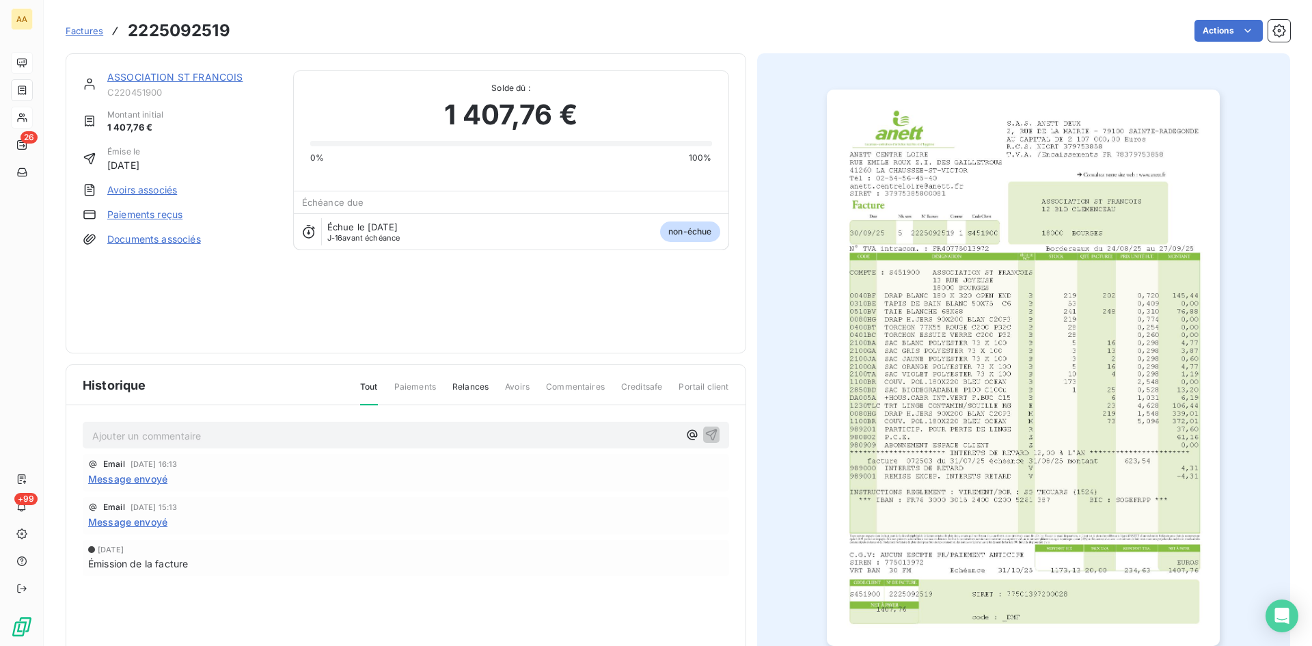
click at [1015, 263] on img "button" at bounding box center [1023, 368] width 393 height 556
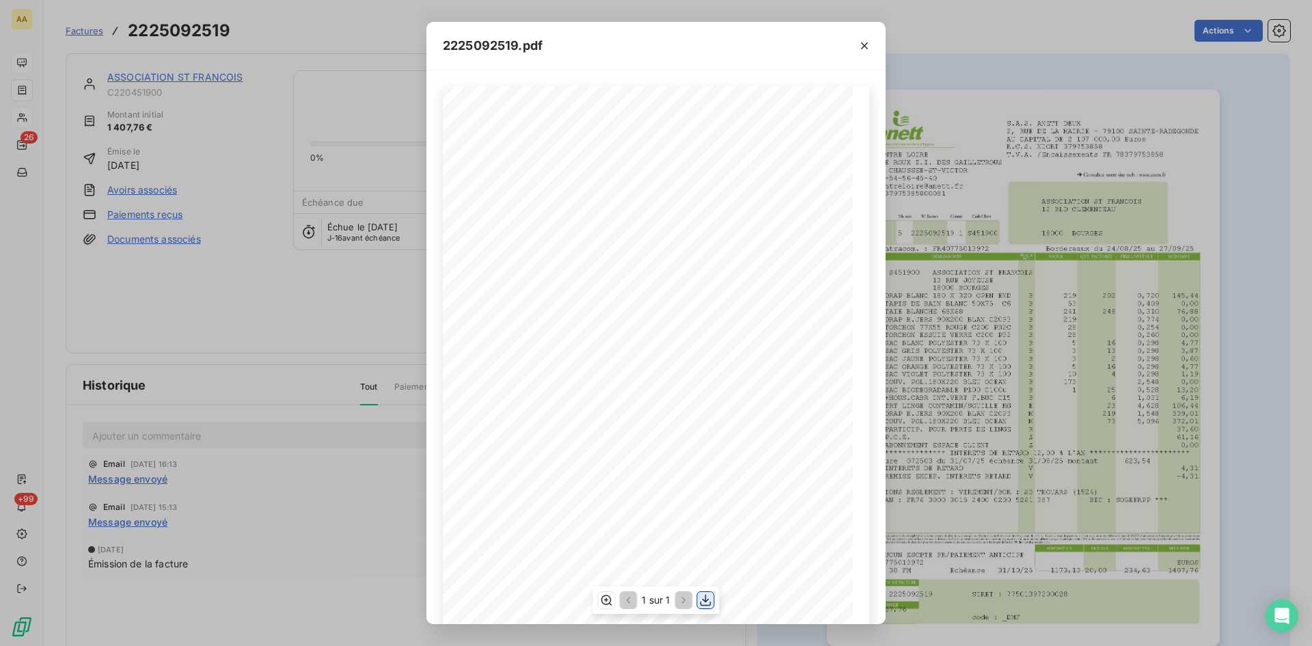
click at [708, 601] on icon "button" at bounding box center [706, 600] width 14 height 14
drag, startPoint x: 864, startPoint y: 48, endPoint x: 849, endPoint y: 48, distance: 15.7
click at [864, 48] on icon "button" at bounding box center [864, 46] width 14 height 14
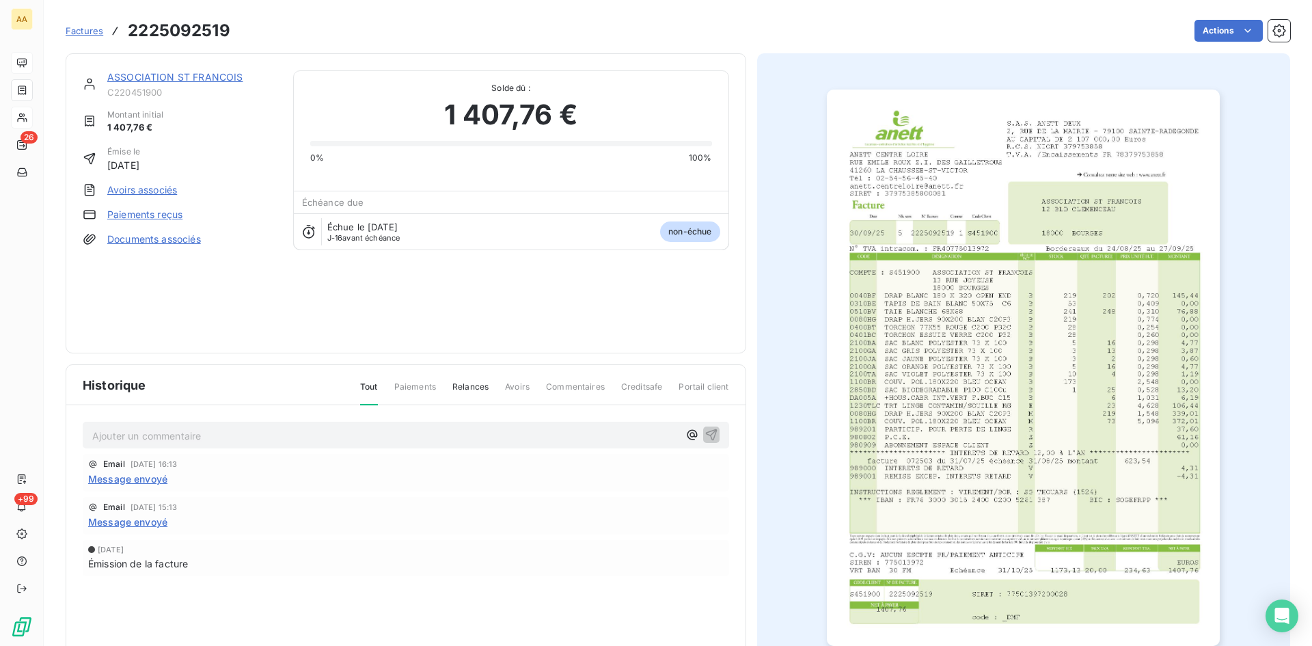
click at [149, 74] on link "ASSOCIATION ST FRANCOIS" at bounding box center [174, 77] width 135 height 12
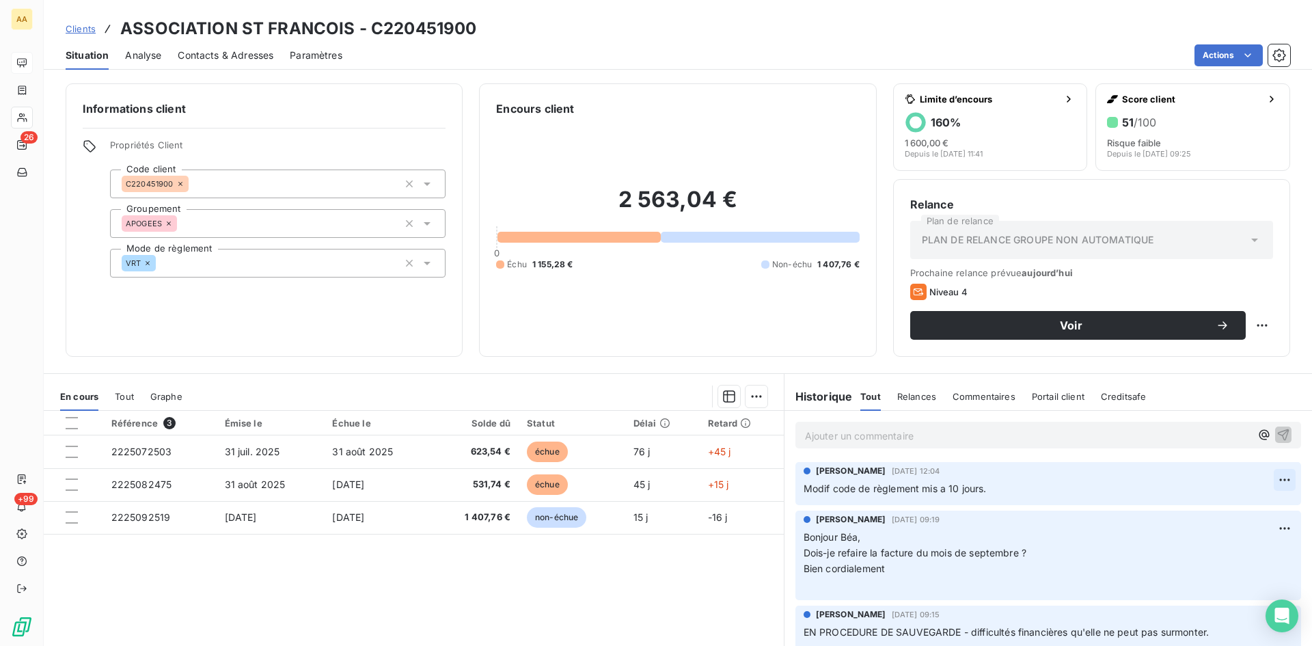
click at [1270, 476] on html "AA 26 +99 Clients ASSOCIATION ST FRANCOIS - C220451900 Situation Analyse Contac…" at bounding box center [656, 323] width 1312 height 646
click at [1233, 506] on div "Editer" at bounding box center [1231, 510] width 77 height 22
drag, startPoint x: 955, startPoint y: 483, endPoint x: 952, endPoint y: 476, distance: 8.0
click at [950, 480] on div "Modif code de règlement mis a 10 jours." at bounding box center [1039, 488] width 470 height 17
click at [1278, 489] on icon "button" at bounding box center [1285, 488] width 14 height 14
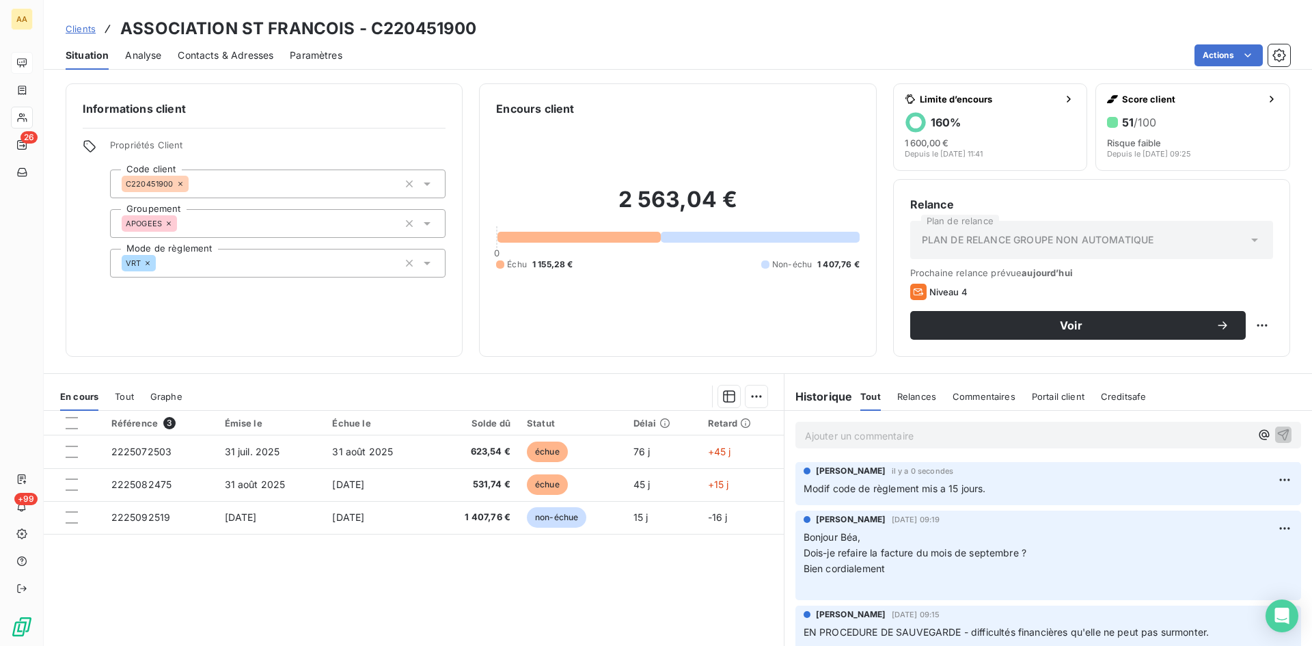
click at [824, 437] on p "Ajouter un commentaire ﻿" at bounding box center [1027, 435] width 445 height 17
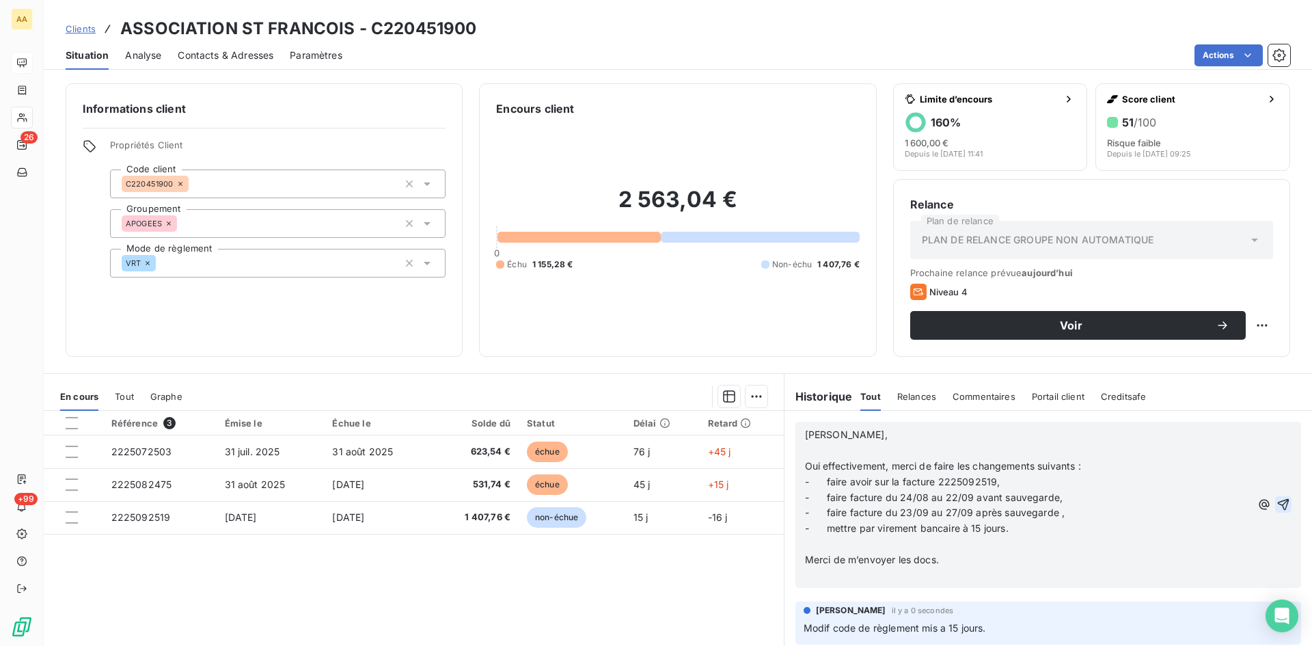
click at [1278, 502] on icon "button" at bounding box center [1284, 505] width 12 height 12
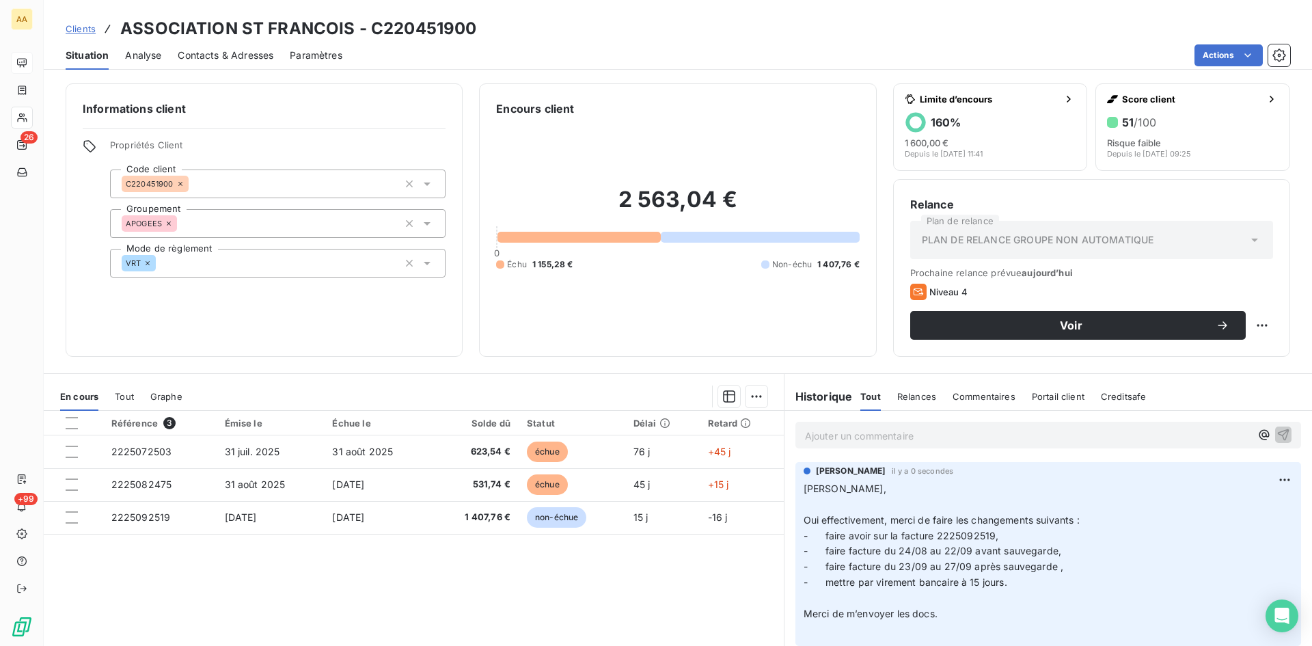
click at [882, 438] on p "Ajouter un commentaire ﻿" at bounding box center [1027, 435] width 445 height 17
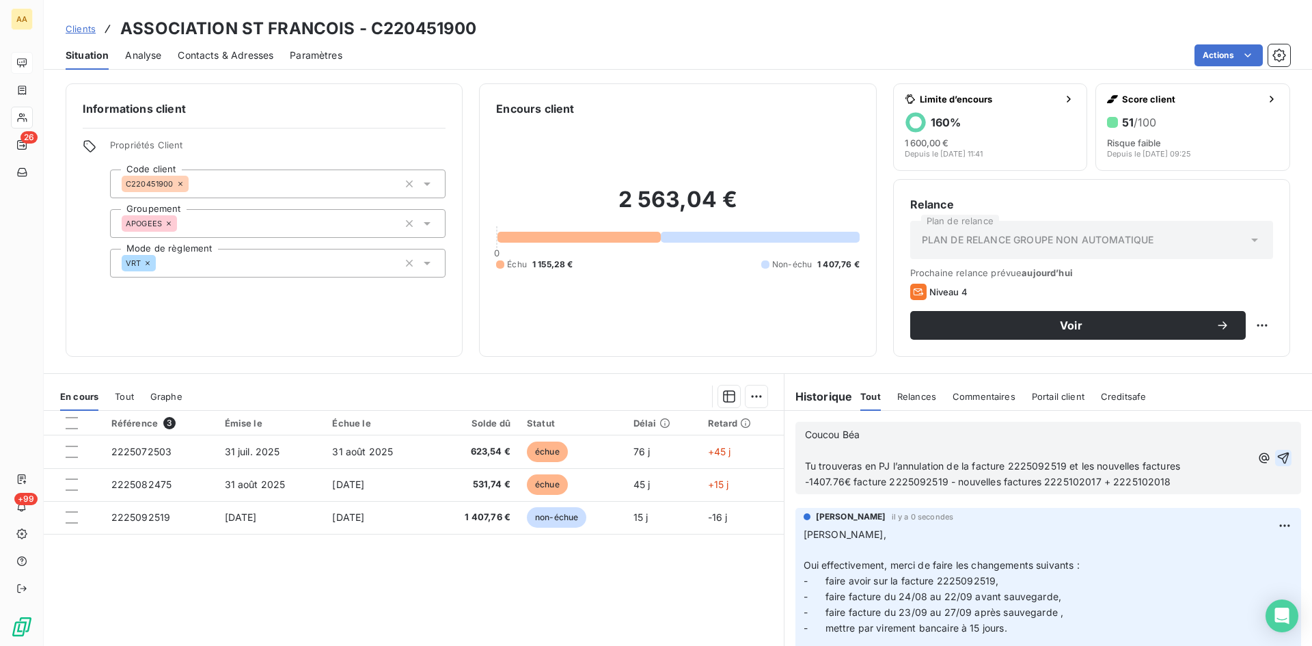
click at [1275, 450] on button "button" at bounding box center [1283, 458] width 16 height 16
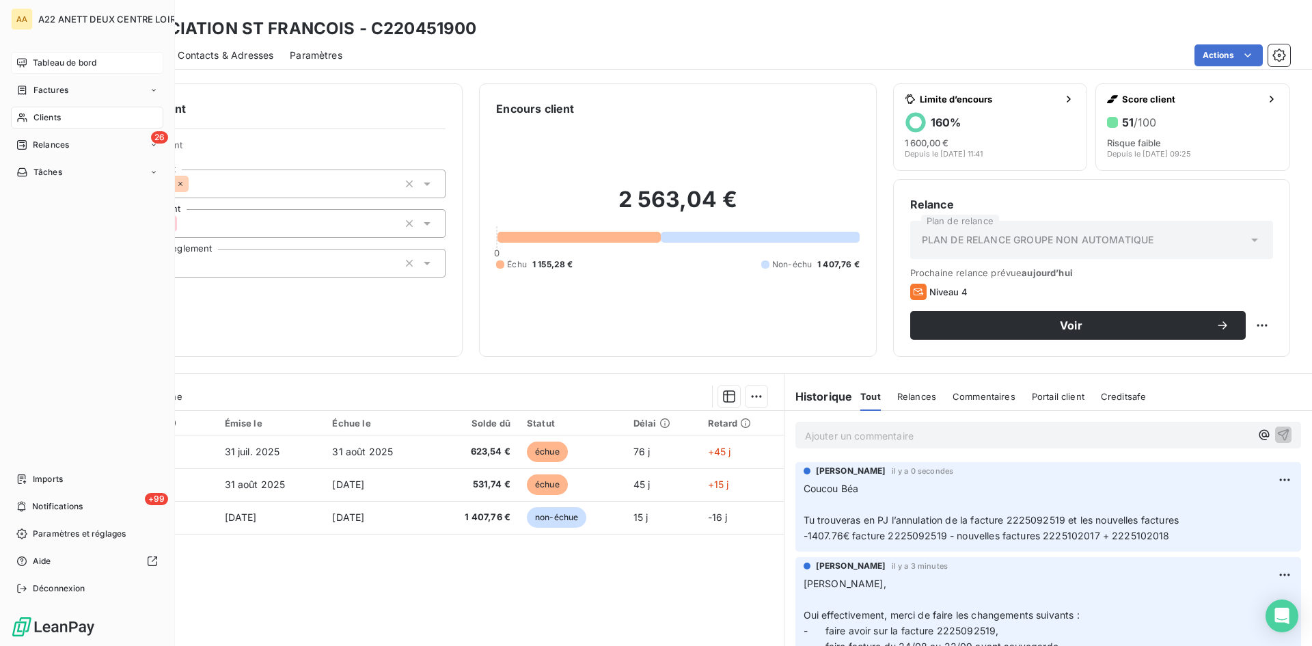
click at [39, 61] on span "Tableau de bord" at bounding box center [65, 63] width 64 height 12
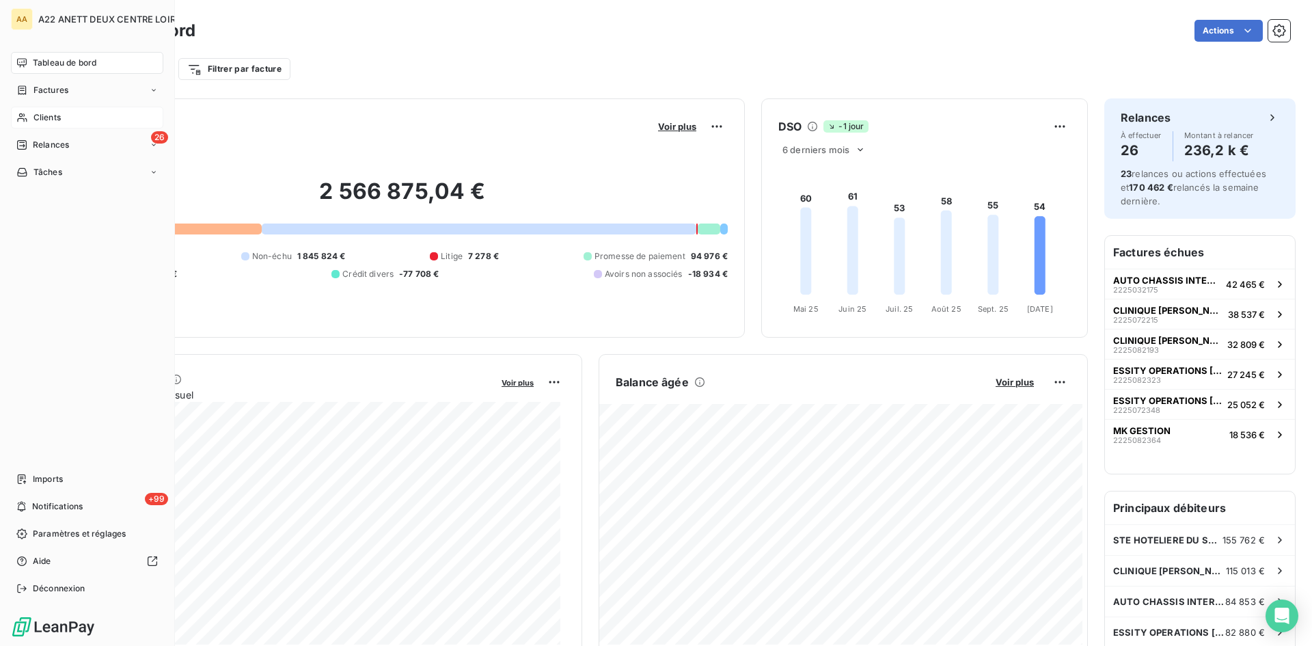
click at [42, 118] on span "Clients" at bounding box center [46, 117] width 27 height 12
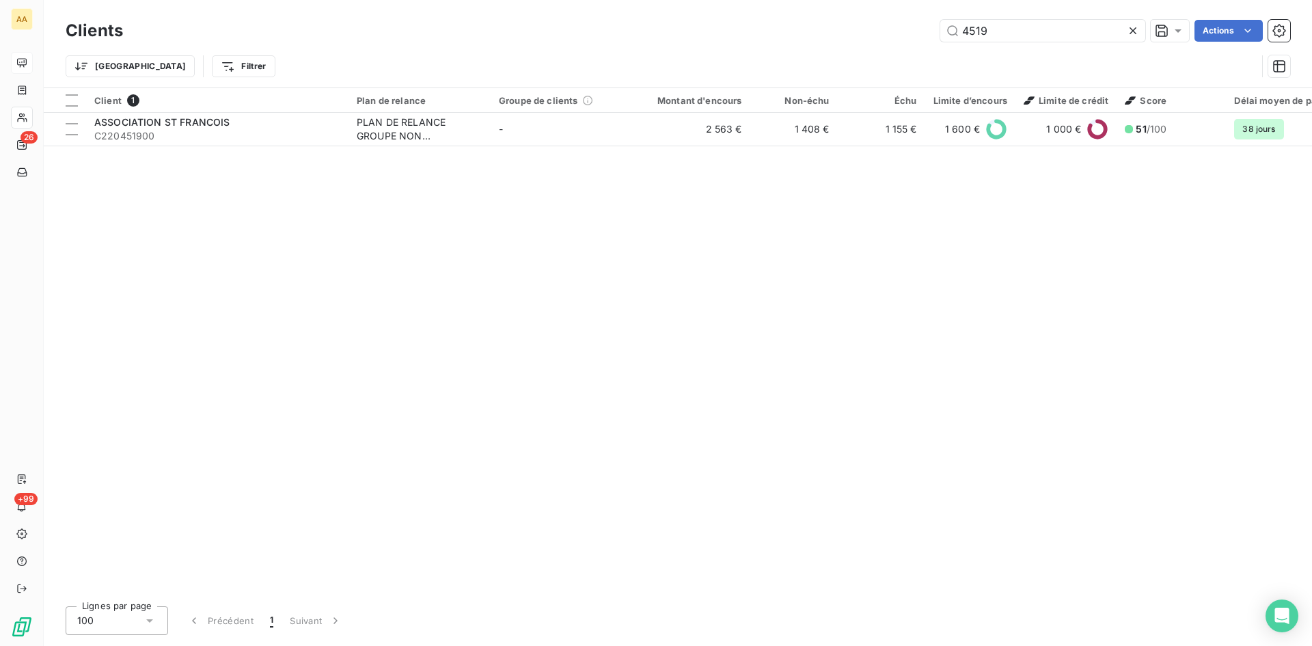
drag, startPoint x: 1022, startPoint y: 31, endPoint x: 871, endPoint y: 55, distance: 153.0
click at [871, 55] on div "Clients 4519 Actions Trier Filtrer" at bounding box center [678, 51] width 1224 height 71
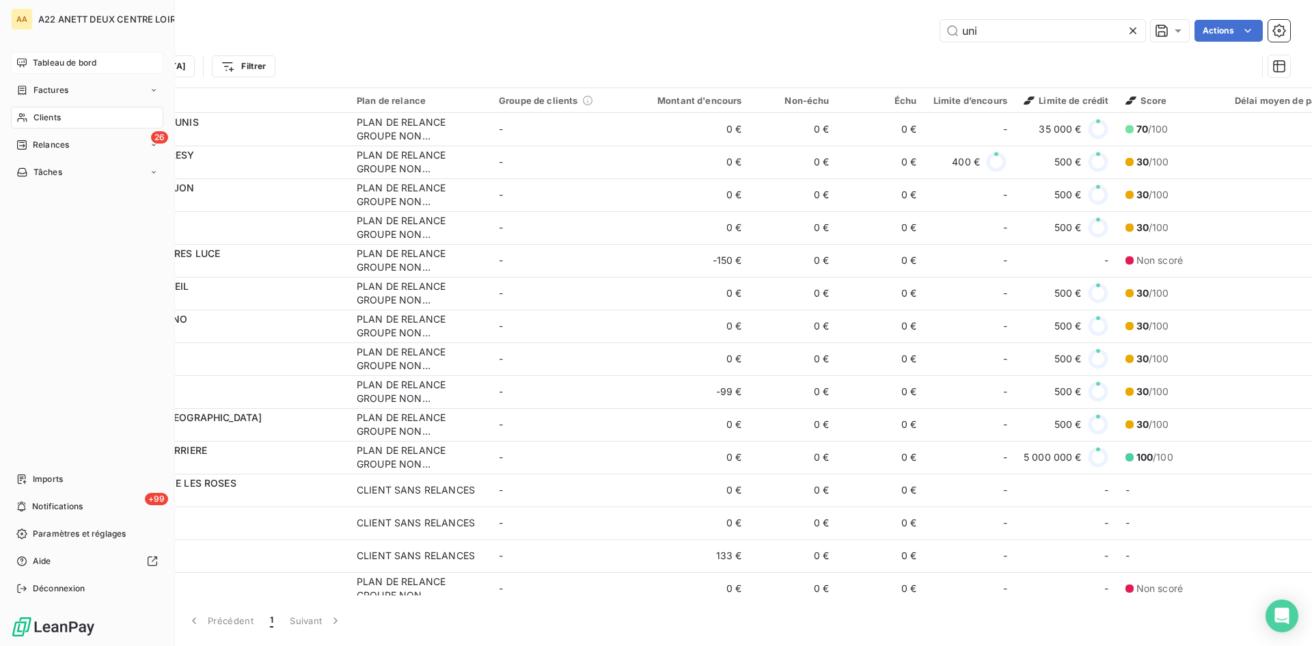
type input "uni"
click at [65, 66] on span "Tableau de bord" at bounding box center [65, 63] width 64 height 12
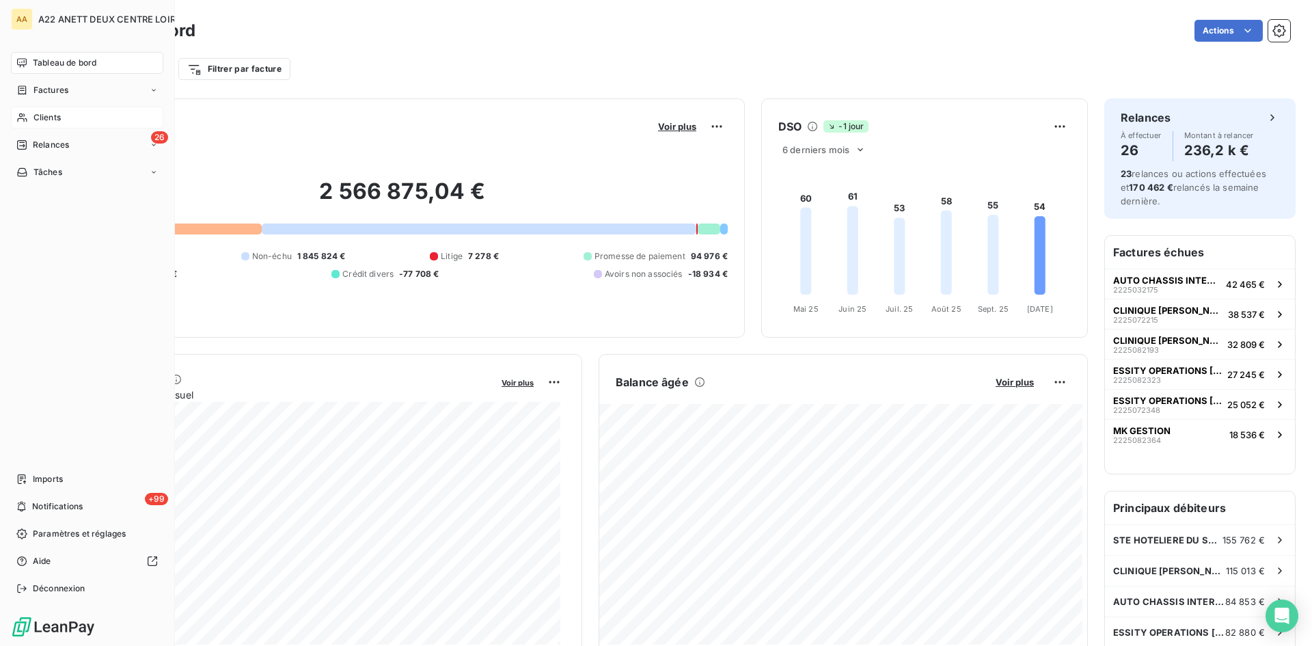
click at [37, 117] on span "Clients" at bounding box center [46, 117] width 27 height 12
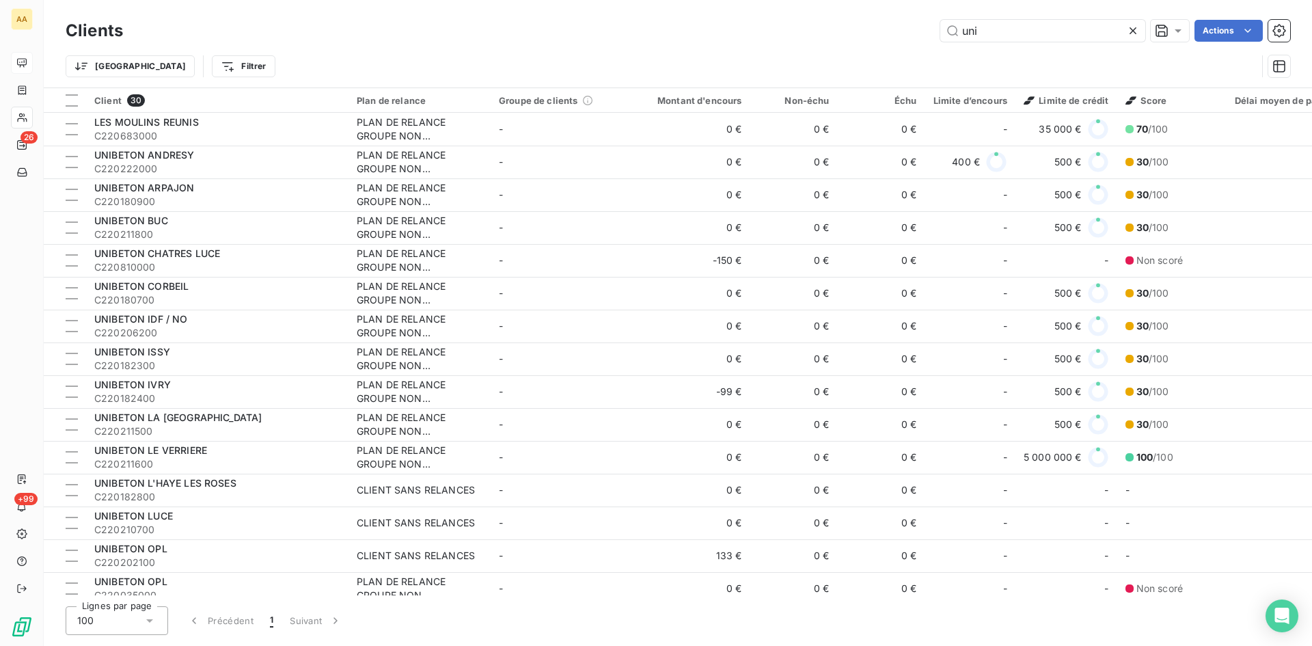
drag, startPoint x: 985, startPoint y: 37, endPoint x: 834, endPoint y: 28, distance: 151.9
click at [834, 28] on div "uni Actions" at bounding box center [714, 31] width 1151 height 22
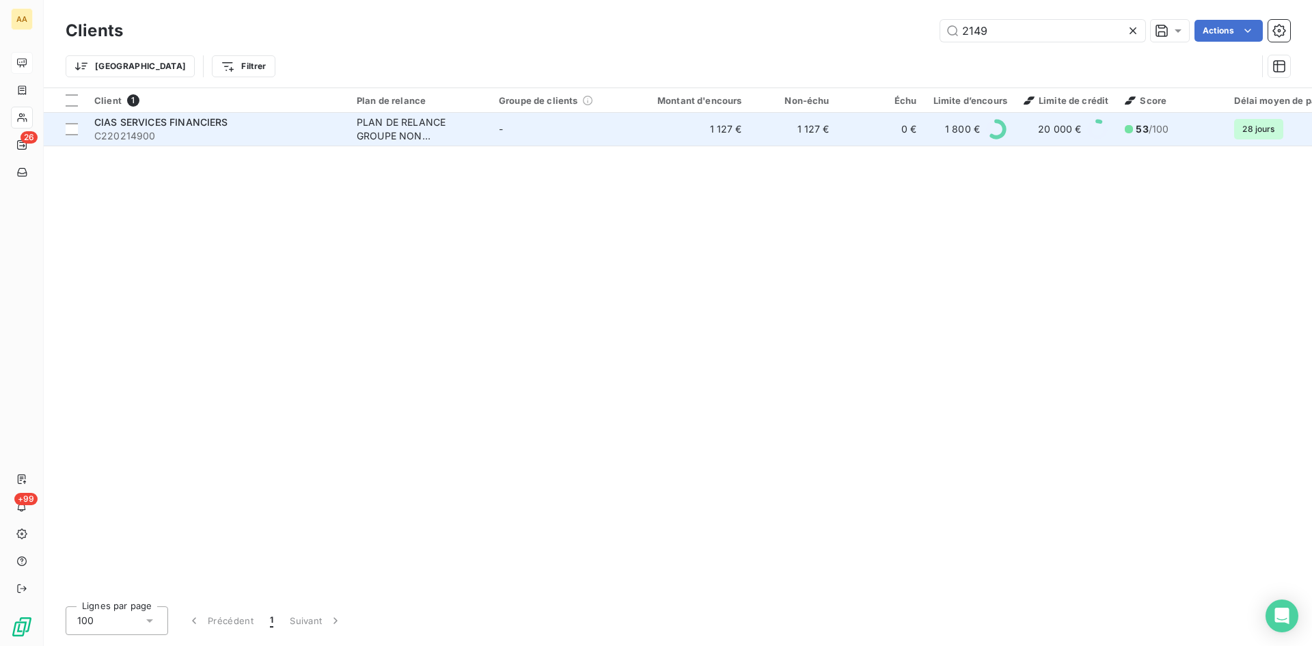
type input "2149"
click at [423, 137] on div "PLAN DE RELANCE GROUPE NON AUTOMATIQUE" at bounding box center [420, 128] width 126 height 27
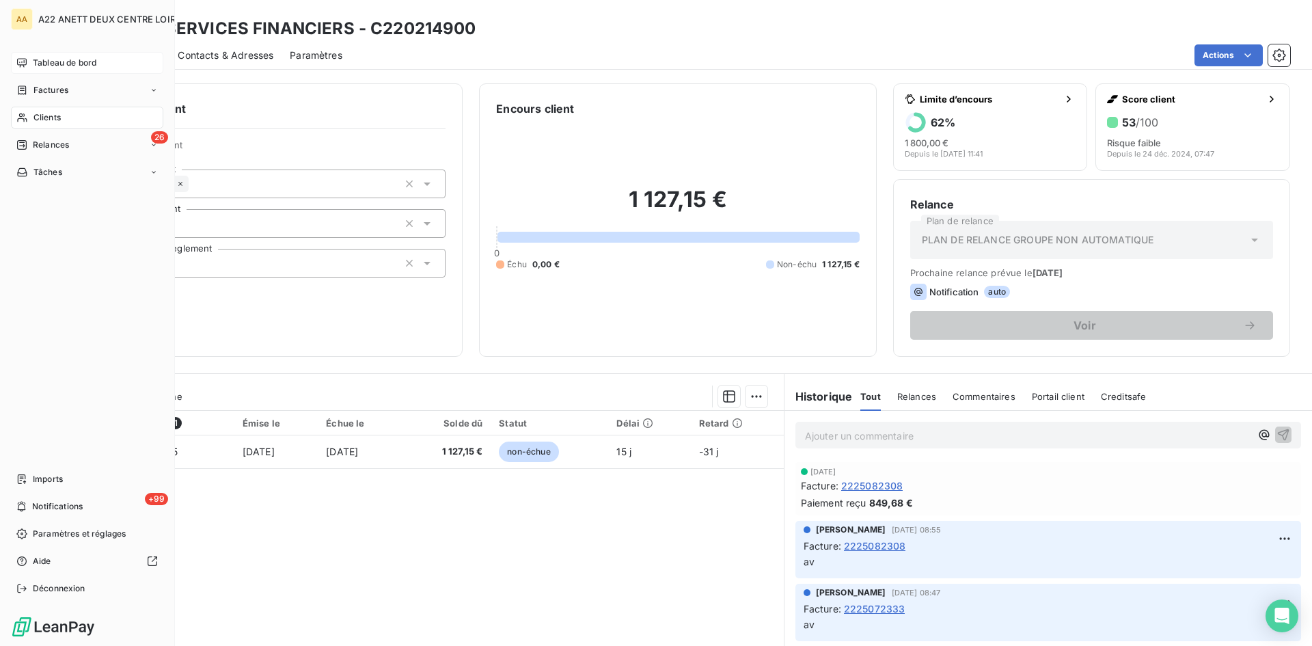
click at [37, 115] on span "Clients" at bounding box center [46, 117] width 27 height 12
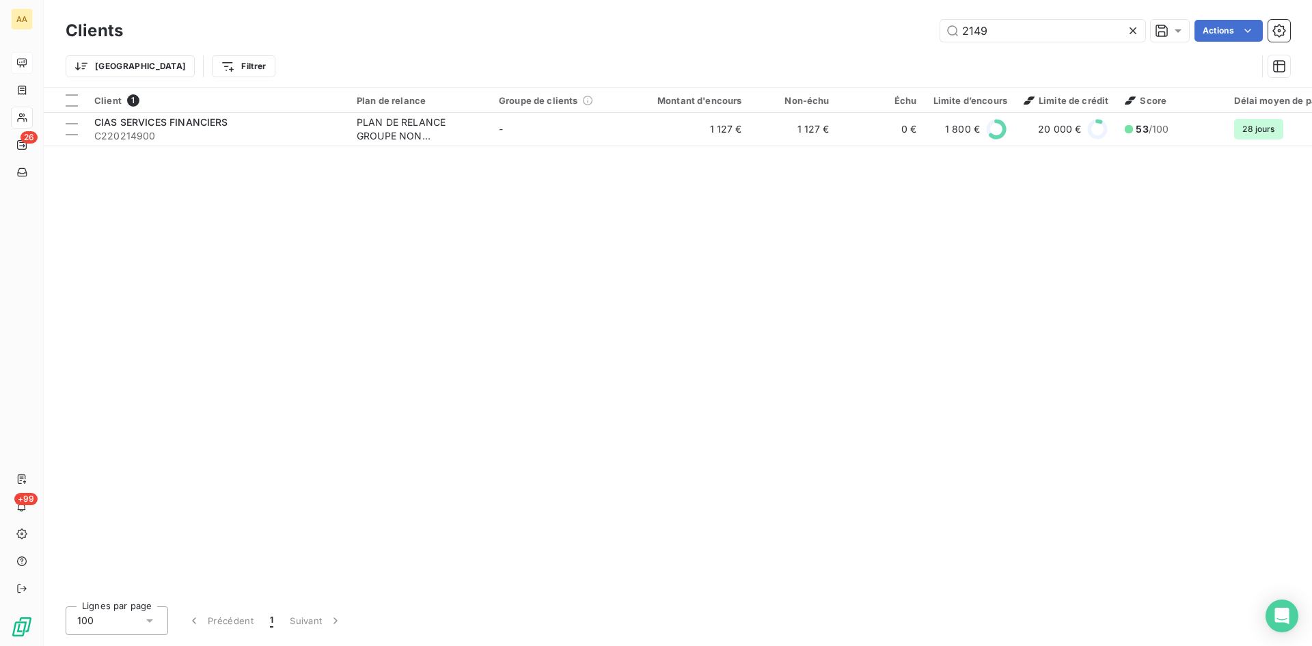
drag, startPoint x: 993, startPoint y: 27, endPoint x: 919, endPoint y: 47, distance: 76.4
click at [919, 47] on div "Clients 2149 Actions Trier Filtrer" at bounding box center [678, 51] width 1224 height 71
type input "d"
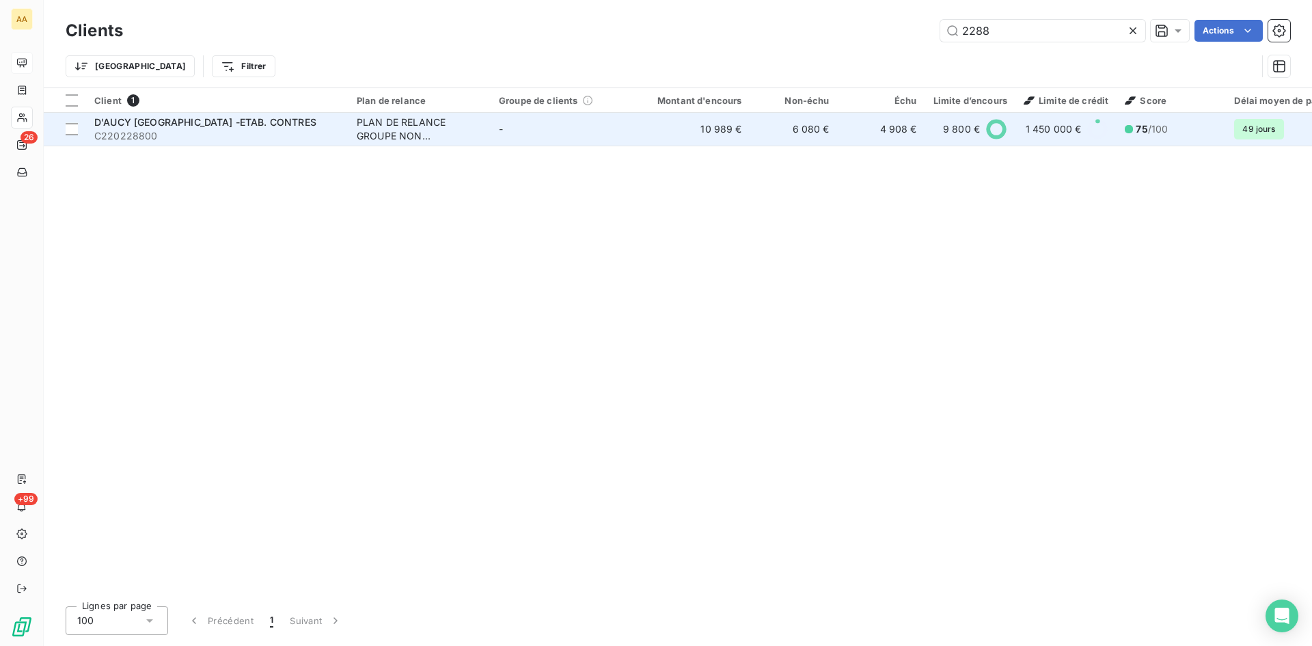
type input "2288"
click at [374, 140] on div "PLAN DE RELANCE GROUPE NON AUTOMATIQUE" at bounding box center [420, 128] width 126 height 27
